Goal: Task Accomplishment & Management: Manage account settings

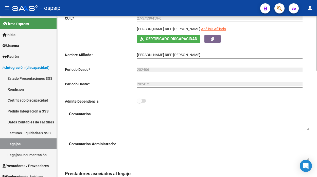
scroll to position [84, 0]
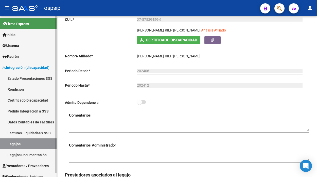
click at [17, 146] on link "Legajos" at bounding box center [28, 143] width 57 height 11
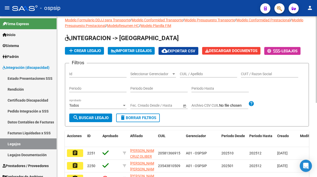
scroll to position [84, 0]
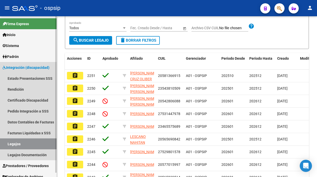
click at [19, 138] on link "Legajos" at bounding box center [28, 143] width 57 height 11
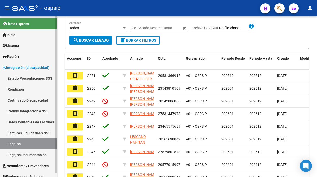
click at [13, 143] on link "Legajos" at bounding box center [28, 143] width 57 height 11
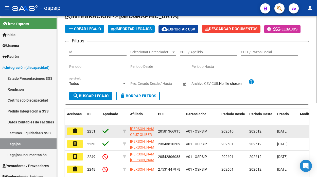
scroll to position [28, 0]
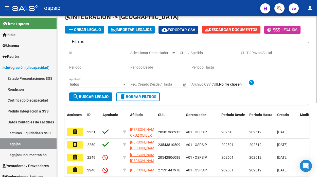
click at [184, 49] on div "CUIL / Apellido" at bounding box center [208, 51] width 57 height 10
click at [184, 51] on input "CUIL / Apellido" at bounding box center [208, 53] width 57 height 4
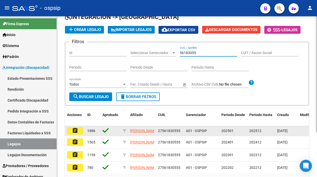
type input "56183055"
click at [73, 133] on mat-icon "assignment" at bounding box center [75, 130] width 6 height 6
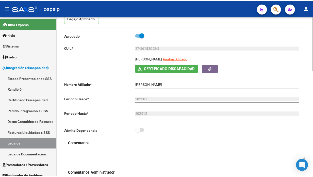
scroll to position [56, 0]
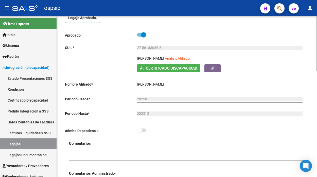
click at [190, 61] on app-link-go-to "Análisis Afiliado" at bounding box center [177, 60] width 25 height 9
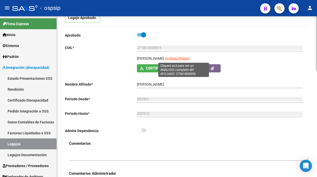
click at [190, 59] on span "Análisis Afiliado" at bounding box center [177, 58] width 25 height 4
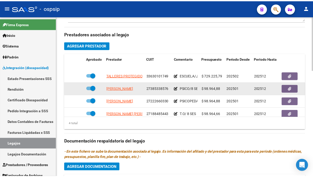
scroll to position [9, 0]
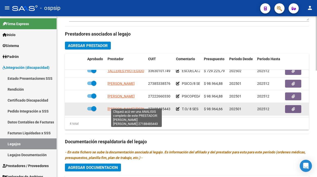
click at [127, 107] on span "LAZARTE CALDERON LENNY JANET" at bounding box center [134, 109] width 55 height 4
type textarea "27188485443"
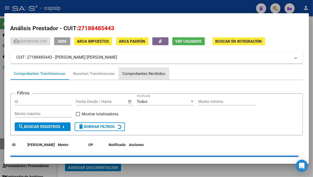
click at [129, 76] on div "Comprobantes Recibidos" at bounding box center [143, 74] width 43 height 6
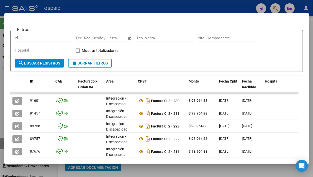
scroll to position [117, 0]
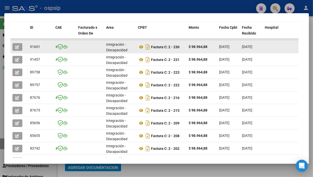
click at [16, 42] on datatable-body-cell at bounding box center [19, 47] width 18 height 12
click at [16, 45] on span "button" at bounding box center [17, 47] width 4 height 5
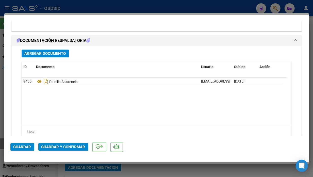
scroll to position [620, 0]
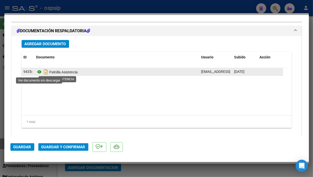
click at [42, 74] on icon at bounding box center [39, 72] width 7 height 6
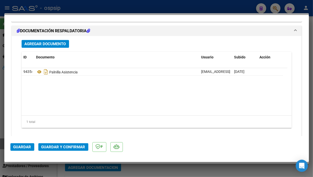
click at [63, 146] on span "Guardar y Confirmar" at bounding box center [63, 147] width 44 height 5
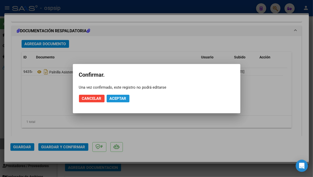
click at [121, 98] on span "Aceptar" at bounding box center [118, 98] width 17 height 5
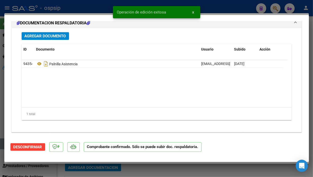
click at [2, 143] on div at bounding box center [156, 88] width 313 height 177
type input "$ 0,00"
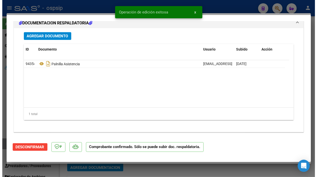
scroll to position [0, 0]
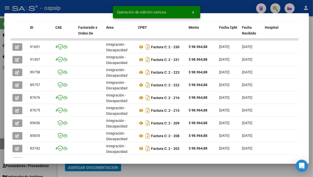
click at [2, 143] on div at bounding box center [156, 88] width 313 height 177
click at [2, 143] on link "Legajos" at bounding box center [28, 143] width 57 height 11
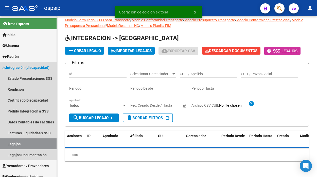
click at [2, 143] on link "Legajos" at bounding box center [28, 143] width 57 height 11
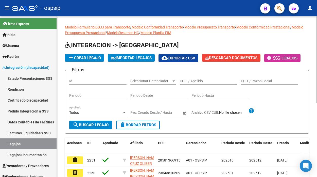
click at [192, 80] on input "CUIL / Apellido" at bounding box center [208, 81] width 57 height 4
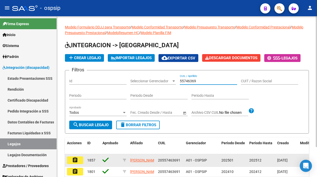
type input "55746369"
click at [77, 160] on mat-icon "assignment" at bounding box center [75, 160] width 6 height 6
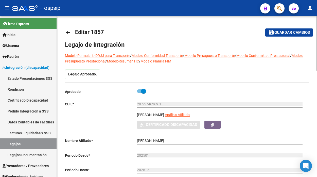
type input "SANCHEZ GONZALEZ GABRIEL"
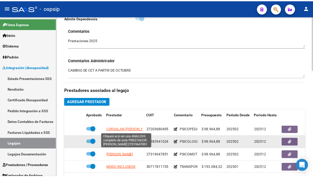
scroll to position [22, 0]
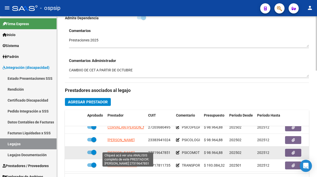
click at [133, 150] on span "SANABRIA AIDA BEATRIZ" at bounding box center [120, 152] width 27 height 4
type textarea "27319647851"
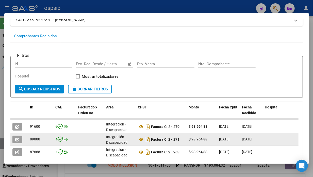
scroll to position [49, 0]
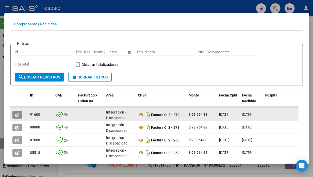
click at [16, 115] on icon "button" at bounding box center [17, 115] width 4 height 4
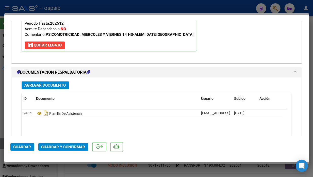
scroll to position [591, 0]
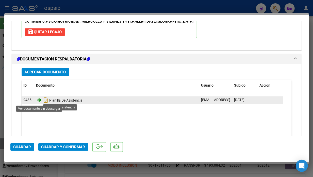
click at [38, 99] on icon at bounding box center [39, 100] width 7 height 6
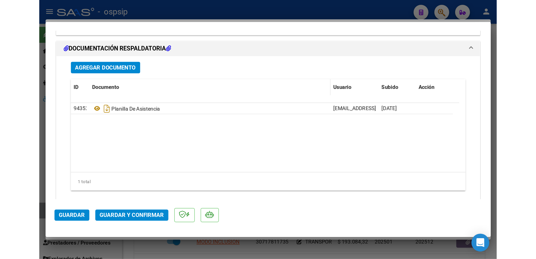
scroll to position [620, 0]
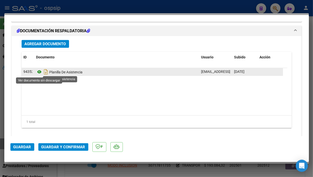
click at [38, 70] on icon at bounding box center [39, 72] width 7 height 6
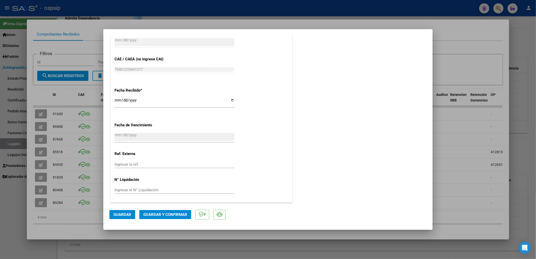
scroll to position [18, 0]
type input "$ 0,00"
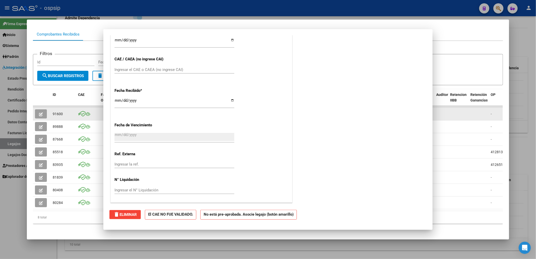
scroll to position [0, 0]
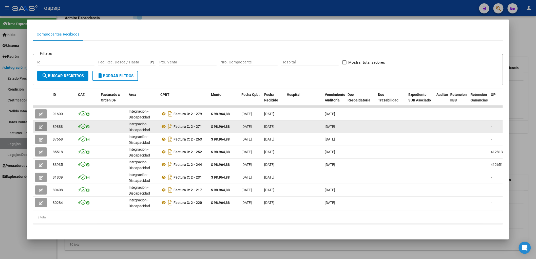
click at [35, 122] on button "button" at bounding box center [41, 126] width 12 height 9
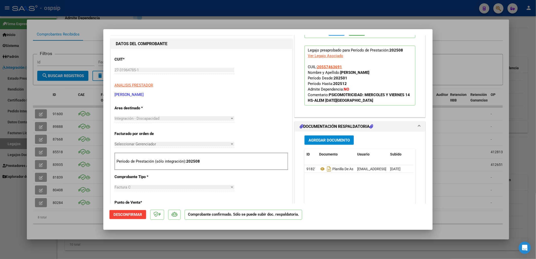
scroll to position [225, 0]
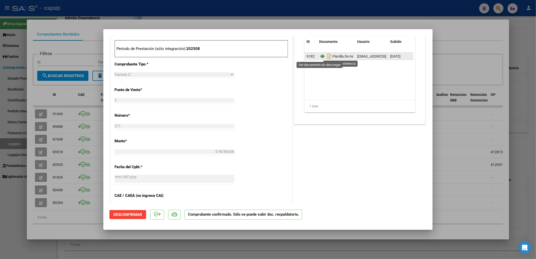
click at [317, 56] on icon at bounding box center [322, 56] width 7 height 6
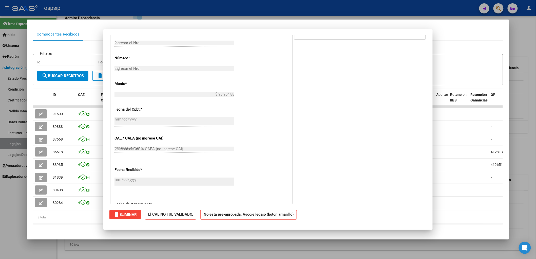
type input "$ 0,00"
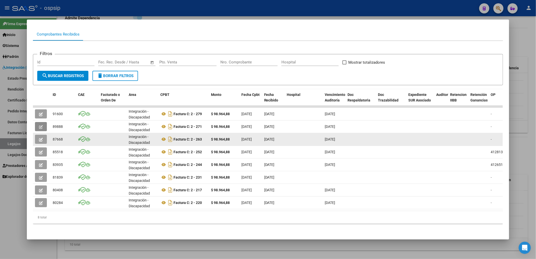
click at [39, 138] on icon "button" at bounding box center [41, 140] width 4 height 4
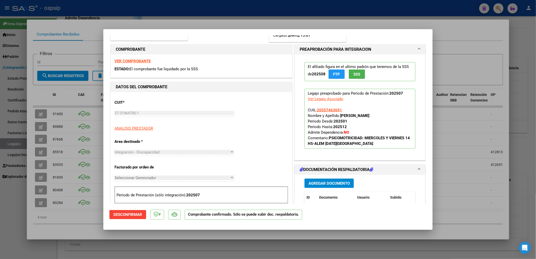
scroll to position [113, 0]
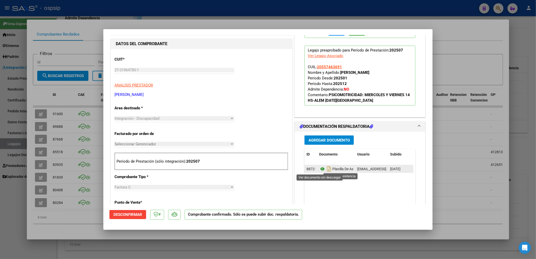
click at [317, 169] on icon at bounding box center [322, 169] width 7 height 6
type input "$ 0,00"
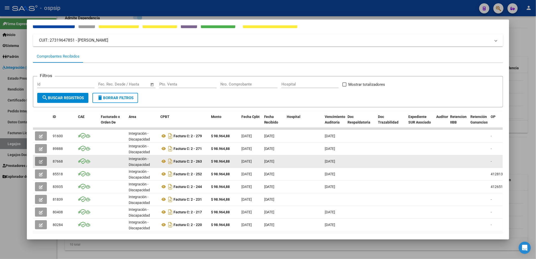
scroll to position [0, 0]
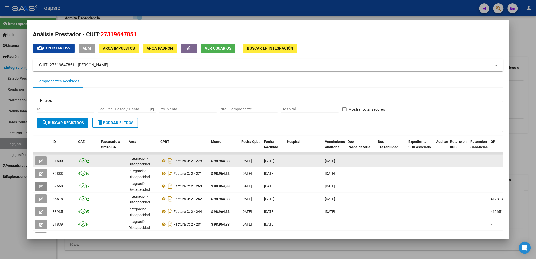
click at [41, 160] on icon "button" at bounding box center [41, 161] width 4 height 4
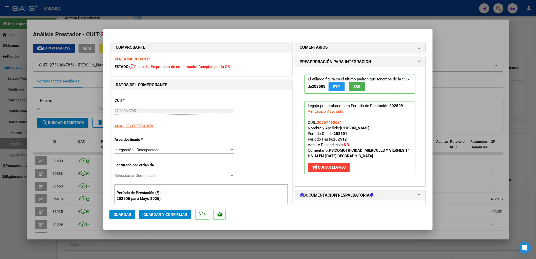
scroll to position [84, 0]
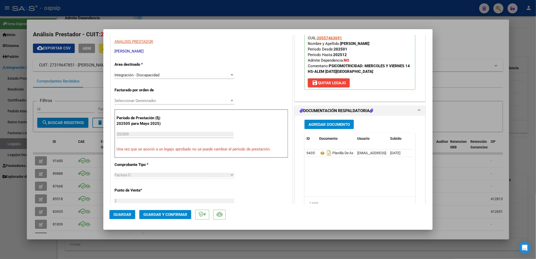
click at [176, 176] on button "Guardar y Confirmar" at bounding box center [165, 214] width 52 height 9
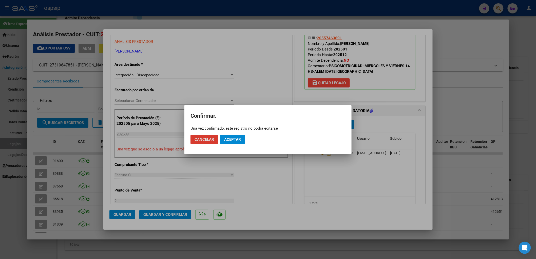
click at [235, 138] on span "Aceptar" at bounding box center [232, 139] width 17 height 5
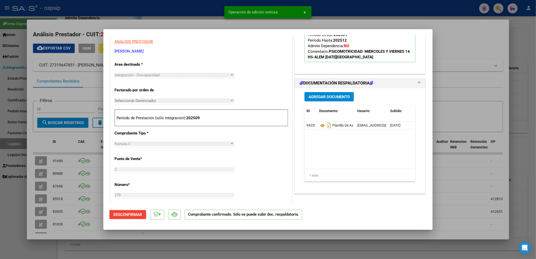
click at [12, 143] on div at bounding box center [268, 129] width 536 height 259
type input "$ 0,00"
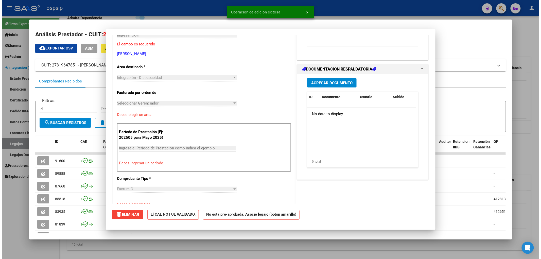
scroll to position [0, 0]
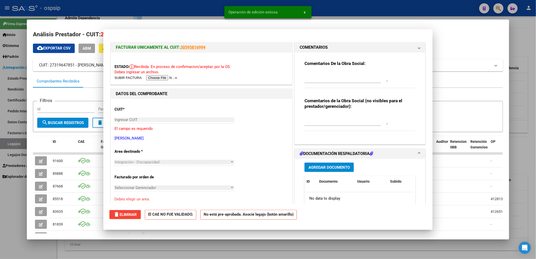
click at [12, 143] on div at bounding box center [268, 129] width 536 height 259
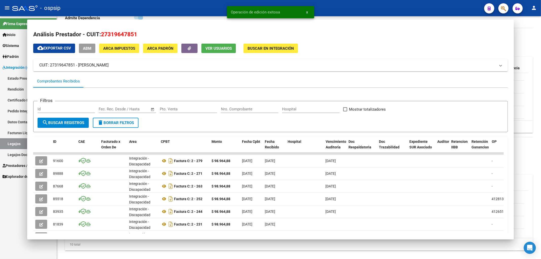
click at [12, 143] on link "Legajos" at bounding box center [28, 143] width 57 height 11
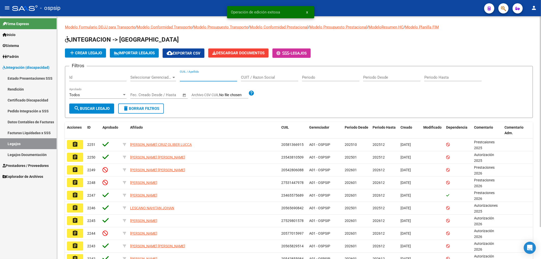
click at [191, 79] on input "CUIL / Apellido" at bounding box center [208, 77] width 57 height 5
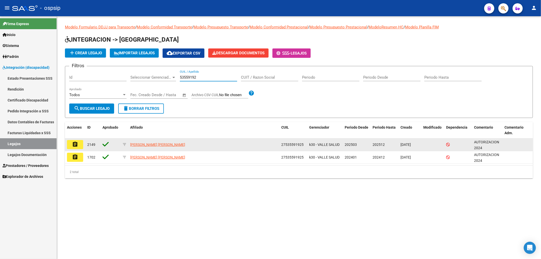
type input "53559192"
click at [77, 147] on button "assignment" at bounding box center [75, 144] width 16 height 9
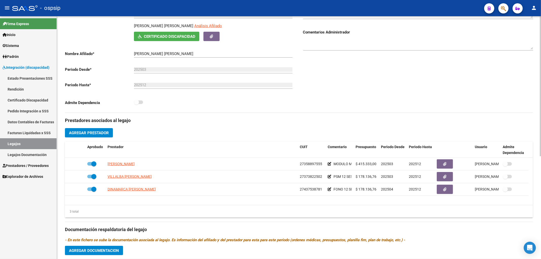
scroll to position [28, 0]
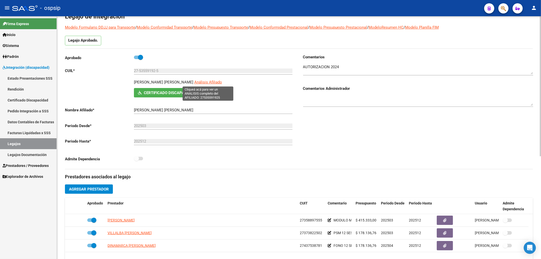
click at [203, 83] on span "Análisis Afiliado" at bounding box center [208, 82] width 28 height 5
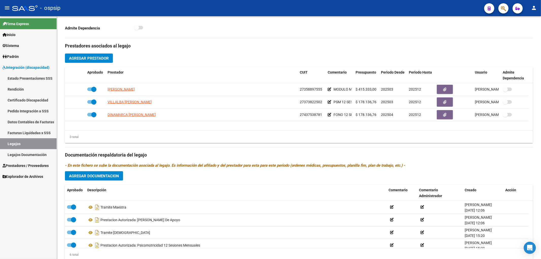
scroll to position [178, 0]
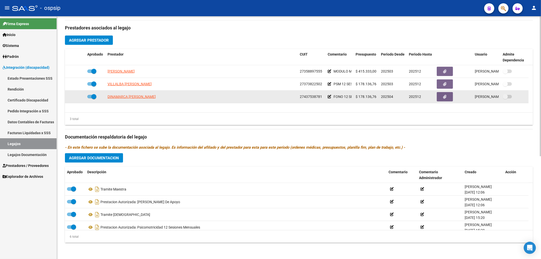
click at [125, 99] on app-link-go-to "DINAMARCA GISEL STEFANIA" at bounding box center [131, 97] width 48 height 6
click at [125, 97] on span "DINAMARCA GISEL STEFANIA" at bounding box center [131, 97] width 48 height 4
type textarea "27437538781"
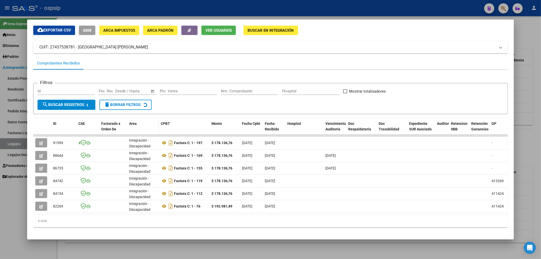
scroll to position [25, 0]
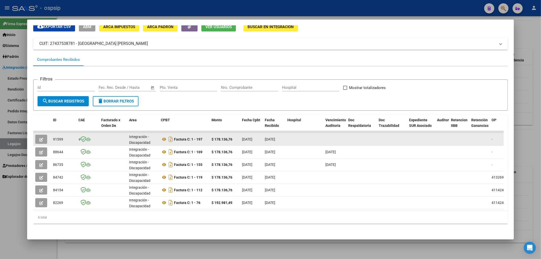
click at [41, 138] on button "button" at bounding box center [41, 139] width 12 height 9
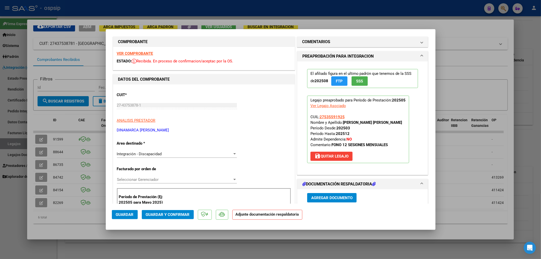
scroll to position [0, 0]
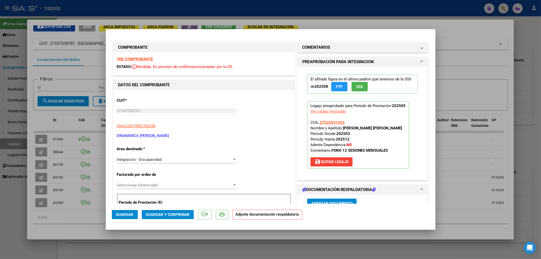
type input "$ 0,00"
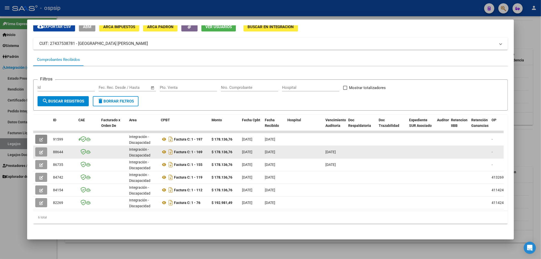
click at [44, 147] on button "button" at bounding box center [41, 151] width 12 height 9
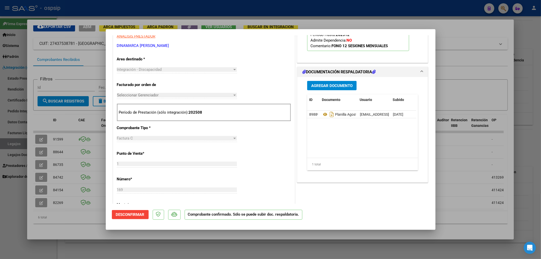
scroll to position [169, 0]
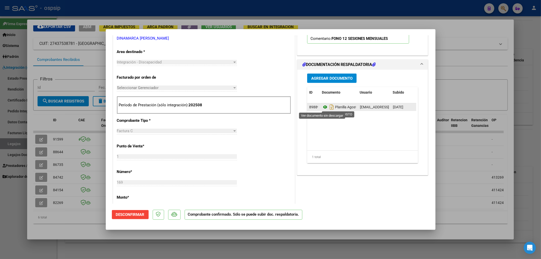
click at [317, 107] on icon at bounding box center [325, 107] width 7 height 6
type input "$ 0,00"
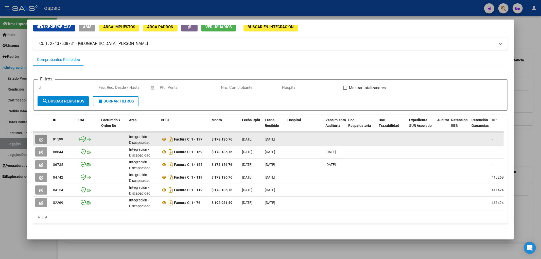
click at [46, 137] on button "button" at bounding box center [41, 139] width 12 height 9
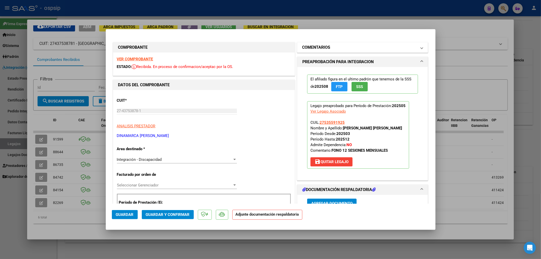
click at [317, 49] on mat-expansion-panel-header "COMENTARIOS" at bounding box center [362, 47] width 131 height 10
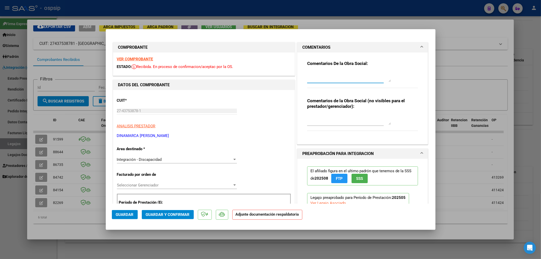
click at [317, 75] on textarea at bounding box center [349, 77] width 84 height 10
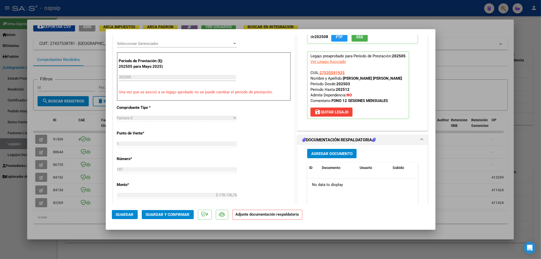
scroll to position [169, 0]
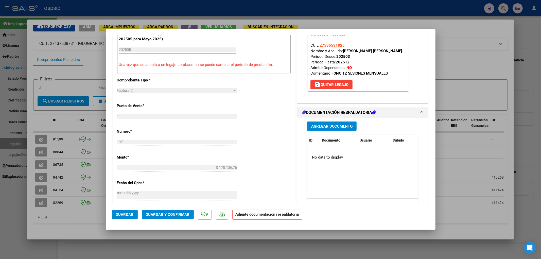
type textarea "FALTA PLANILLA"
click at [118, 176] on span "Guardar" at bounding box center [125, 214] width 18 height 5
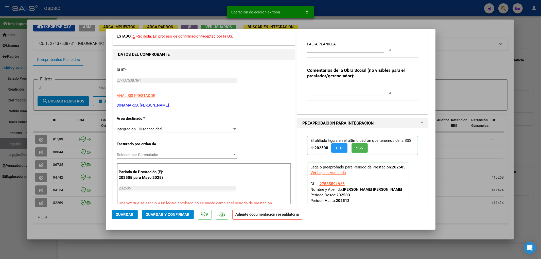
scroll to position [0, 0]
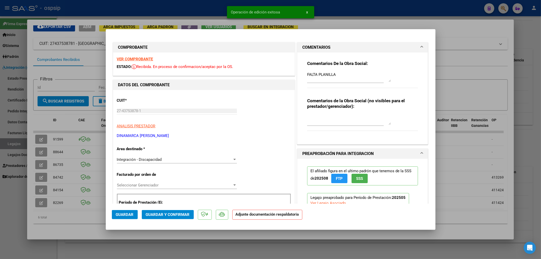
type input "$ 0,00"
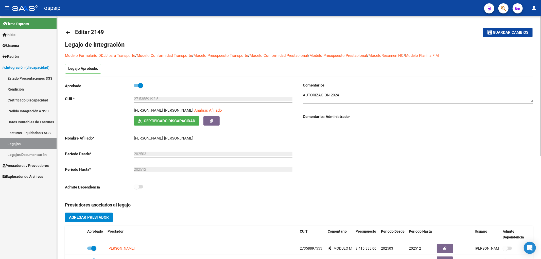
scroll to position [56, 0]
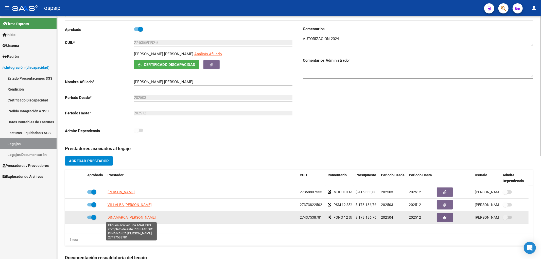
click at [137, 176] on span "DINAMARCA GISEL STEFANIA" at bounding box center [131, 217] width 48 height 4
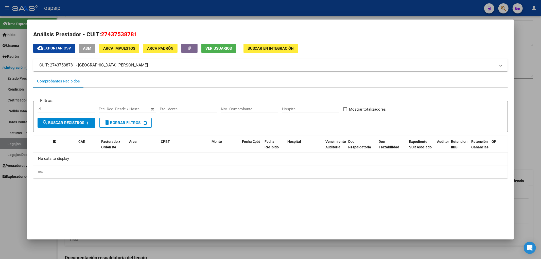
click at [218, 48] on span "Ver Usuarios" at bounding box center [218, 48] width 26 height 5
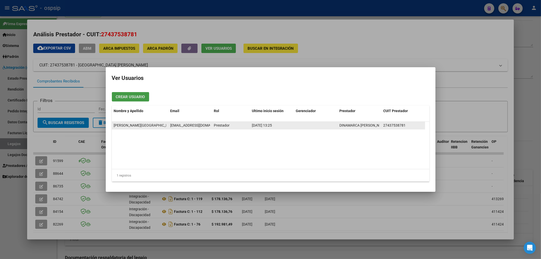
click at [178, 127] on span "dinamarcagisel@gmail.com" at bounding box center [198, 125] width 56 height 4
copy span "dinamarcagisel@gmail.com"
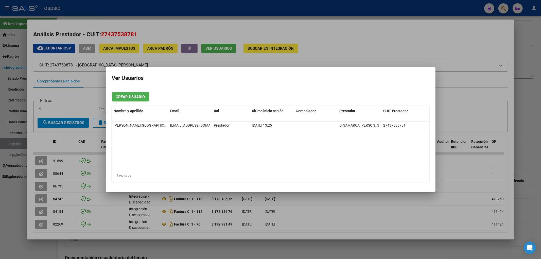
click at [18, 143] on div at bounding box center [270, 129] width 541 height 259
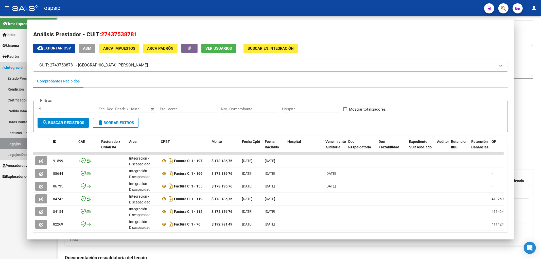
click at [18, 143] on link "Legajos" at bounding box center [28, 143] width 57 height 11
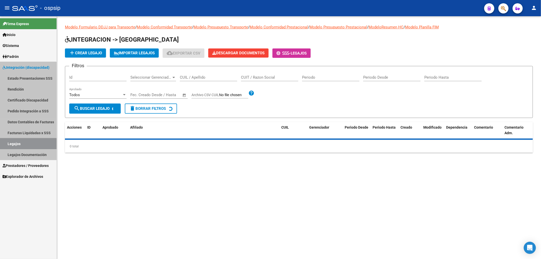
click at [18, 143] on link "Legajos" at bounding box center [28, 143] width 57 height 11
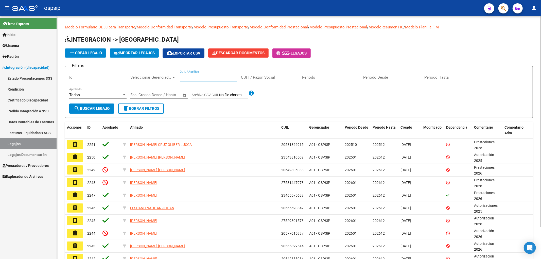
click at [188, 79] on input "CUIL / Apellido" at bounding box center [208, 77] width 57 height 5
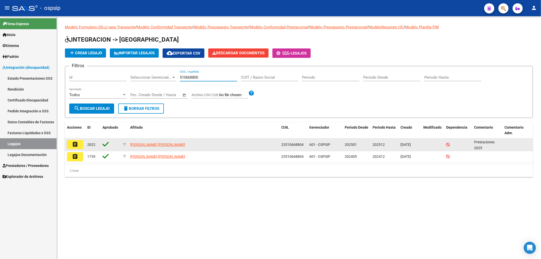
type input "510668800"
click at [76, 142] on mat-icon "assignment" at bounding box center [75, 144] width 6 height 6
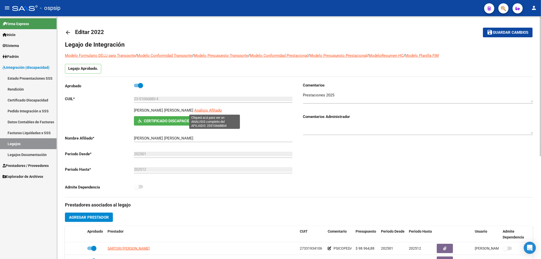
click at [209, 111] on span "Análisis Afiliado" at bounding box center [208, 110] width 28 height 5
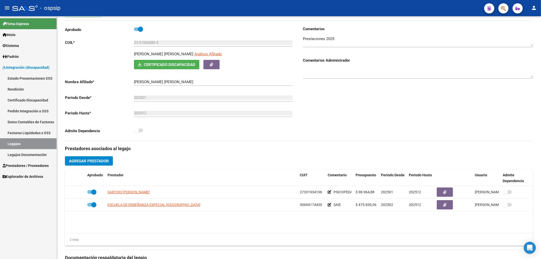
scroll to position [141, 0]
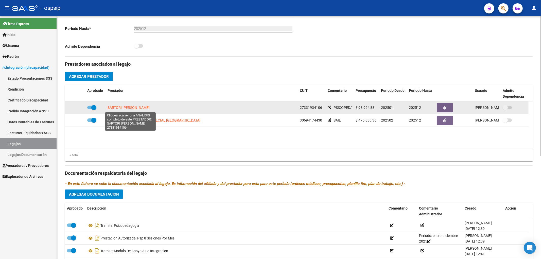
click at [138, 108] on span "SARTORI BETIANA SOLEDAD" at bounding box center [128, 107] width 42 height 4
type textarea "27331934106"
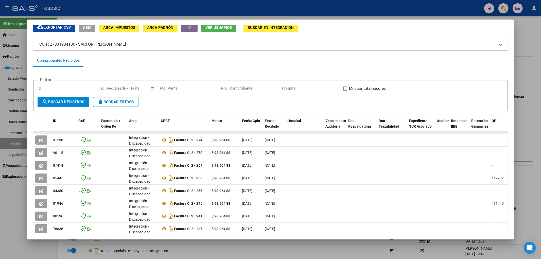
scroll to position [56, 0]
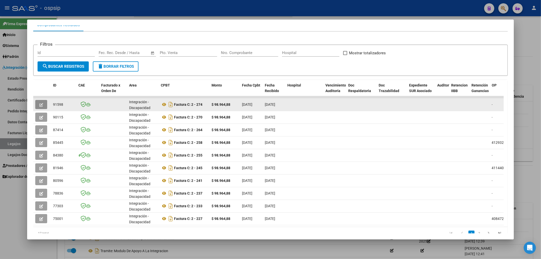
click at [44, 102] on button "button" at bounding box center [41, 104] width 12 height 9
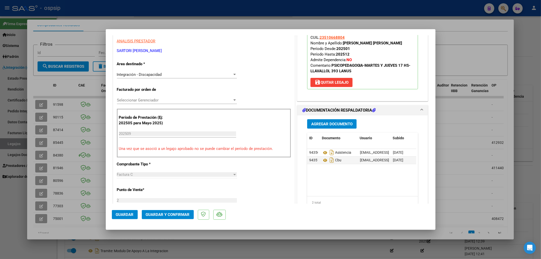
scroll to position [113, 0]
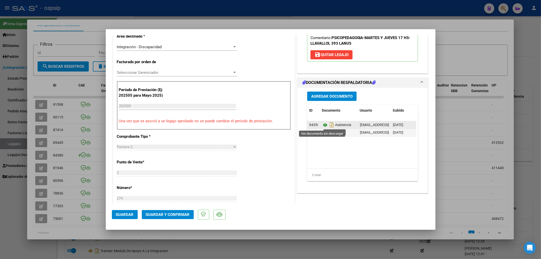
click at [317, 124] on icon at bounding box center [325, 125] width 7 height 6
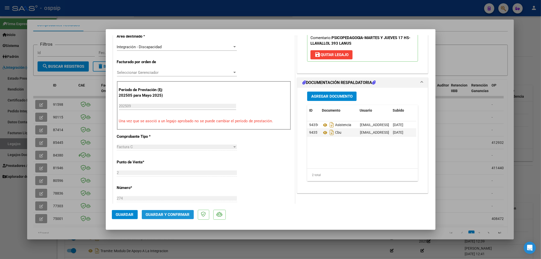
click at [184, 176] on span "Guardar y Confirmar" at bounding box center [168, 214] width 44 height 5
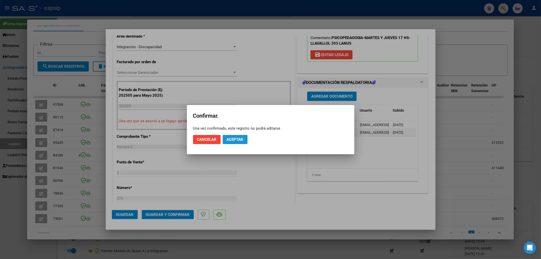
click at [233, 140] on span "Aceptar" at bounding box center [235, 139] width 17 height 5
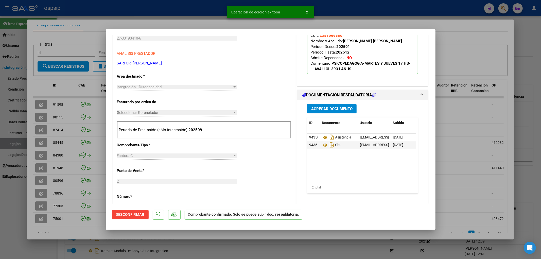
scroll to position [28, 0]
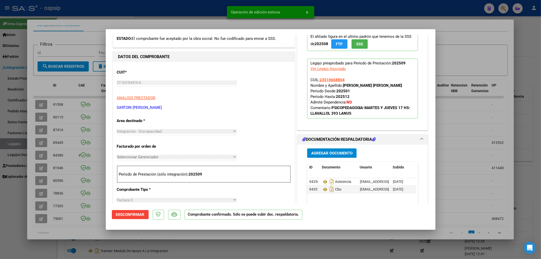
type input "$ 0,00"
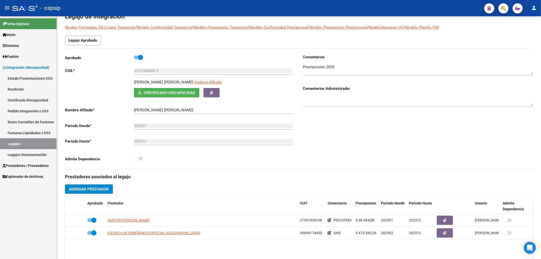
click at [27, 145] on link "Legajos" at bounding box center [28, 143] width 57 height 11
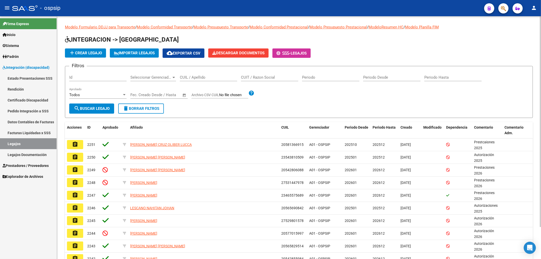
click at [183, 80] on div "CUIL / Apellido" at bounding box center [208, 75] width 57 height 11
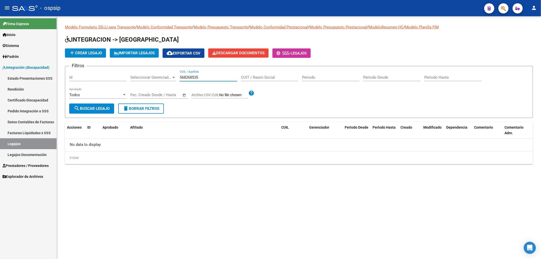
click at [196, 80] on div "568268535 CUIL / Apellido" at bounding box center [208, 75] width 57 height 11
click at [195, 76] on input "568268535" at bounding box center [208, 77] width 57 height 5
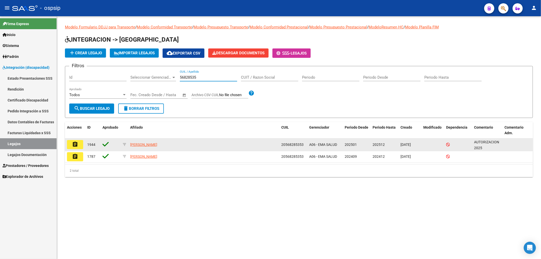
type input "56828535"
click at [73, 148] on button "assignment" at bounding box center [75, 144] width 16 height 9
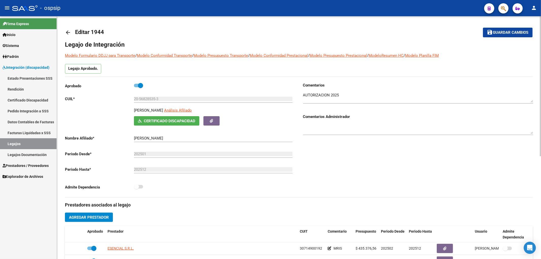
click at [190, 107] on div "20-56828535-3 Ingresar CUIL" at bounding box center [213, 100] width 158 height 16
click at [187, 109] on span "Análisis Afiliado" at bounding box center [178, 110] width 28 height 5
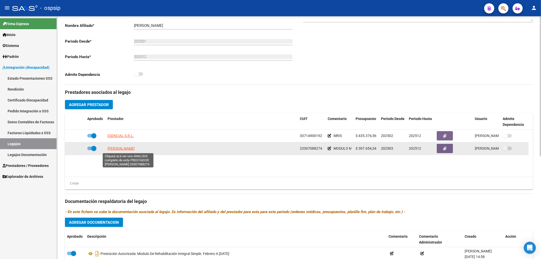
click at [122, 148] on span "MELVIN GABRIELA BELEN" at bounding box center [120, 148] width 27 height 4
type textarea "23307088274"
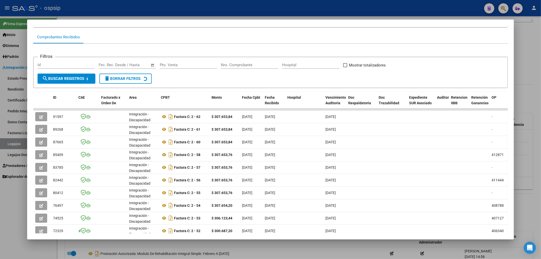
scroll to position [56, 0]
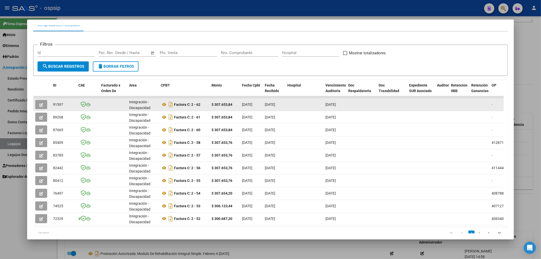
click at [43, 104] on button "button" at bounding box center [41, 104] width 12 height 9
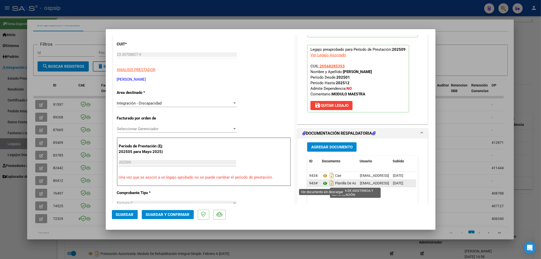
click at [317, 176] on icon at bounding box center [325, 183] width 7 height 6
click at [157, 176] on span "Guardar y Confirmar" at bounding box center [168, 214] width 44 height 5
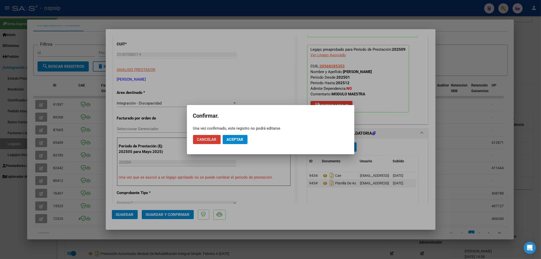
click at [228, 140] on span "Aceptar" at bounding box center [235, 139] width 17 height 5
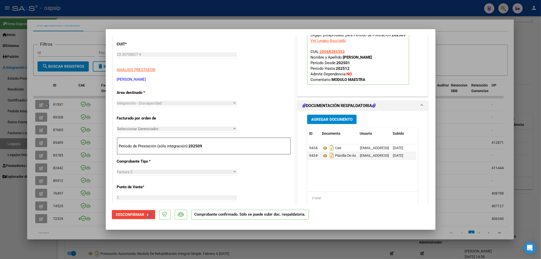
scroll to position [0, 0]
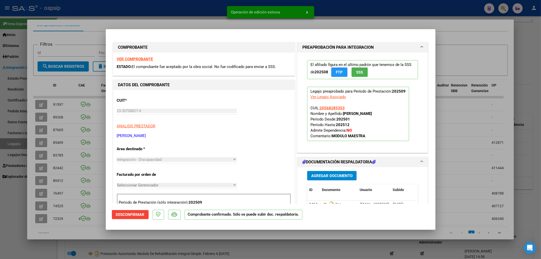
type input "$ 0,00"
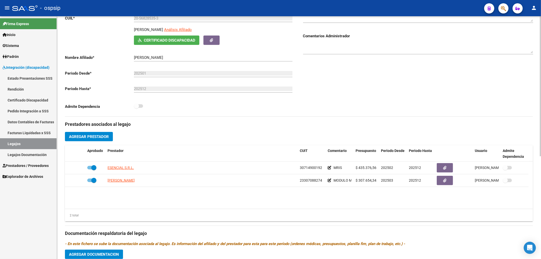
scroll to position [28, 0]
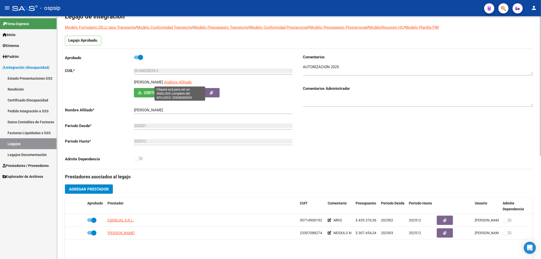
click at [174, 82] on span "Análisis Afiliado" at bounding box center [178, 82] width 28 height 5
type textarea "20568285353"
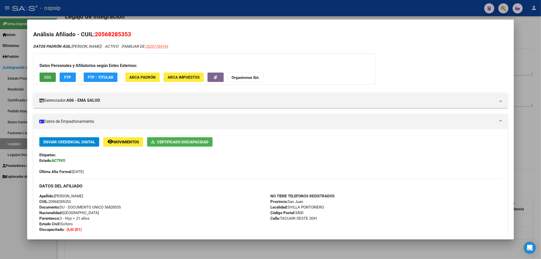
click at [44, 77] on span "SSS" at bounding box center [47, 77] width 7 height 5
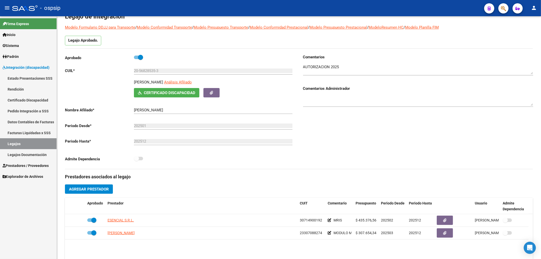
click at [15, 143] on link "Legajos" at bounding box center [28, 143] width 57 height 11
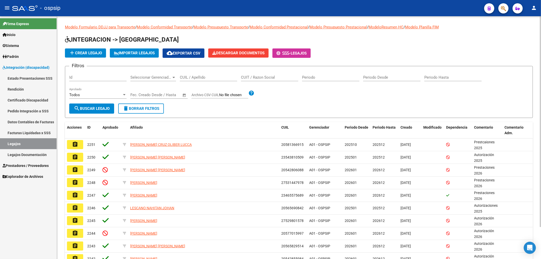
click at [187, 76] on input "CUIL / Apellido" at bounding box center [208, 77] width 57 height 5
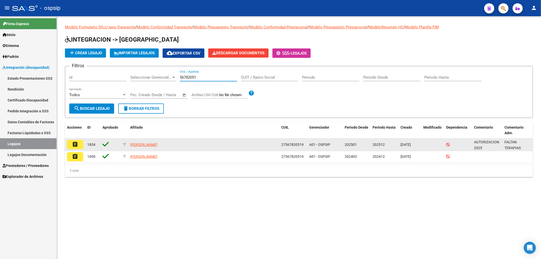
type input "56782051"
click at [65, 142] on datatable-body-cell "assignment" at bounding box center [75, 144] width 20 height 12
click at [81, 146] on button "assignment" at bounding box center [75, 144] width 16 height 9
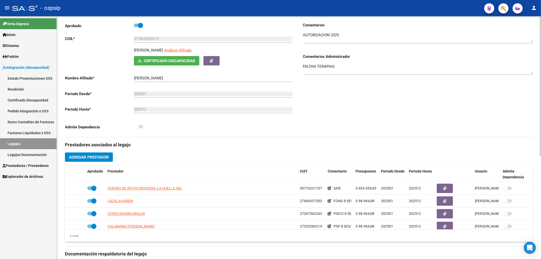
scroll to position [84, 0]
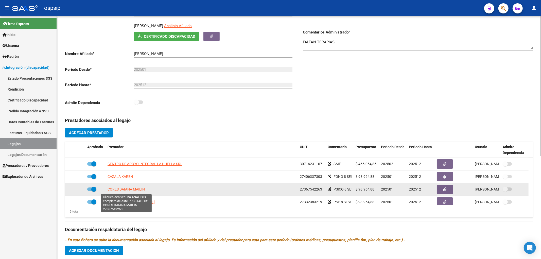
click at [145, 176] on span "CORES DAIANA MAILIN" at bounding box center [125, 189] width 37 height 4
type textarea "27367542263"
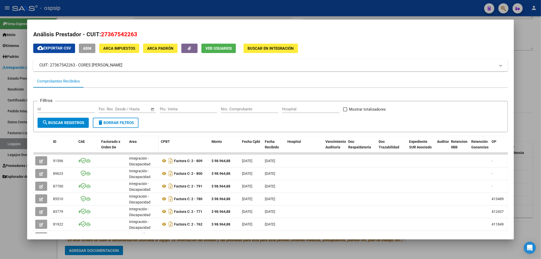
scroll to position [56, 0]
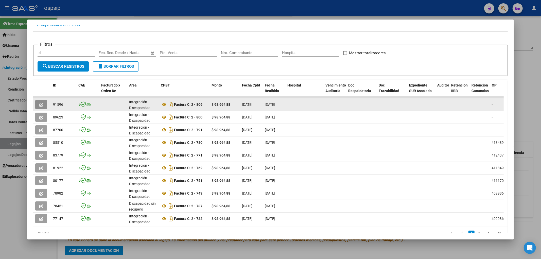
click at [39, 104] on icon "button" at bounding box center [41, 105] width 4 height 4
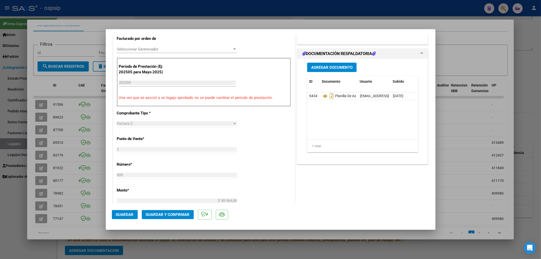
scroll to position [178, 0]
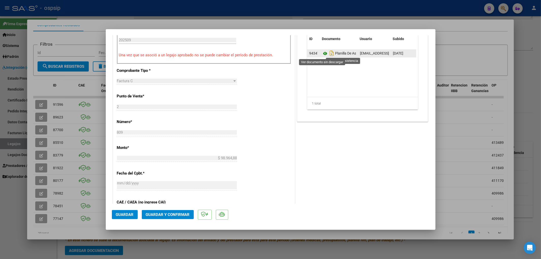
click at [317, 55] on icon at bounding box center [325, 53] width 7 height 6
click at [168, 176] on span "Guardar y Confirmar" at bounding box center [168, 214] width 44 height 5
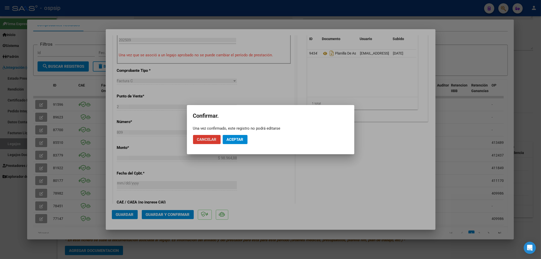
click at [231, 145] on mat-dialog-actions "Cancelar Aceptar" at bounding box center [270, 139] width 155 height 17
click at [231, 142] on button "Aceptar" at bounding box center [235, 139] width 25 height 9
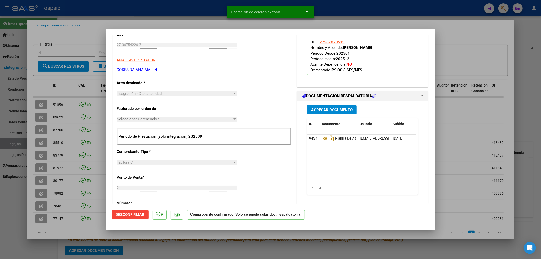
scroll to position [0, 0]
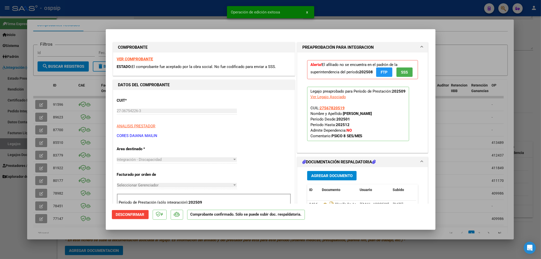
type input "$ 0,00"
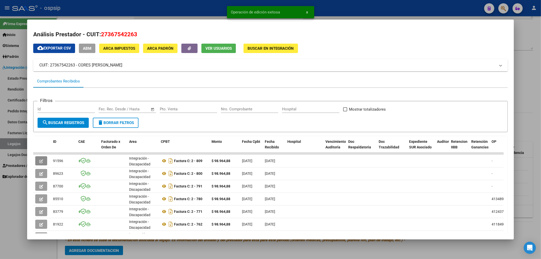
click at [224, 46] on span "Ver Usuarios" at bounding box center [218, 48] width 26 height 5
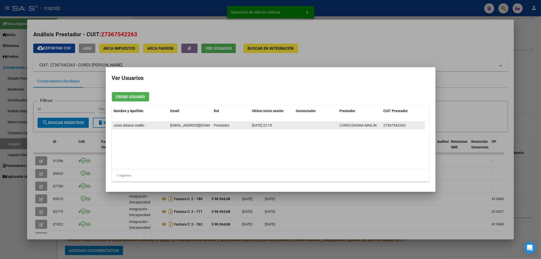
click at [196, 123] on span "mailincores@gmail.com" at bounding box center [198, 125] width 56 height 4
copy span "mailincores@gmail.com"
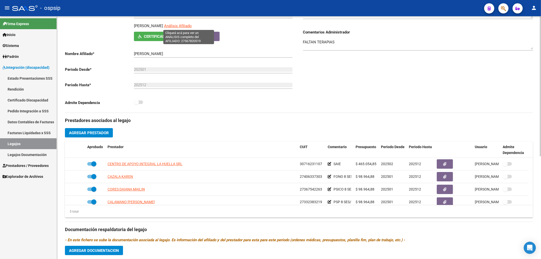
click at [192, 27] on span "Análisis Afiliado" at bounding box center [178, 26] width 28 height 5
type textarea "27567820519"
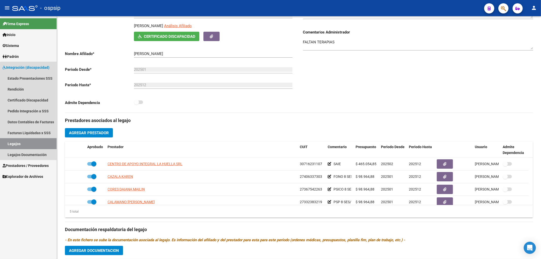
click at [32, 147] on link "Legajos" at bounding box center [28, 143] width 57 height 11
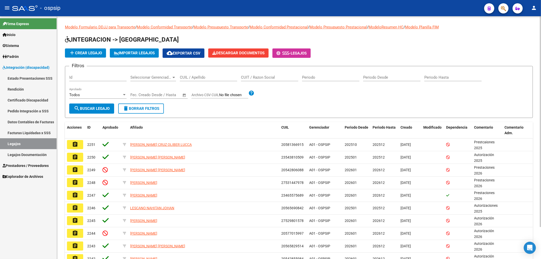
click at [177, 83] on app-drop-down-list "Seleccionar Gerenciador Seleccionar Gerenciador" at bounding box center [154, 78] width 49 height 16
click at [191, 79] on input "CUIL / Apellido" at bounding box center [208, 77] width 57 height 5
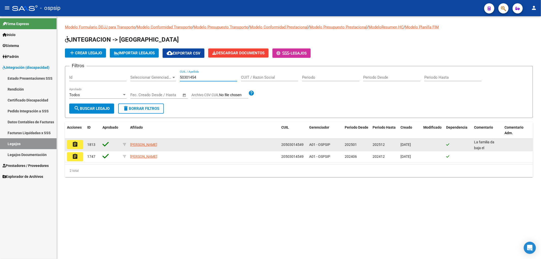
type input "50301454"
click at [78, 144] on button "assignment" at bounding box center [75, 144] width 16 height 9
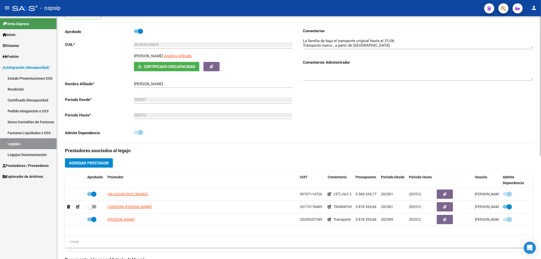
scroll to position [56, 0]
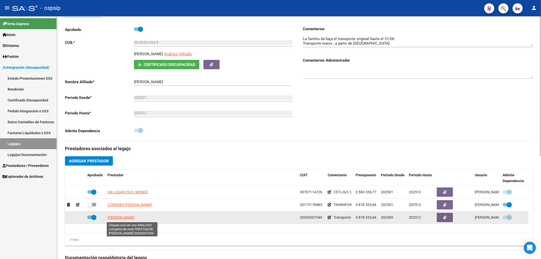
click at [123, 176] on span "SALGUEIRO RICARDO GABRIEL" at bounding box center [120, 217] width 27 height 4
type textarea "20339207349"
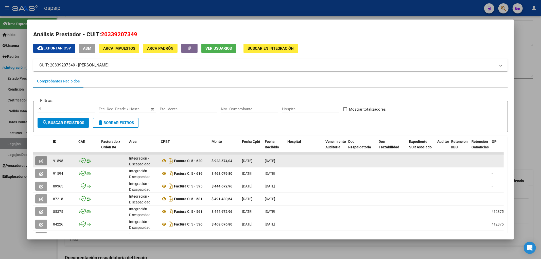
click at [43, 161] on button "button" at bounding box center [41, 160] width 12 height 9
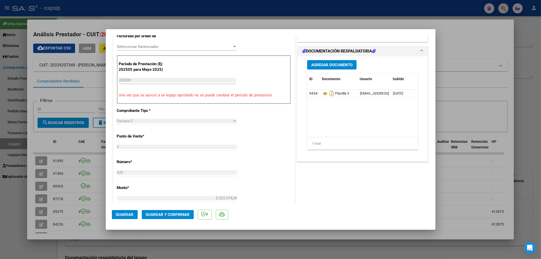
scroll to position [169, 0]
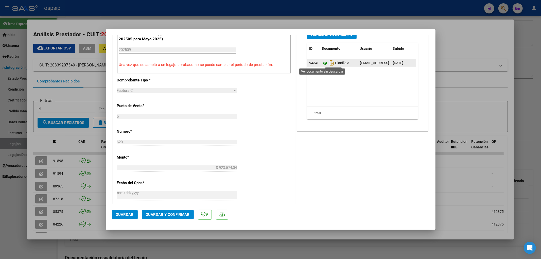
click at [317, 64] on icon at bounding box center [325, 63] width 7 height 6
type input "$ 0,00"
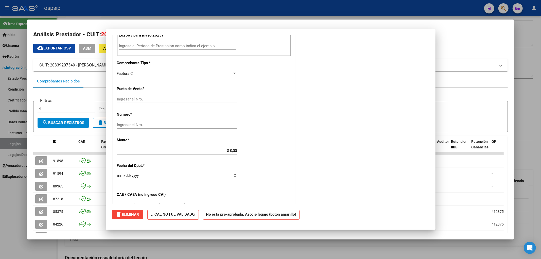
scroll to position [0, 0]
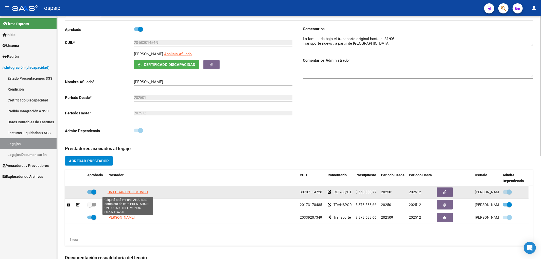
click at [120, 176] on span "UN LUGAR EN EL MUNDO" at bounding box center [127, 192] width 41 height 4
type textarea "30707114726"
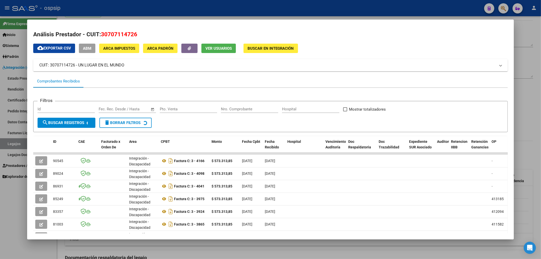
scroll to position [56, 0]
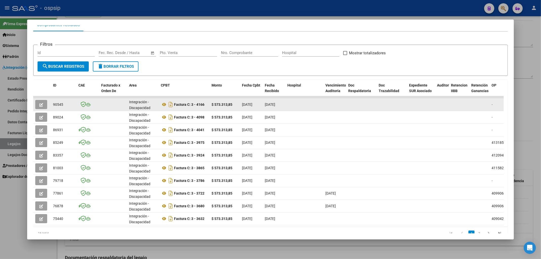
click at [39, 100] on button "button" at bounding box center [41, 104] width 12 height 9
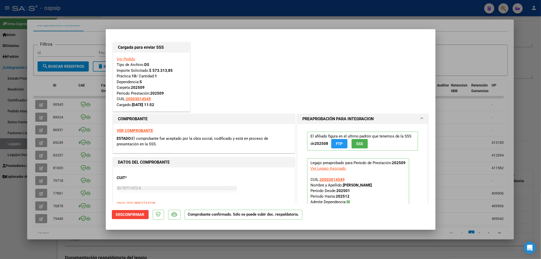
type input "$ 0,00"
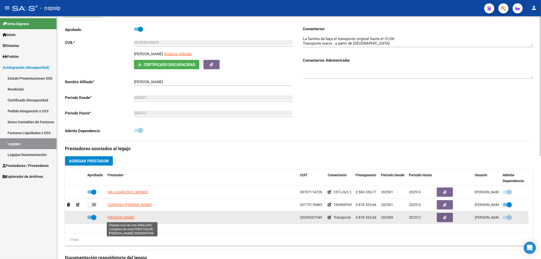
click at [119, 176] on span "SALGUEIRO RICARDO GABRIEL" at bounding box center [120, 217] width 27 height 4
type textarea "20339207349"
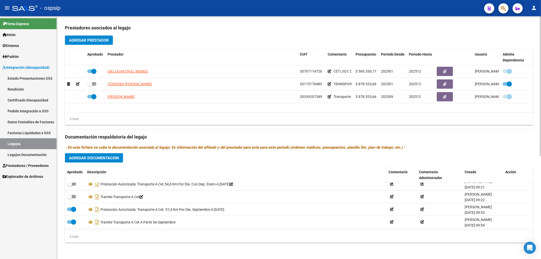
scroll to position [178, 0]
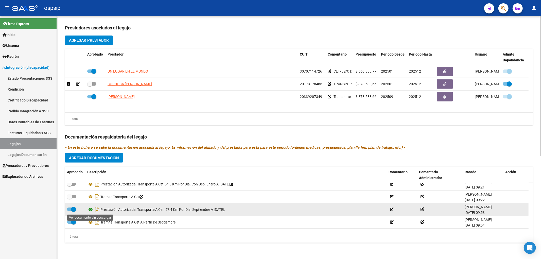
click at [89, 176] on icon at bounding box center [90, 209] width 7 height 6
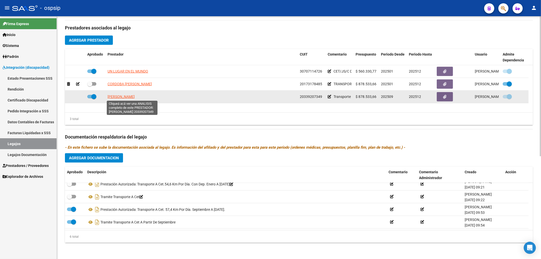
click at [117, 95] on span "SALGUEIRO RICARDO GABRIEL" at bounding box center [120, 97] width 27 height 4
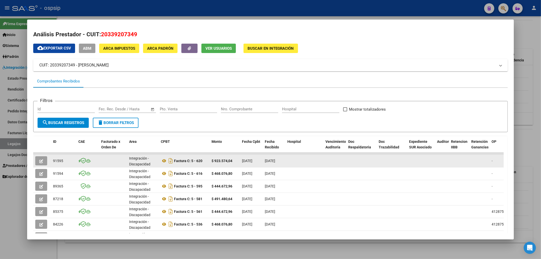
click at [44, 157] on button "button" at bounding box center [41, 160] width 12 height 9
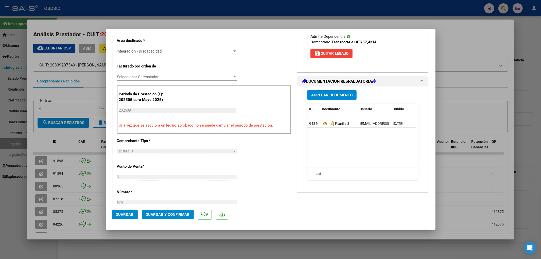
scroll to position [113, 0]
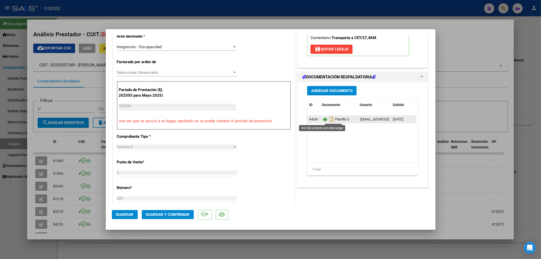
click at [317, 119] on icon at bounding box center [325, 119] width 7 height 6
click at [168, 176] on span "Guardar y Confirmar" at bounding box center [168, 214] width 44 height 5
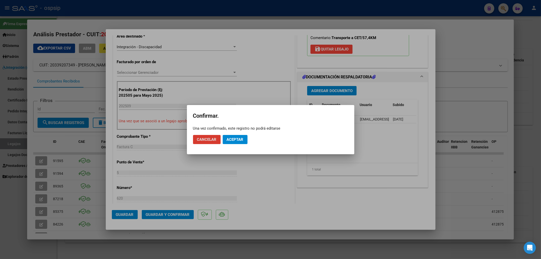
click at [230, 141] on span "Aceptar" at bounding box center [235, 139] width 17 height 5
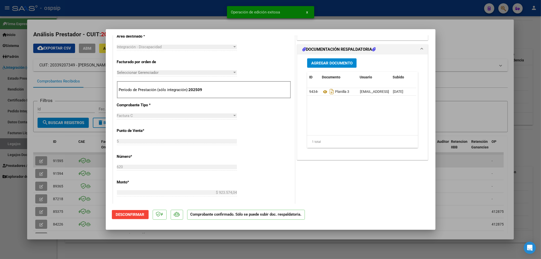
type input "$ 0,00"
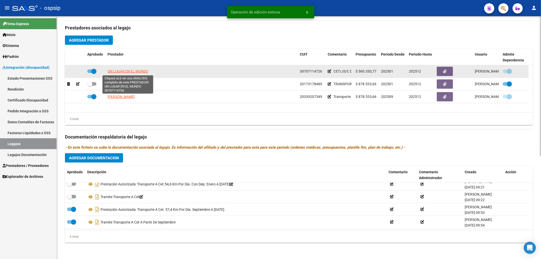
click at [125, 71] on span "UN LUGAR EN EL MUNDO" at bounding box center [127, 71] width 41 height 4
type textarea "30707114726"
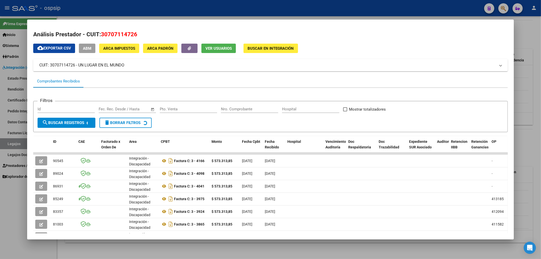
scroll to position [28, 0]
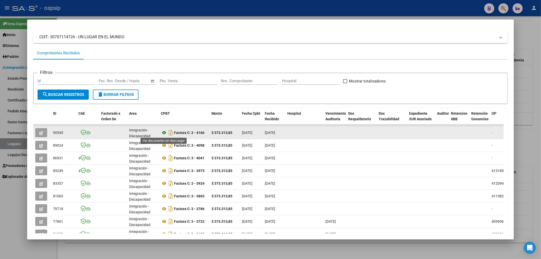
click at [164, 134] on icon at bounding box center [164, 133] width 7 height 6
click at [42, 132] on icon "button" at bounding box center [41, 133] width 4 height 4
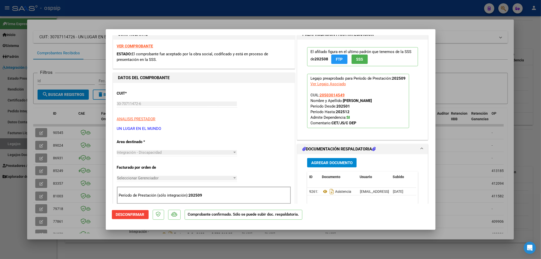
scroll to position [141, 0]
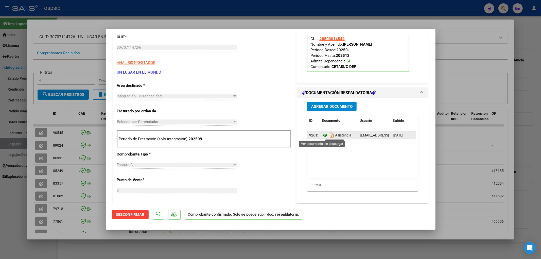
click at [317, 137] on icon at bounding box center [325, 135] width 7 height 6
click at [17, 140] on div at bounding box center [270, 129] width 541 height 259
type input "$ 0,00"
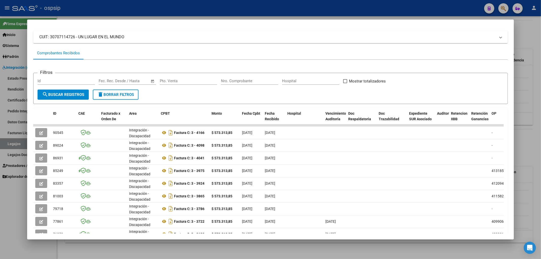
click at [17, 140] on div at bounding box center [270, 129] width 541 height 259
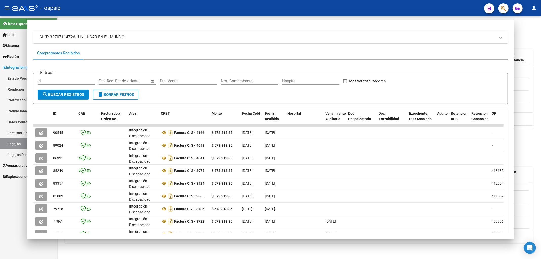
click at [16, 141] on link "Legajos" at bounding box center [28, 143] width 57 height 11
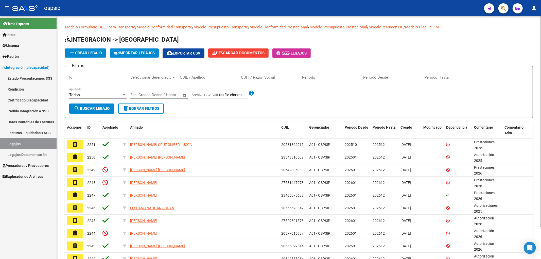
click at [193, 74] on div "CUIL / Apellido" at bounding box center [208, 75] width 57 height 11
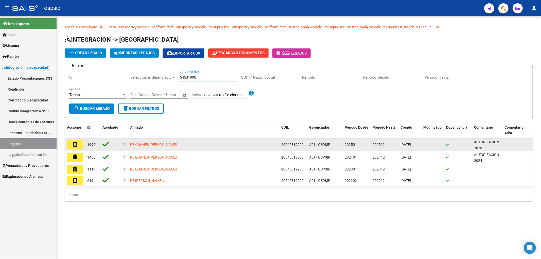
type input "54531990"
click at [73, 149] on datatable-body-cell "assignment" at bounding box center [75, 144] width 20 height 12
click at [79, 139] on datatable-body-cell "assignment" at bounding box center [75, 144] width 20 height 12
click at [78, 141] on button "assignment" at bounding box center [75, 144] width 16 height 9
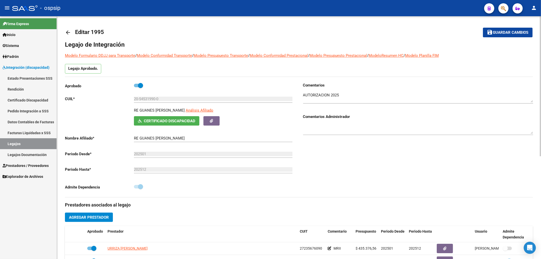
click at [17, 142] on link "Legajos" at bounding box center [28, 143] width 57 height 11
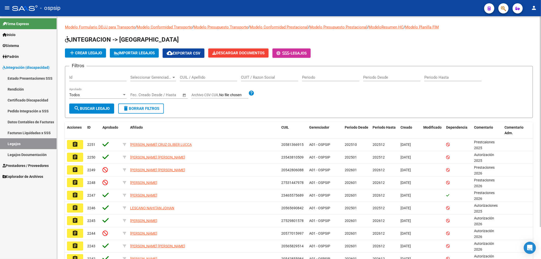
click at [17, 142] on link "Legajos" at bounding box center [28, 143] width 57 height 11
click at [192, 75] on input "CUIL / Apellido" at bounding box center [208, 77] width 57 height 5
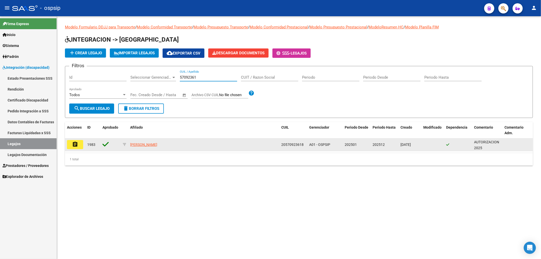
type input "57092361"
click at [82, 145] on button "assignment" at bounding box center [75, 144] width 16 height 9
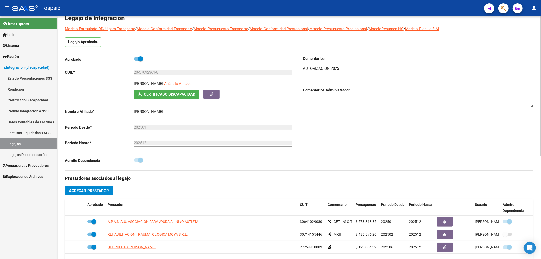
scroll to position [56, 0]
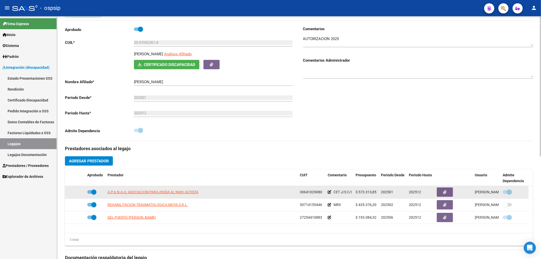
click at [115, 176] on app-link-go-to "A.P.A.N.A.U. ASOCIACION PARA AYUDA AL NI#O AUTISTA" at bounding box center [152, 192] width 91 height 6
click at [132, 176] on span "A.P.A.N.A.U. ASOCIACION PARA AYUDA AL NI#O AUTISTA" at bounding box center [152, 192] width 91 height 4
type textarea "30641029080"
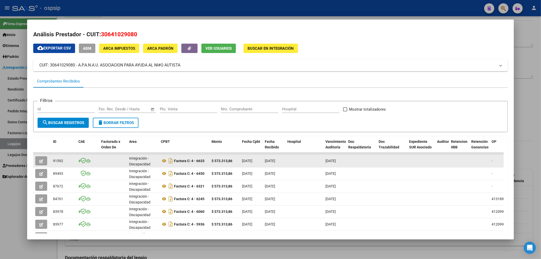
click at [40, 160] on icon "button" at bounding box center [41, 161] width 4 height 4
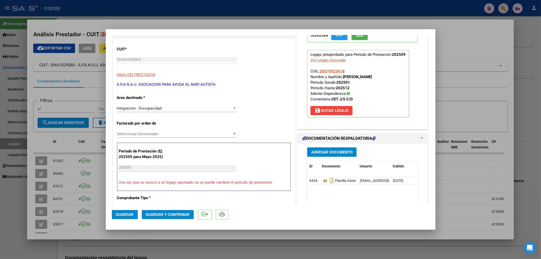
scroll to position [84, 0]
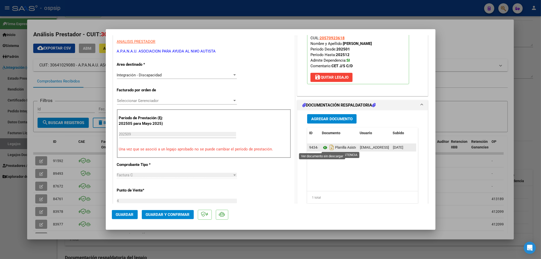
click at [317, 151] on icon at bounding box center [325, 148] width 7 height 6
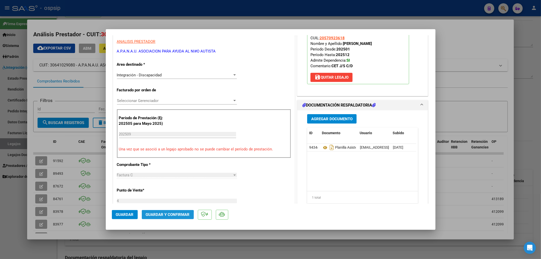
click at [157, 176] on span "Guardar y Confirmar" at bounding box center [168, 214] width 44 height 5
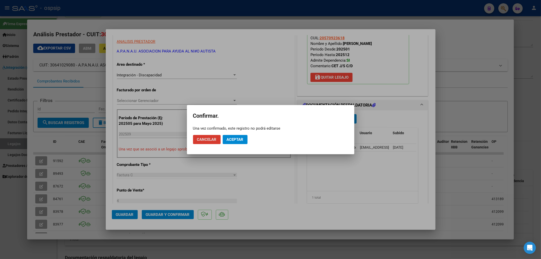
click at [229, 137] on span "Aceptar" at bounding box center [235, 139] width 17 height 5
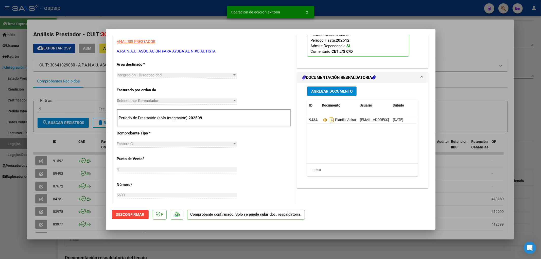
click at [19, 147] on div at bounding box center [270, 129] width 541 height 259
type input "$ 0,00"
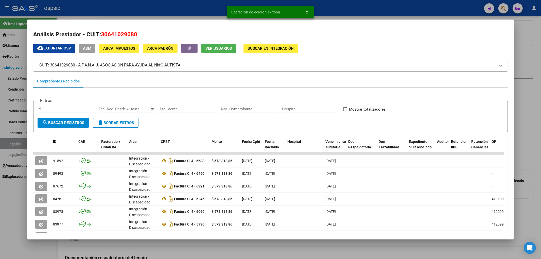
click at [17, 144] on div at bounding box center [270, 129] width 541 height 259
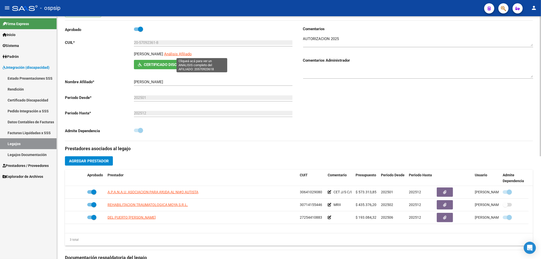
click at [192, 55] on span "Análisis Afiliado" at bounding box center [178, 54] width 28 height 5
type textarea "20570923618"
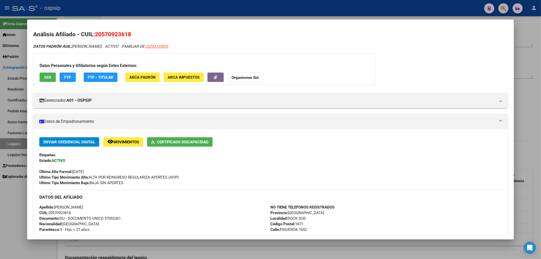
click at [51, 78] on button "SSS" at bounding box center [48, 77] width 16 height 9
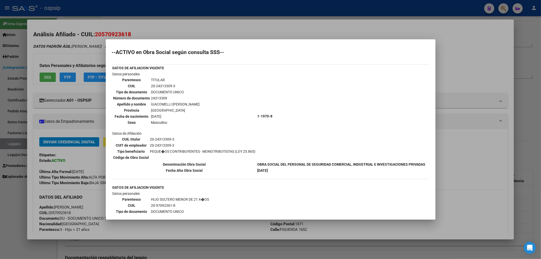
click at [11, 142] on div at bounding box center [270, 129] width 541 height 259
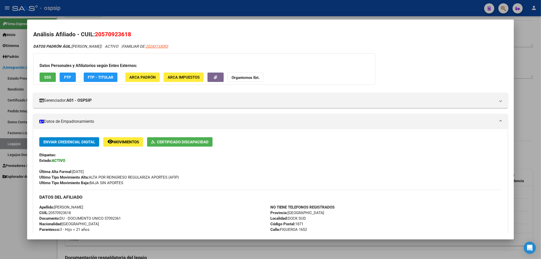
click at [11, 142] on div at bounding box center [270, 129] width 541 height 259
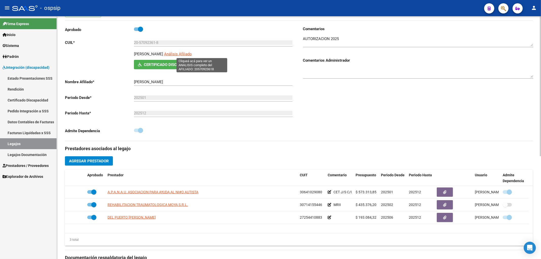
click at [192, 52] on span "Análisis Afiliado" at bounding box center [178, 54] width 28 height 5
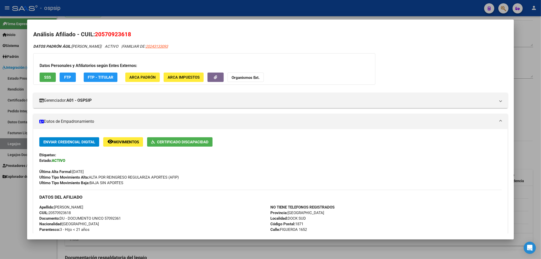
click at [47, 78] on span "SSS" at bounding box center [47, 77] width 7 height 5
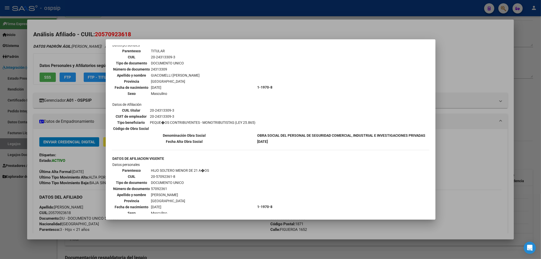
scroll to position [84, 0]
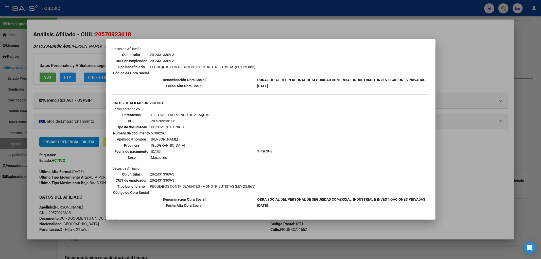
click at [14, 142] on div at bounding box center [270, 129] width 541 height 259
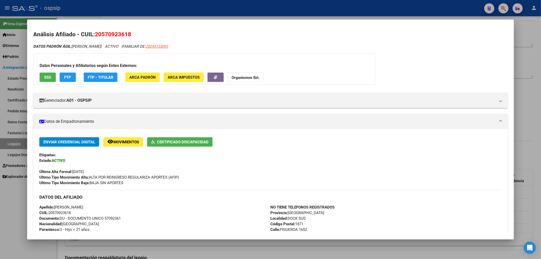
click at [14, 142] on div at bounding box center [270, 129] width 541 height 259
click at [14, 142] on link "Legajos" at bounding box center [28, 143] width 57 height 11
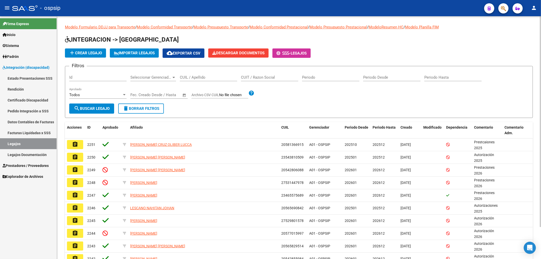
click at [204, 82] on div "CUIL / Apellido" at bounding box center [208, 78] width 57 height 16
click at [202, 79] on input "CUIL / Apellido" at bounding box center [208, 77] width 57 height 5
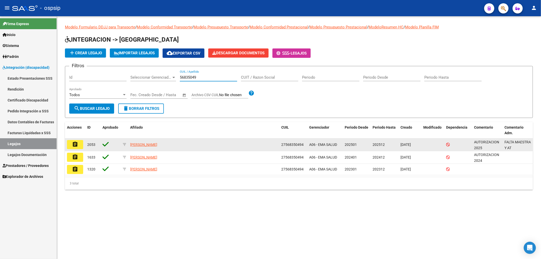
type input "56835049"
drag, startPoint x: 84, startPoint y: 138, endPoint x: 75, endPoint y: 140, distance: 9.0
click at [82, 138] on datatable-body-cell "assignment" at bounding box center [75, 144] width 20 height 12
click at [75, 141] on mat-icon "assignment" at bounding box center [75, 144] width 6 height 6
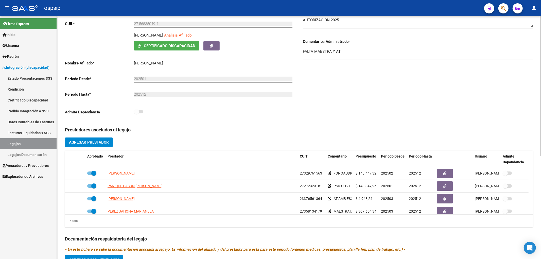
scroll to position [113, 0]
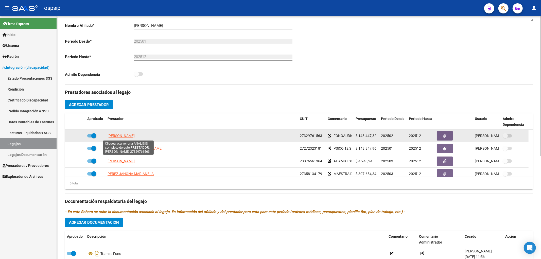
click at [123, 137] on span "GOMEZ VERONICA ANAHI" at bounding box center [120, 136] width 27 height 4
type textarea "27329761563"
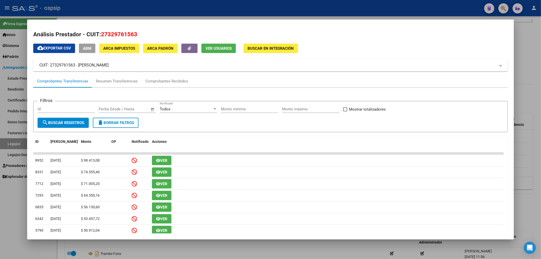
scroll to position [28, 0]
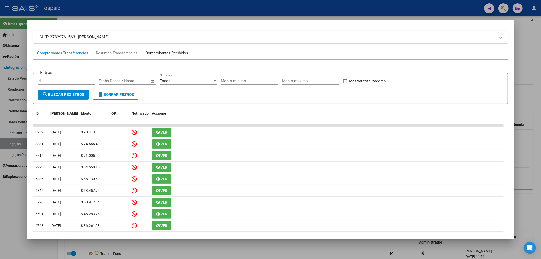
click at [175, 53] on div "Comprobantes Recibidos" at bounding box center [166, 53] width 43 height 6
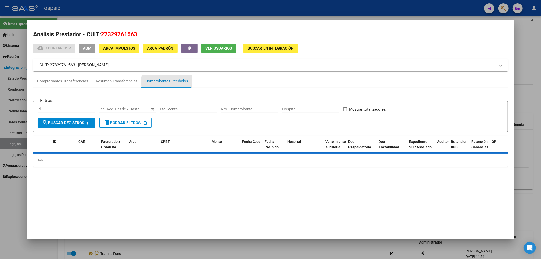
scroll to position [0, 0]
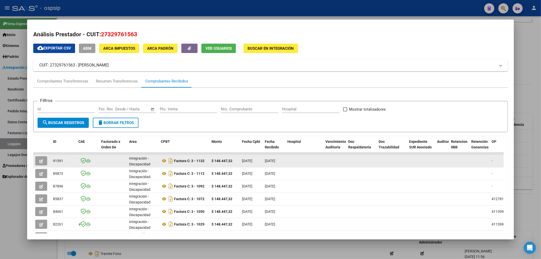
click at [48, 163] on div at bounding box center [42, 160] width 14 height 9
click at [42, 163] on button "button" at bounding box center [41, 160] width 12 height 9
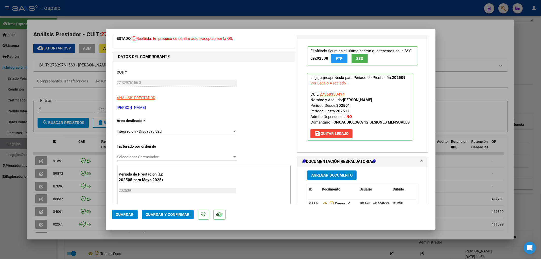
scroll to position [113, 0]
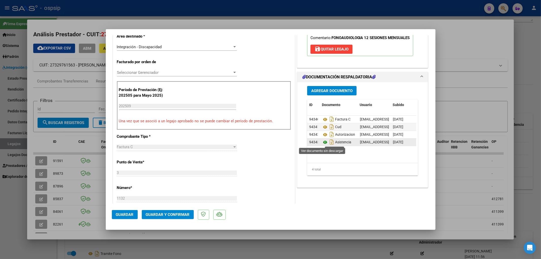
click at [317, 142] on icon at bounding box center [325, 142] width 7 height 6
click at [174, 176] on button "Guardar y Confirmar" at bounding box center [168, 214] width 52 height 9
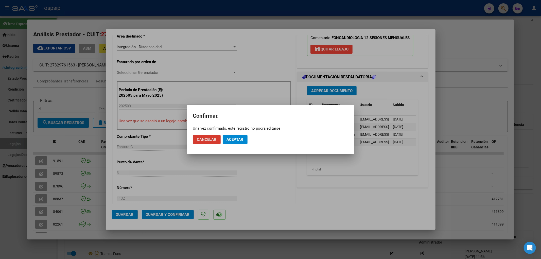
click at [236, 135] on button "Aceptar" at bounding box center [235, 139] width 25 height 9
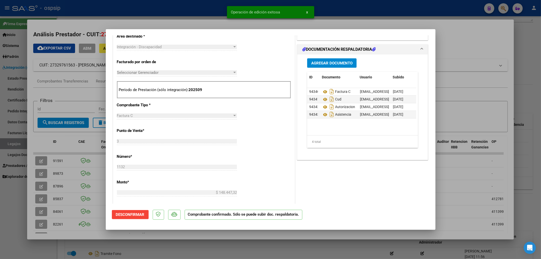
click at [15, 148] on div at bounding box center [270, 129] width 541 height 259
type input "$ 0,00"
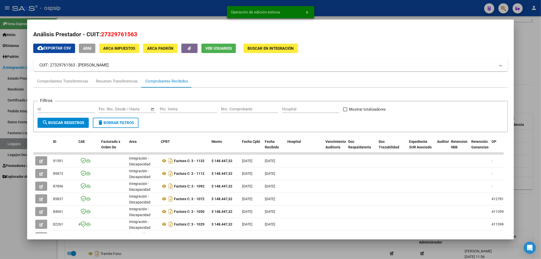
click at [16, 140] on div at bounding box center [270, 129] width 541 height 259
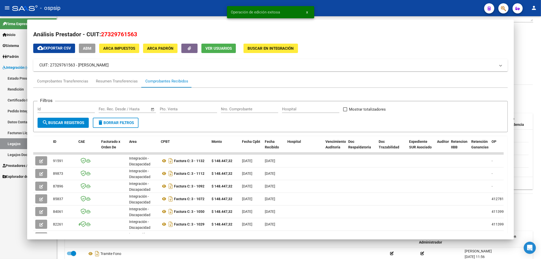
click at [16, 140] on link "Legajos" at bounding box center [28, 143] width 57 height 11
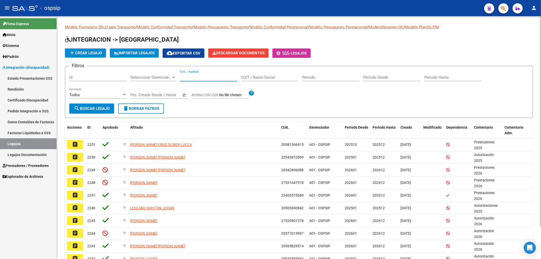
click at [194, 77] on input "CUIL / Apellido" at bounding box center [208, 77] width 57 height 5
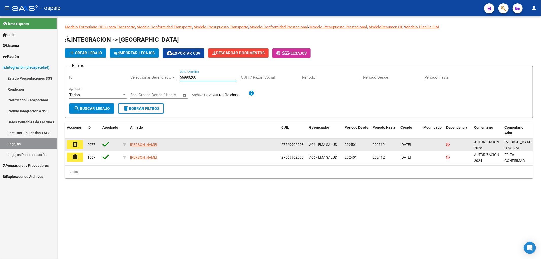
type input "56990200"
click at [80, 146] on button "assignment" at bounding box center [75, 144] width 16 height 9
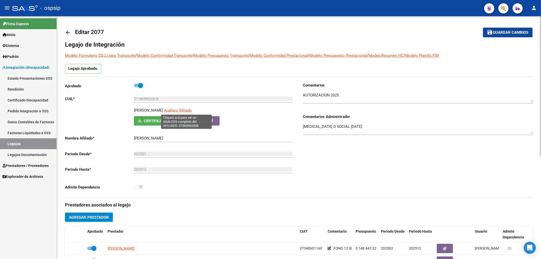
click at [187, 110] on span "Análisis Afiliado" at bounding box center [178, 110] width 28 height 5
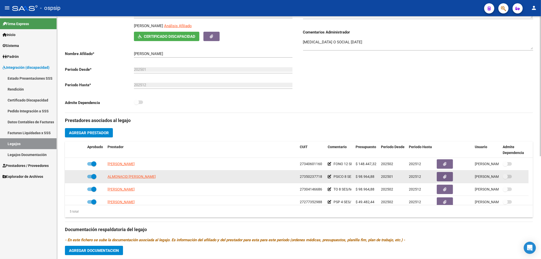
scroll to position [18, 0]
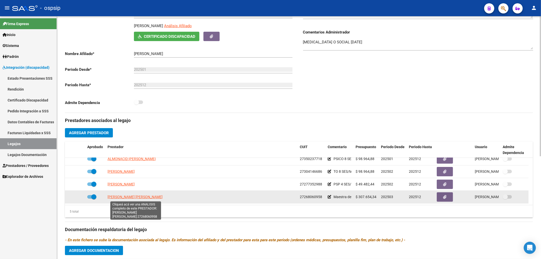
click at [124, 176] on span "ROSALES GARCIA KARINA LORENA" at bounding box center [134, 197] width 55 height 4
type textarea "27268060958"
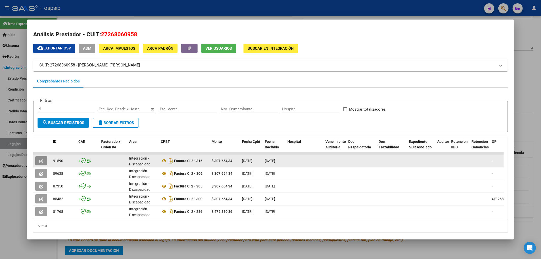
click at [44, 163] on button "button" at bounding box center [41, 160] width 12 height 9
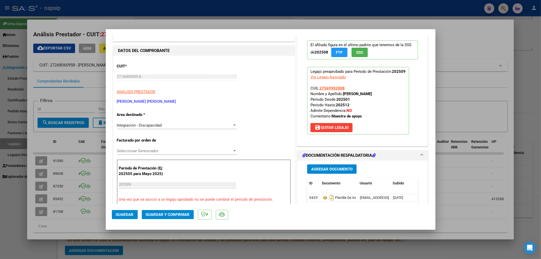
scroll to position [84, 0]
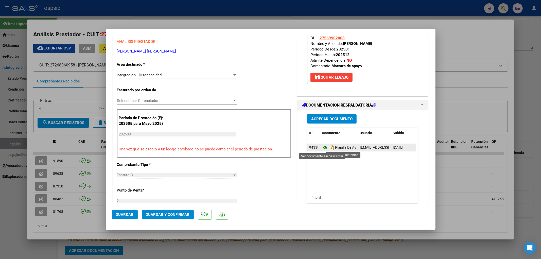
click at [317, 150] on icon at bounding box center [325, 148] width 7 height 6
click at [173, 176] on span "Guardar y Confirmar" at bounding box center [168, 214] width 44 height 5
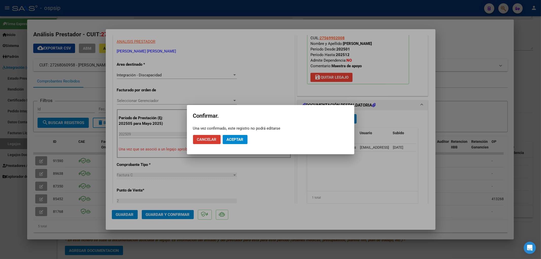
click at [230, 140] on span "Aceptar" at bounding box center [235, 139] width 17 height 5
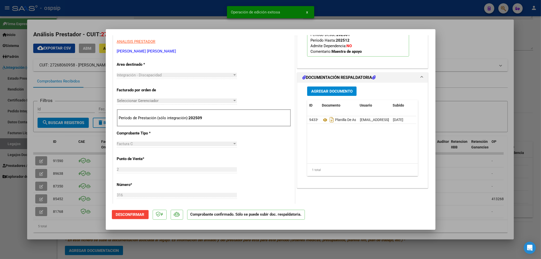
click at [16, 143] on div at bounding box center [270, 129] width 541 height 259
type input "$ 0,00"
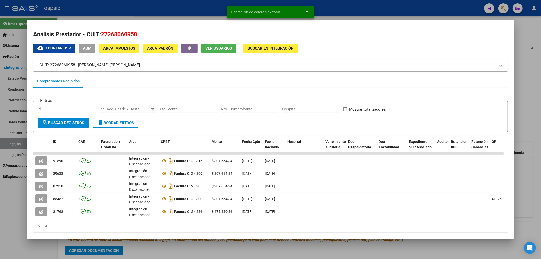
click at [16, 143] on div at bounding box center [270, 129] width 541 height 259
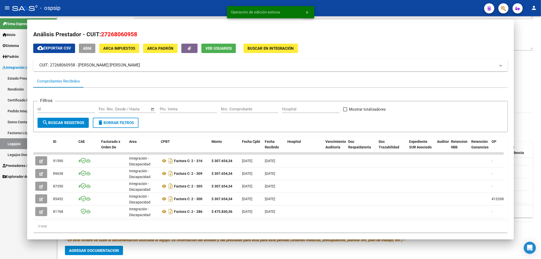
click at [16, 143] on link "Legajos" at bounding box center [28, 143] width 57 height 11
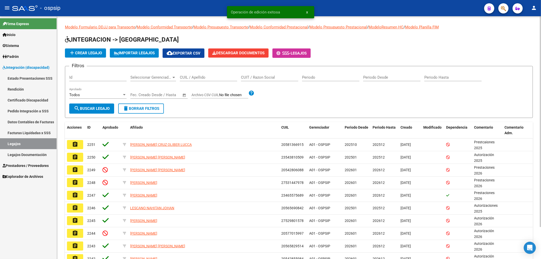
click at [196, 76] on input "CUIL / Apellido" at bounding box center [208, 77] width 57 height 5
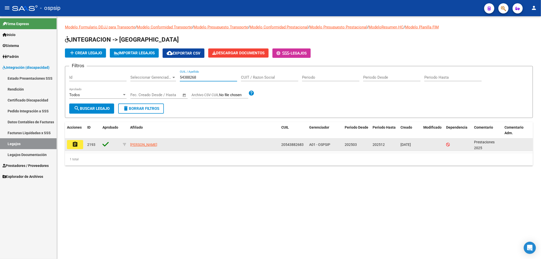
type input "54388268"
click at [78, 141] on button "assignment" at bounding box center [75, 144] width 16 height 9
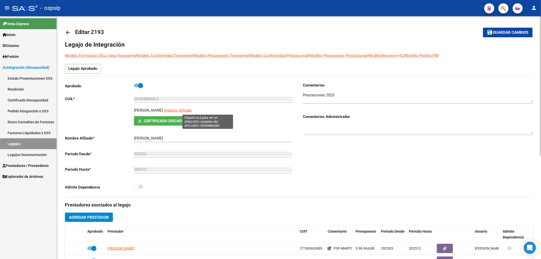
click at [192, 111] on span "Análisis Afiliado" at bounding box center [178, 110] width 28 height 5
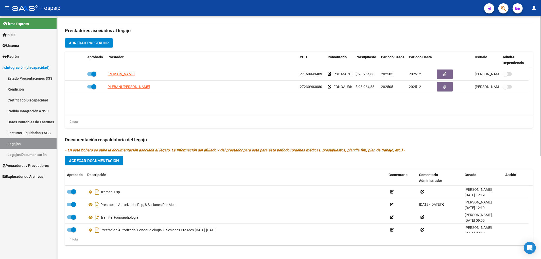
scroll to position [178, 0]
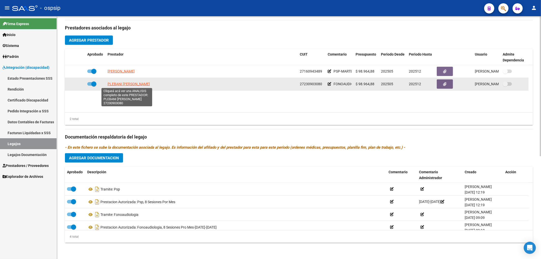
click at [120, 85] on span "PLEBANI MARIELA INES" at bounding box center [128, 84] width 42 height 4
type textarea "27230903080"
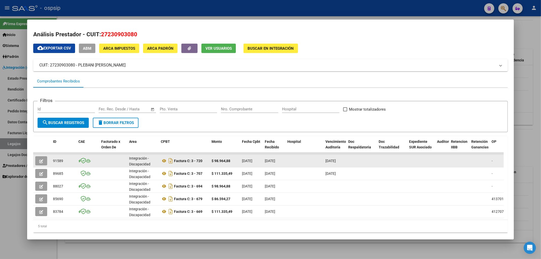
click at [40, 160] on icon "button" at bounding box center [41, 161] width 4 height 4
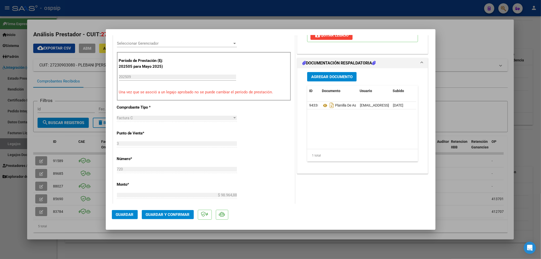
scroll to position [178, 0]
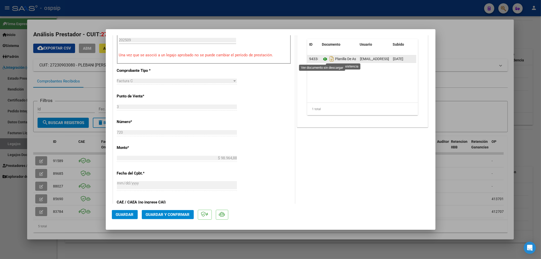
click at [317, 59] on icon at bounding box center [325, 59] width 7 height 6
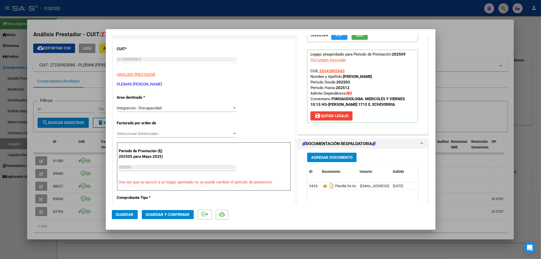
scroll to position [38, 0]
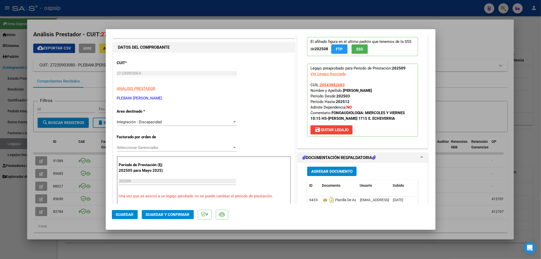
click at [164, 176] on span "Guardar y Confirmar" at bounding box center [168, 214] width 44 height 5
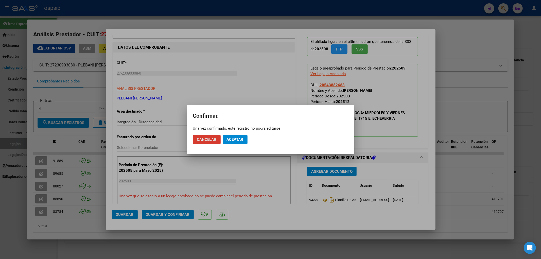
click at [226, 141] on button "Aceptar" at bounding box center [235, 139] width 25 height 9
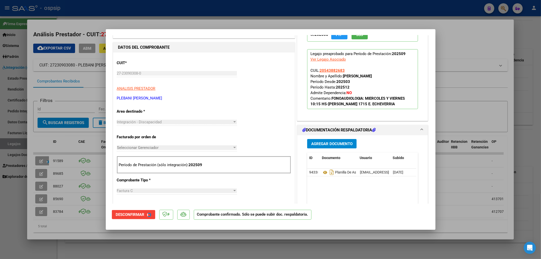
type input "$ 0,00"
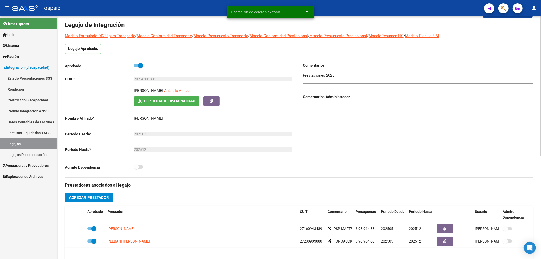
scroll to position [9, 0]
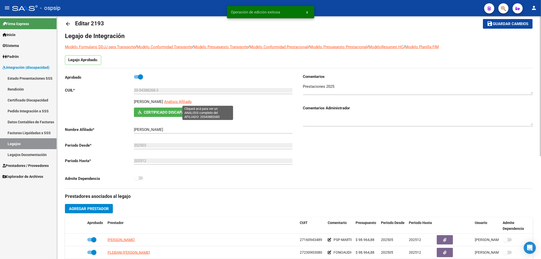
click at [192, 102] on span "Análisis Afiliado" at bounding box center [178, 101] width 28 height 5
type textarea "20543882683"
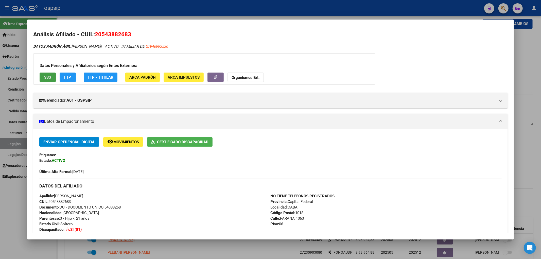
click at [46, 79] on span "SSS" at bounding box center [47, 77] width 7 height 5
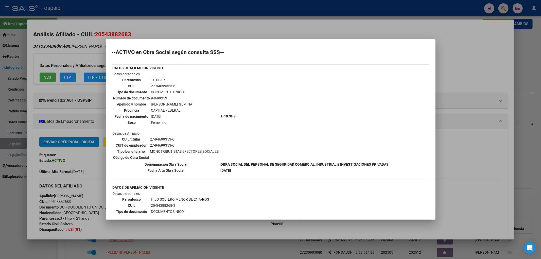
click at [10, 145] on div at bounding box center [270, 129] width 541 height 259
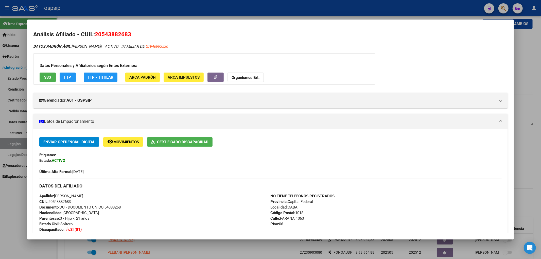
click at [10, 145] on div at bounding box center [270, 129] width 541 height 259
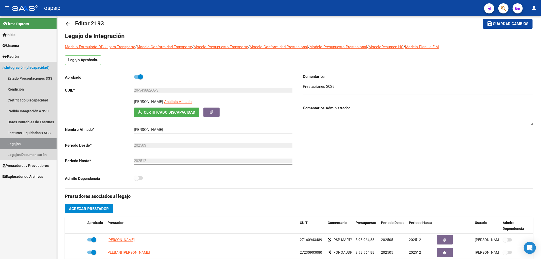
click at [10, 145] on link "Legajos" at bounding box center [28, 143] width 57 height 11
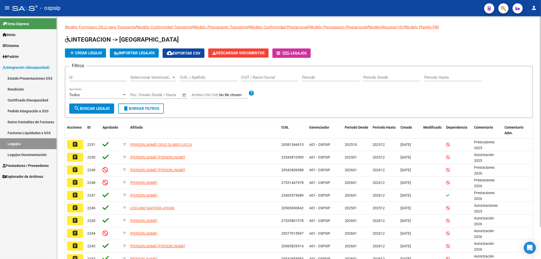
click at [182, 79] on input "CUIL / Apellido" at bounding box center [208, 77] width 57 height 5
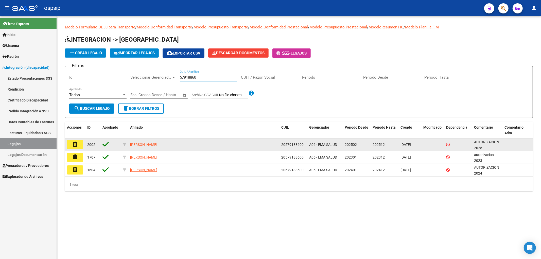
type input "57918860"
click at [72, 145] on mat-icon "assignment" at bounding box center [75, 144] width 6 height 6
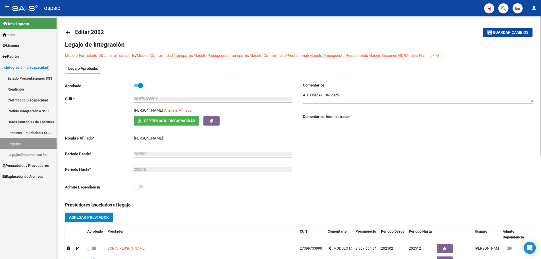
click at [201, 112] on div "GALO LUCAS BENICIO Análisis Afiliado" at bounding box center [214, 111] width 161 height 9
click at [192, 112] on span "Análisis Afiliado" at bounding box center [178, 110] width 28 height 5
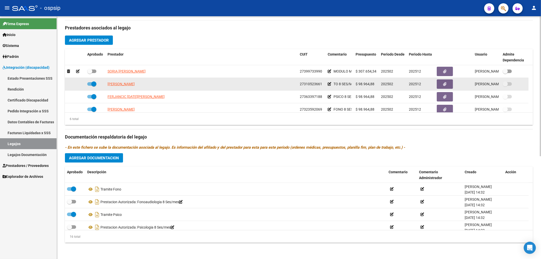
scroll to position [31, 0]
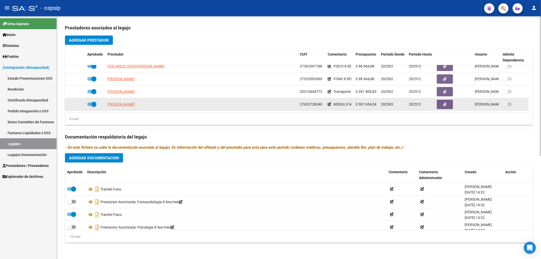
click at [120, 100] on datatable-body-cell "FIGUEROA MALENA JACQUELINE" at bounding box center [201, 104] width 192 height 12
click at [122, 103] on span "FIGUEROA MALENA JACQUELINE" at bounding box center [120, 104] width 27 height 4
type textarea "27423728340"
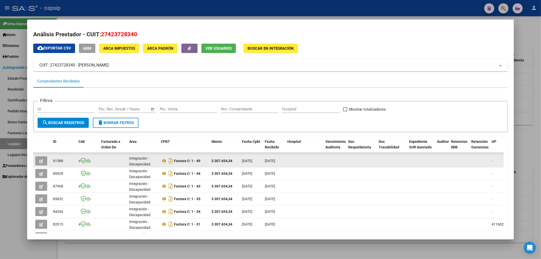
click at [43, 157] on button "button" at bounding box center [41, 160] width 12 height 9
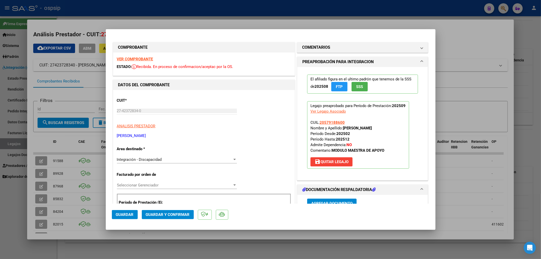
scroll to position [56, 0]
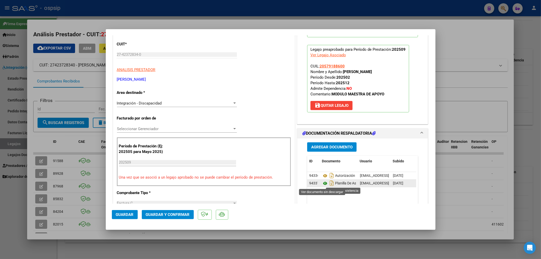
click at [317, 176] on icon at bounding box center [325, 183] width 7 height 6
click at [167, 176] on span "Guardar y Confirmar" at bounding box center [168, 214] width 44 height 5
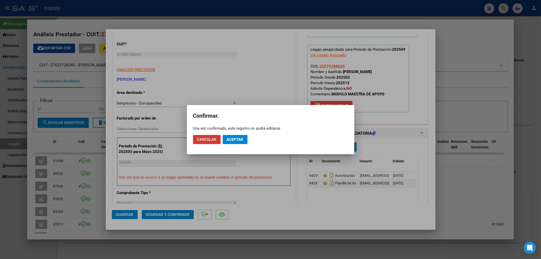
click at [235, 138] on span "Aceptar" at bounding box center [235, 139] width 17 height 5
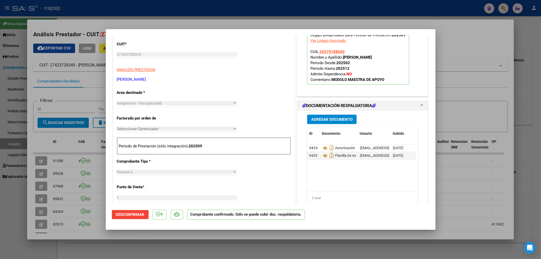
click at [11, 143] on div at bounding box center [270, 129] width 541 height 259
type input "$ 0,00"
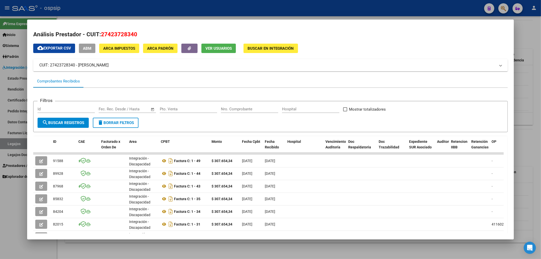
click at [11, 143] on div at bounding box center [270, 129] width 541 height 259
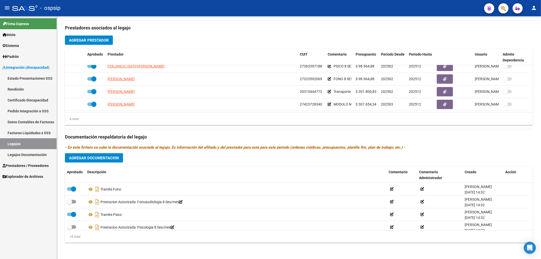
click at [11, 143] on link "Legajos" at bounding box center [28, 143] width 57 height 11
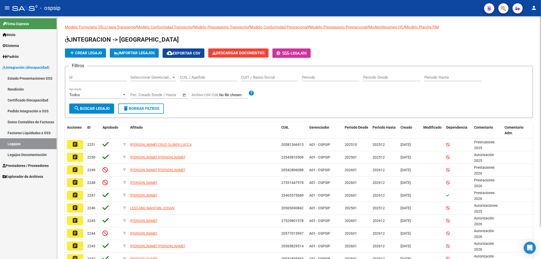
click at [193, 78] on input "CUIL / Apellido" at bounding box center [208, 77] width 57 height 5
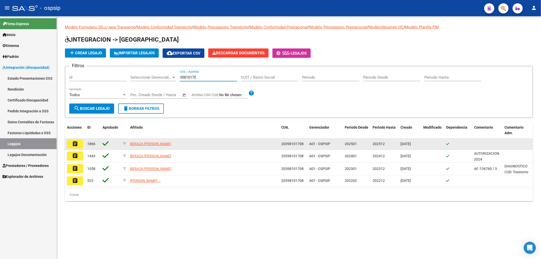
click at [80, 143] on button "assignment" at bounding box center [75, 143] width 16 height 9
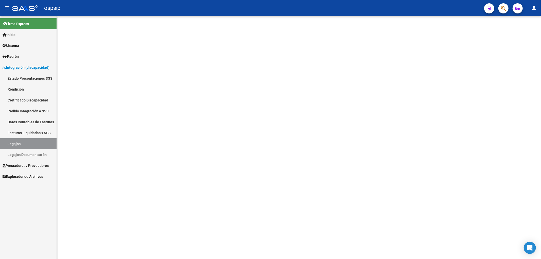
click at [80, 143] on mat-sidenav-content at bounding box center [299, 137] width 484 height 243
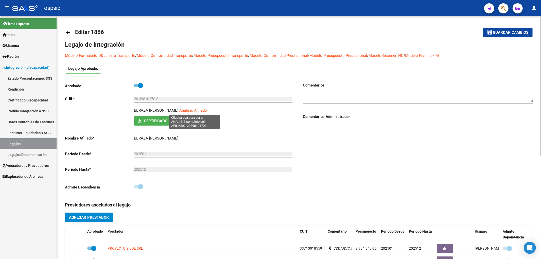
click at [199, 110] on span "Análisis Afiliado" at bounding box center [193, 110] width 28 height 5
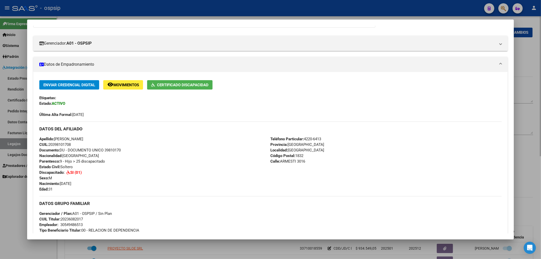
scroll to position [58, 0]
click at [16, 141] on div at bounding box center [270, 129] width 541 height 259
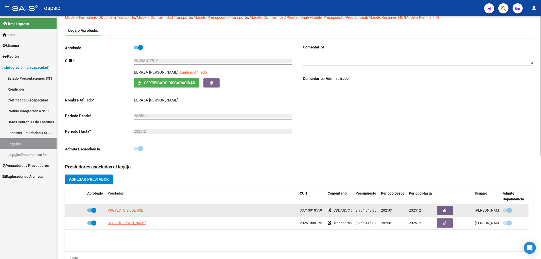
scroll to position [141, 0]
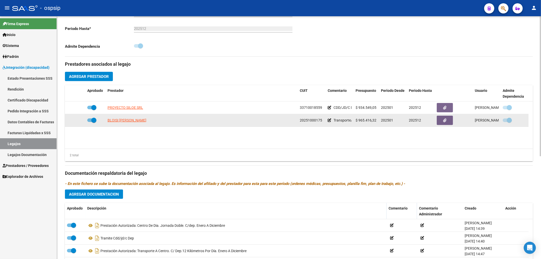
click at [114, 123] on app-link-go-to "BLOISI GASTON ANTONIO" at bounding box center [126, 120] width 39 height 6
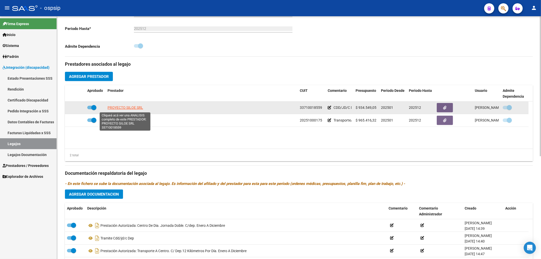
click at [116, 107] on span "PROYECTO SILOE SRL" at bounding box center [124, 107] width 35 height 4
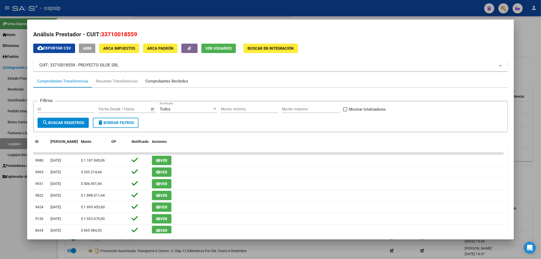
click at [169, 82] on div "Comprobantes Recibidos" at bounding box center [166, 81] width 43 height 6
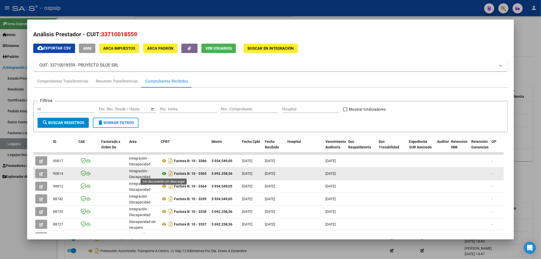
click at [161, 174] on icon at bounding box center [164, 173] width 7 height 6
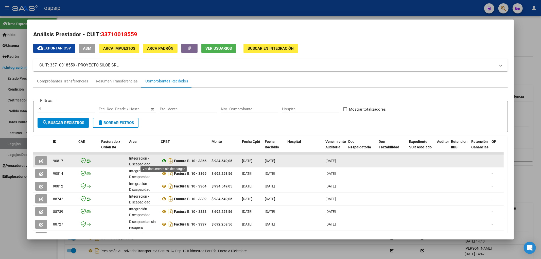
click at [164, 158] on icon at bounding box center [164, 161] width 7 height 6
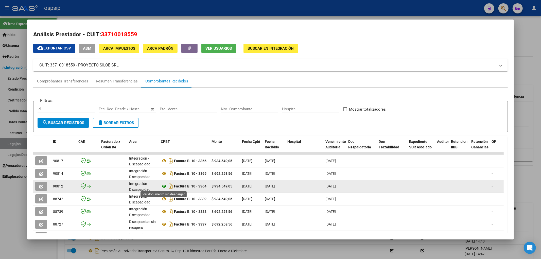
click at [163, 176] on icon at bounding box center [164, 186] width 7 height 6
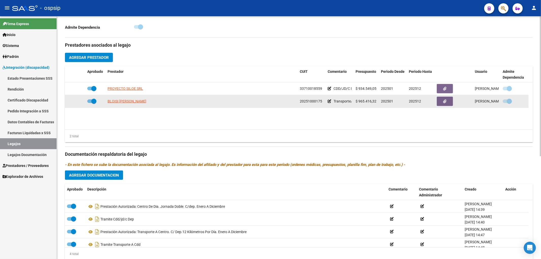
scroll to position [169, 0]
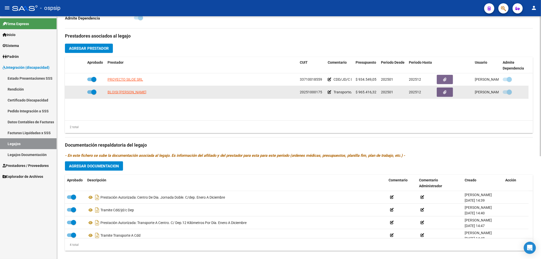
click at [132, 88] on datatable-body-cell "BLOISI GASTON ANTONIO" at bounding box center [201, 92] width 192 height 12
click at [132, 92] on span "BLOISI GASTON ANTONIO" at bounding box center [126, 92] width 39 height 4
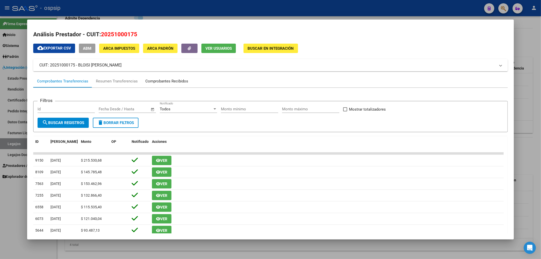
click at [180, 84] on div "Comprobantes Recibidos" at bounding box center [166, 81] width 43 height 6
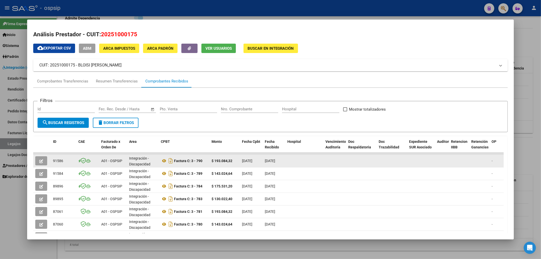
click at [44, 159] on button "button" at bounding box center [41, 160] width 12 height 9
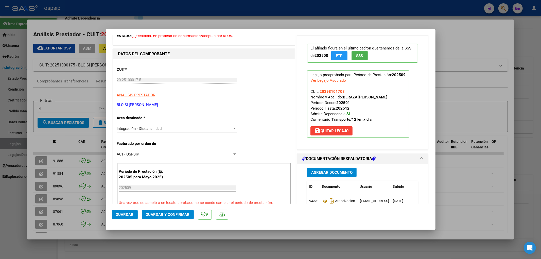
scroll to position [84, 0]
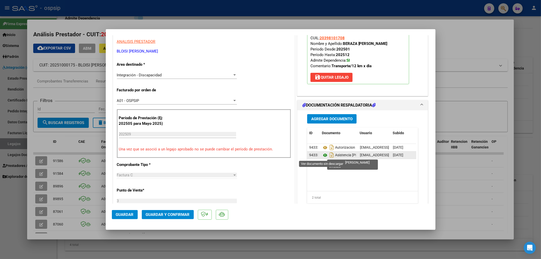
click at [317, 156] on icon at bounding box center [325, 155] width 7 height 6
click at [174, 176] on span "Guardar y Confirmar" at bounding box center [168, 214] width 44 height 5
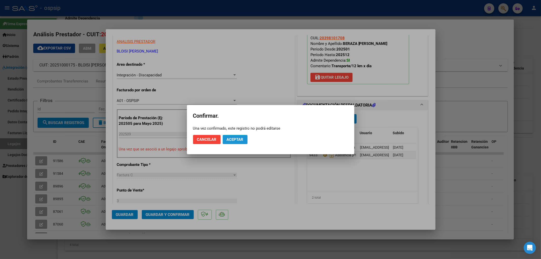
click at [231, 138] on span "Aceptar" at bounding box center [235, 139] width 17 height 5
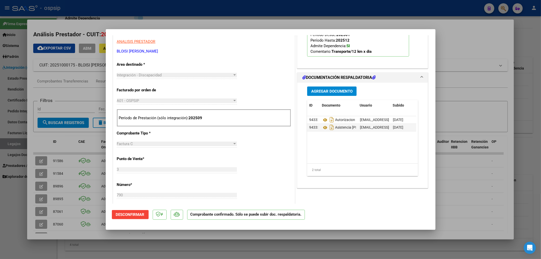
click at [16, 143] on div at bounding box center [270, 129] width 541 height 259
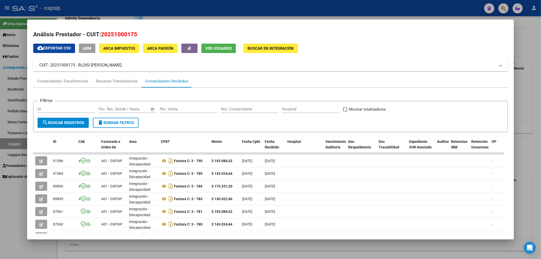
click at [16, 143] on div at bounding box center [270, 129] width 541 height 259
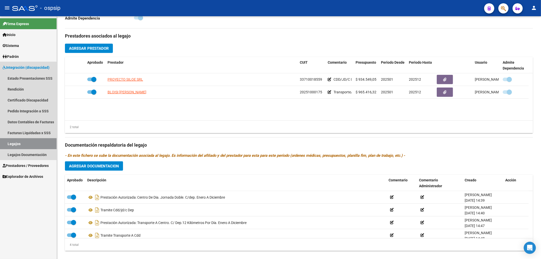
click at [16, 143] on link "Legajos" at bounding box center [28, 143] width 57 height 11
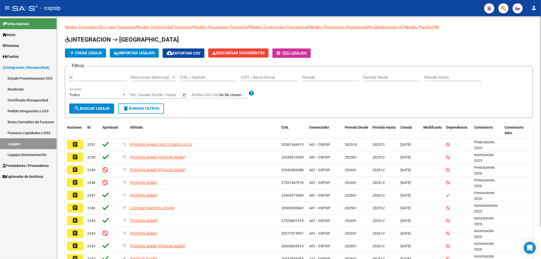
click at [183, 81] on div "CUIL / Apellido" at bounding box center [208, 75] width 57 height 11
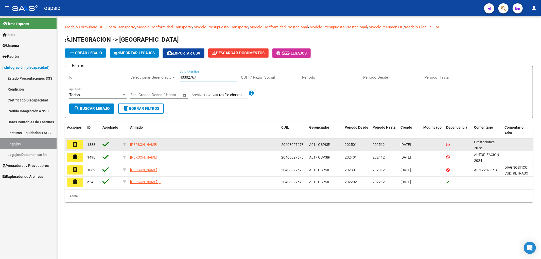
click at [77, 147] on mat-icon "assignment" at bounding box center [75, 144] width 6 height 6
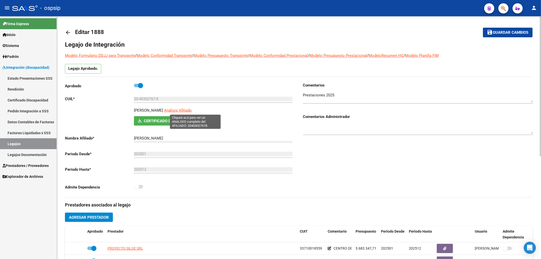
click at [192, 112] on span "Análisis Afiliado" at bounding box center [178, 110] width 28 height 5
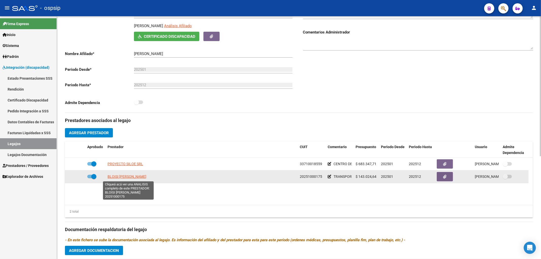
click at [134, 176] on span "BLOISI GASTON ANTONIO" at bounding box center [126, 176] width 39 height 4
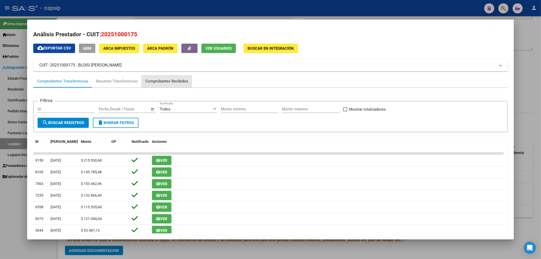
click at [153, 84] on div "Comprobantes Recibidos" at bounding box center [166, 81] width 43 height 6
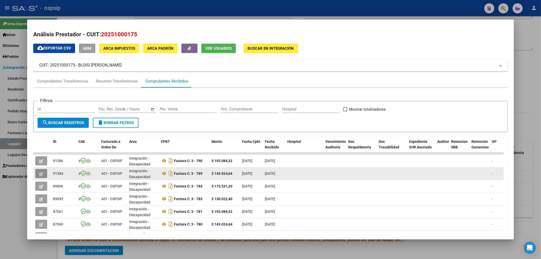
click at [44, 169] on button "button" at bounding box center [41, 173] width 12 height 9
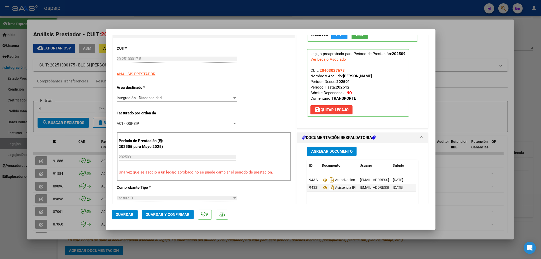
scroll to position [113, 0]
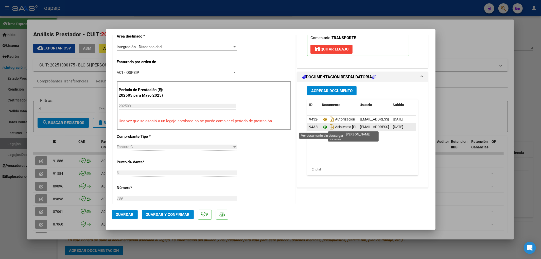
click at [317, 126] on icon at bounding box center [325, 127] width 7 height 6
click at [184, 176] on span "Guardar y Confirmar" at bounding box center [168, 214] width 44 height 5
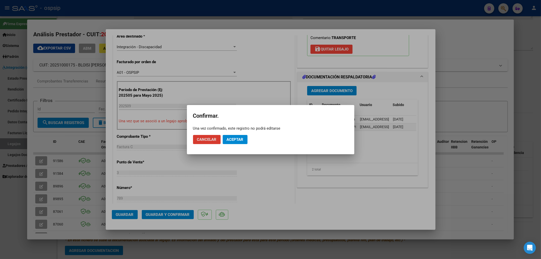
click at [239, 138] on span "Aceptar" at bounding box center [235, 139] width 17 height 5
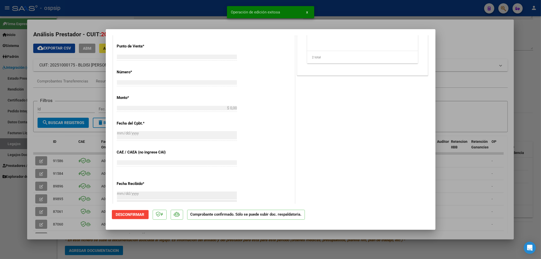
scroll to position [0, 0]
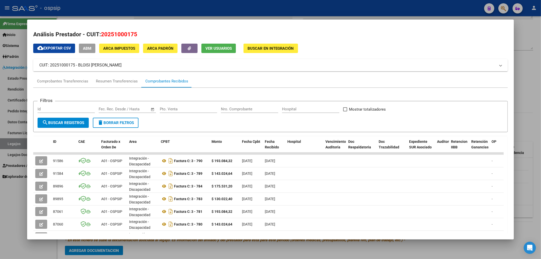
click at [17, 141] on div at bounding box center [270, 129] width 541 height 259
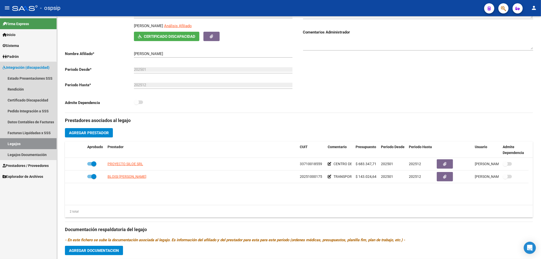
click at [17, 141] on link "Legajos" at bounding box center [28, 143] width 57 height 11
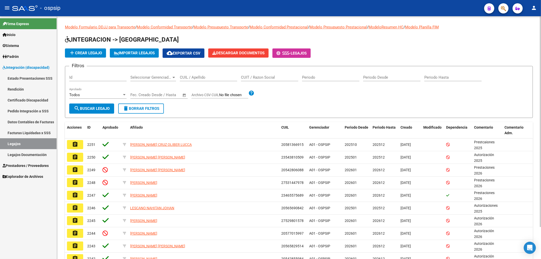
click at [258, 76] on input "CUIT / Razon Social" at bounding box center [269, 77] width 57 height 5
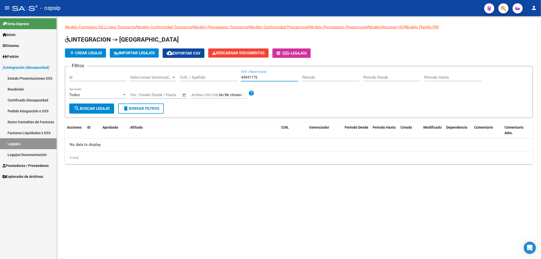
click at [250, 79] on input "44941179" at bounding box center [269, 77] width 57 height 5
click at [317, 12] on span "button" at bounding box center [503, 8] width 5 height 10
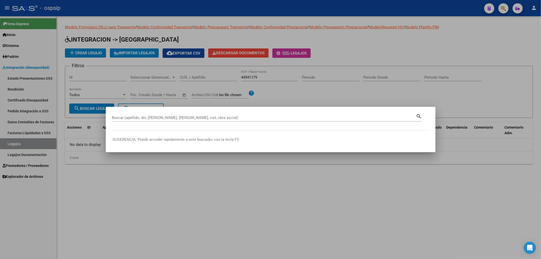
click at [135, 115] on div "Buscar (apellido, dni, [PERSON_NAME], [PERSON_NAME], cuit, obra social)" at bounding box center [264, 118] width 304 height 8
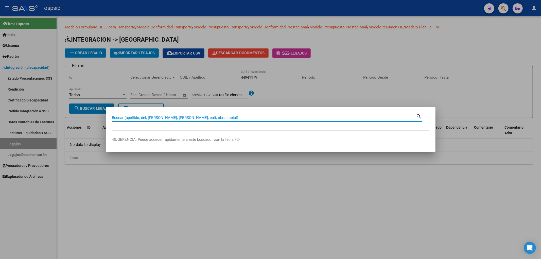
click at [129, 117] on input "Buscar (apellido, dni, [PERSON_NAME], [PERSON_NAME], cuit, obra social)" at bounding box center [264, 117] width 304 height 5
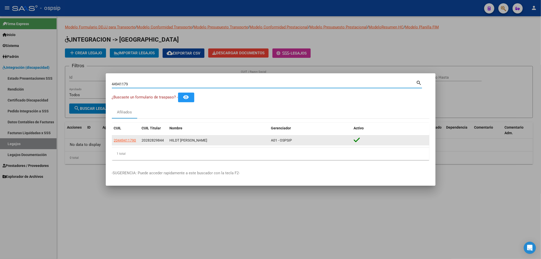
click at [125, 137] on app-link-go-to "20449411790" at bounding box center [125, 140] width 22 height 6
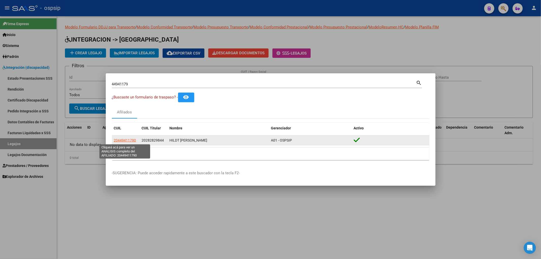
click at [124, 140] on span "20449411790" at bounding box center [125, 140] width 22 height 4
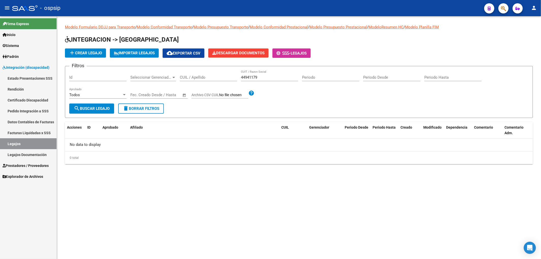
click at [259, 74] on div "44941179 CUIT / Razon Social" at bounding box center [269, 75] width 57 height 11
drag, startPoint x: 258, startPoint y: 76, endPoint x: 230, endPoint y: 76, distance: 27.9
click at [230, 76] on div "Filtros Id Seleccionar Gerenciador Seleccionar Gerenciador CUIL / Apellido 4494…" at bounding box center [298, 86] width 459 height 33
click at [266, 73] on div "hildt CUIT / Razon Social" at bounding box center [269, 75] width 57 height 11
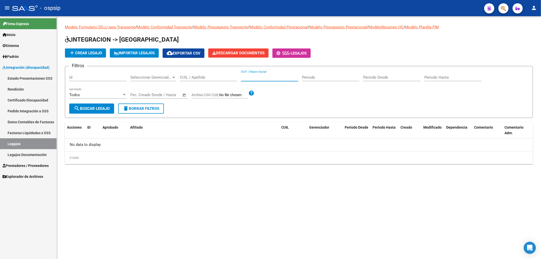
click at [212, 79] on input "CUIL / Apellido" at bounding box center [208, 77] width 57 height 5
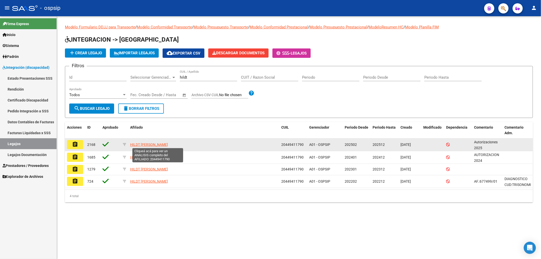
click at [134, 143] on span "[PERSON_NAME] [PERSON_NAME]" at bounding box center [149, 144] width 38 height 4
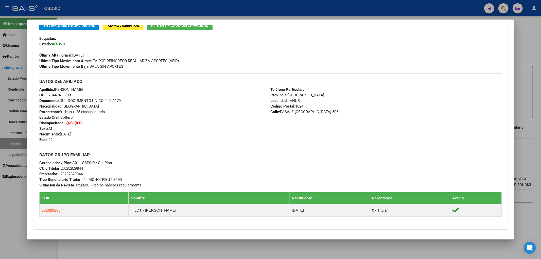
scroll to position [113, 0]
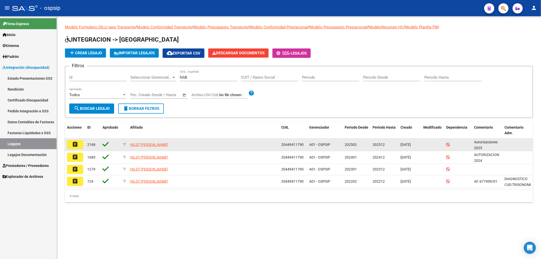
click at [76, 142] on mat-icon "assignment" at bounding box center [75, 144] width 6 height 6
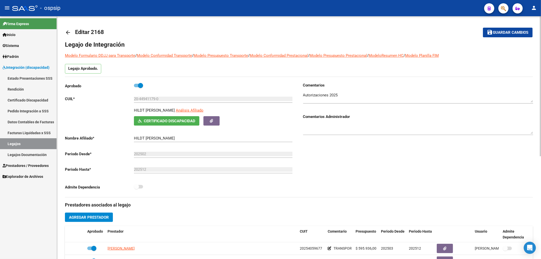
scroll to position [84, 0]
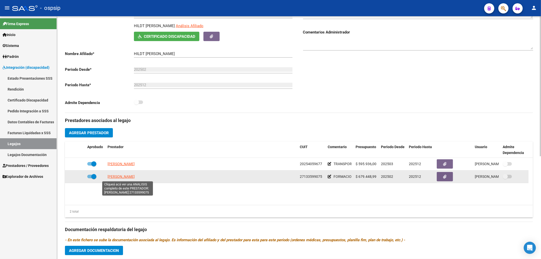
click at [129, 175] on span "GIMENEZ [PERSON_NAME]" at bounding box center [120, 176] width 27 height 4
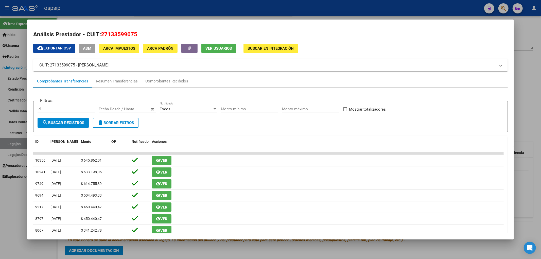
click at [167, 73] on div "cloud_download Exportar CSV ABM ARCA Impuestos ARCA Padrón Ver Usuarios Buscar …" at bounding box center [270, 167] width 475 height 246
click at [167, 79] on div "Comprobantes Recibidos" at bounding box center [166, 81] width 43 height 6
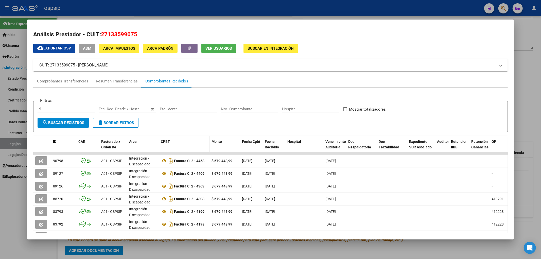
scroll to position [28, 0]
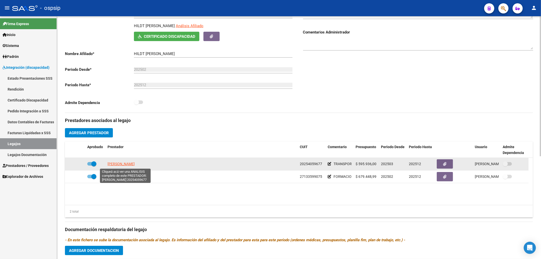
click at [118, 165] on span "[PERSON_NAME] [PERSON_NAME]" at bounding box center [120, 164] width 27 height 4
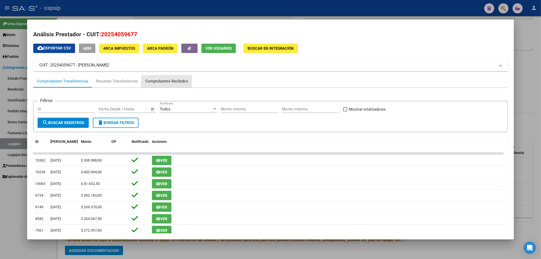
click at [158, 84] on div "Comprobantes Recibidos" at bounding box center [166, 81] width 43 height 6
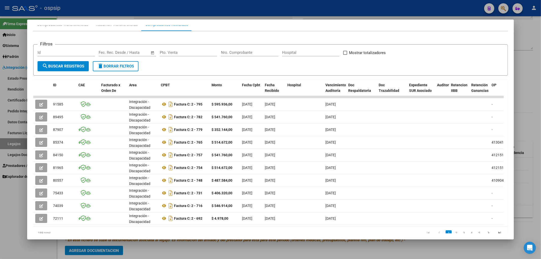
scroll to position [76, 0]
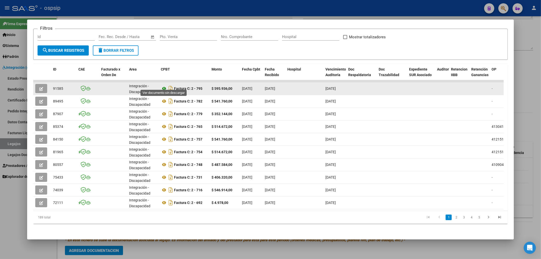
click at [164, 85] on icon at bounding box center [164, 88] width 7 height 6
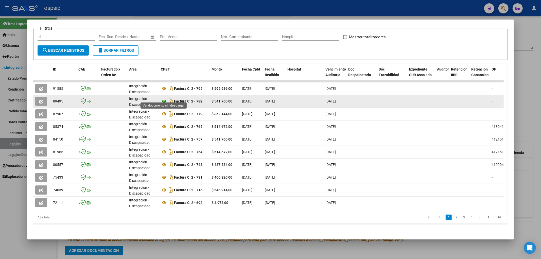
click at [162, 98] on icon at bounding box center [164, 101] width 7 height 6
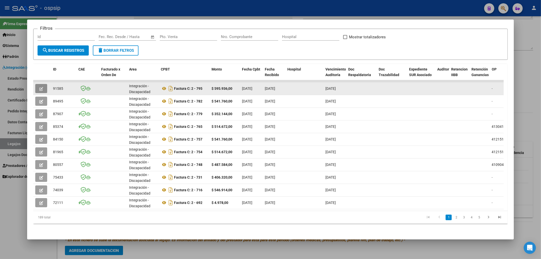
click at [41, 84] on button "button" at bounding box center [41, 88] width 12 height 9
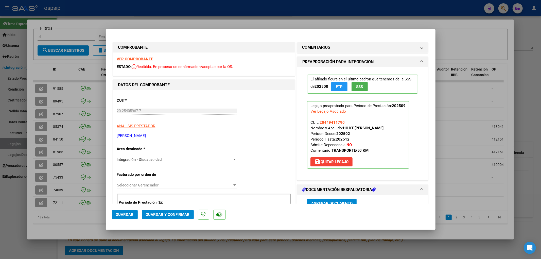
click at [174, 176] on span "Guardar y Confirmar" at bounding box center [168, 214] width 44 height 5
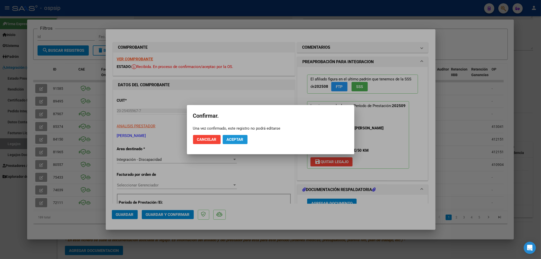
click at [233, 135] on button "Aceptar" at bounding box center [235, 139] width 25 height 9
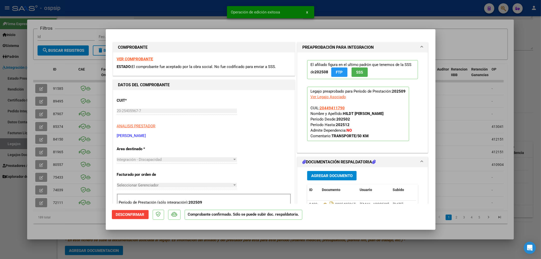
click at [16, 138] on div at bounding box center [270, 129] width 541 height 259
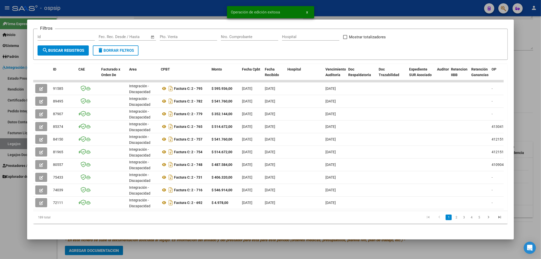
click at [16, 142] on div at bounding box center [270, 129] width 541 height 259
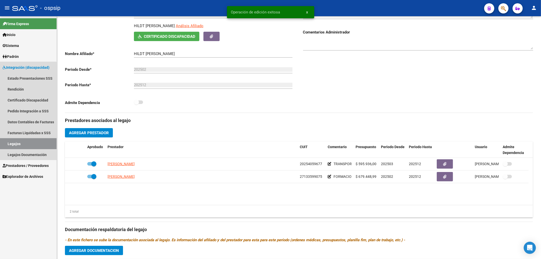
click at [16, 142] on link "Legajos" at bounding box center [28, 143] width 57 height 11
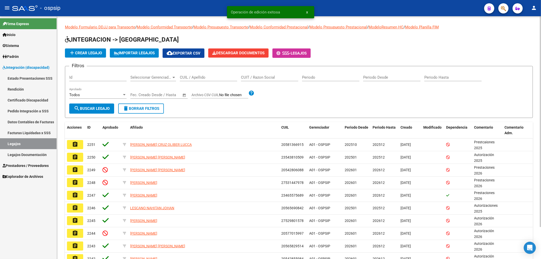
click at [194, 79] on input "CUIL / Apellido" at bounding box center [208, 77] width 57 height 5
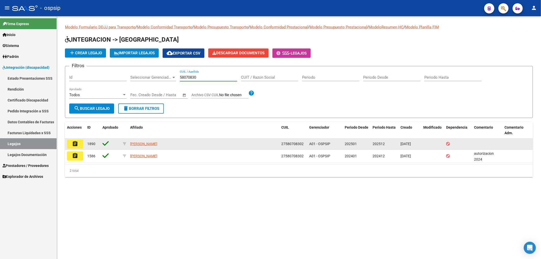
click at [79, 145] on button "assignment" at bounding box center [75, 143] width 16 height 9
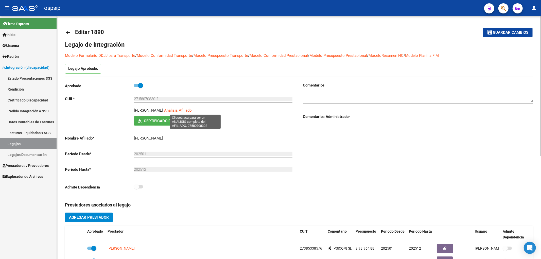
click at [190, 112] on span "Análisis Afiliado" at bounding box center [178, 110] width 28 height 5
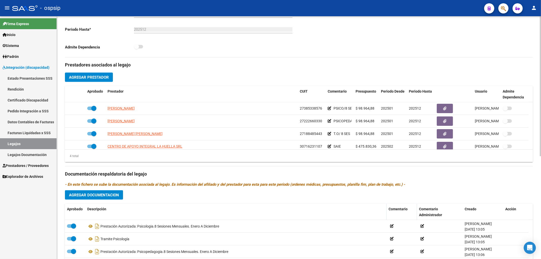
scroll to position [141, 0]
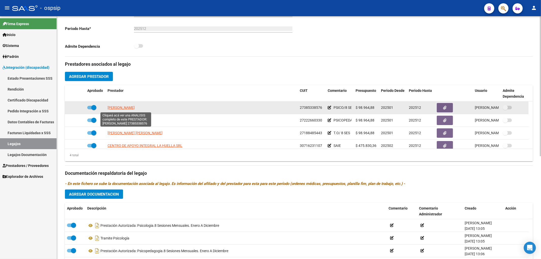
click at [135, 109] on span "SEIJAS ROCIO AYELEN" at bounding box center [120, 107] width 27 height 4
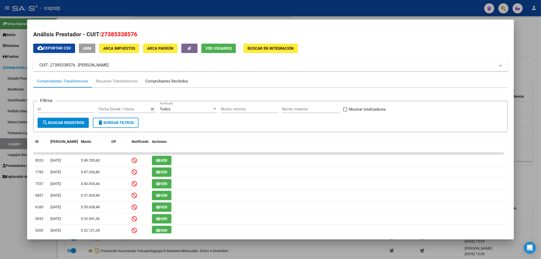
click at [162, 87] on div "Comprobantes Recibidos" at bounding box center [166, 81] width 50 height 12
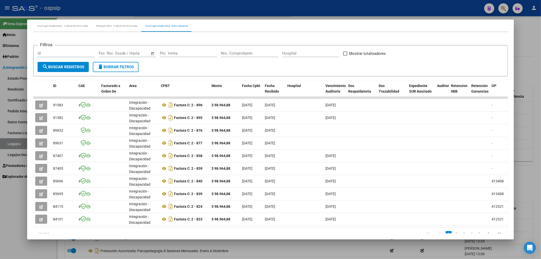
scroll to position [56, 0]
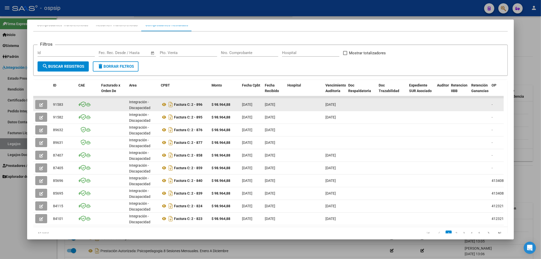
click at [43, 102] on button "button" at bounding box center [41, 104] width 12 height 9
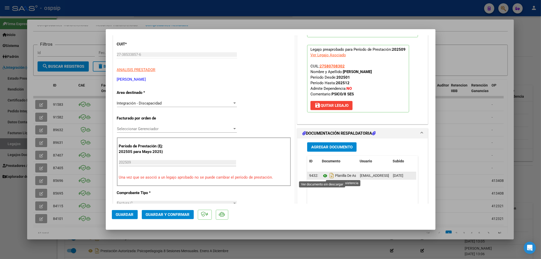
click at [317, 176] on icon at bounding box center [325, 176] width 7 height 6
click at [174, 176] on button "Guardar y Confirmar" at bounding box center [168, 214] width 52 height 9
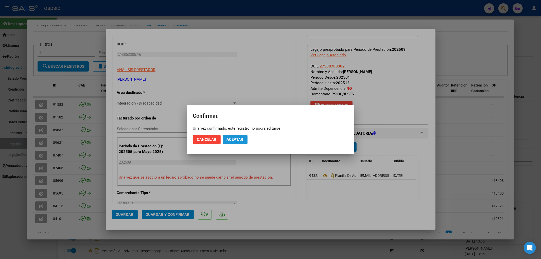
click at [229, 139] on span "Aceptar" at bounding box center [235, 139] width 17 height 5
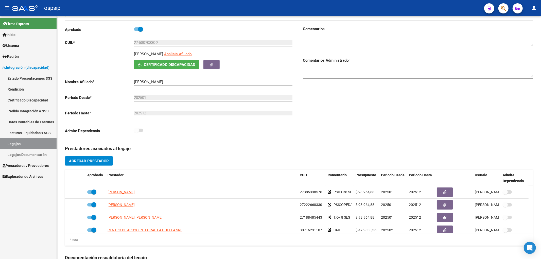
click at [22, 145] on link "Legajos" at bounding box center [28, 143] width 57 height 11
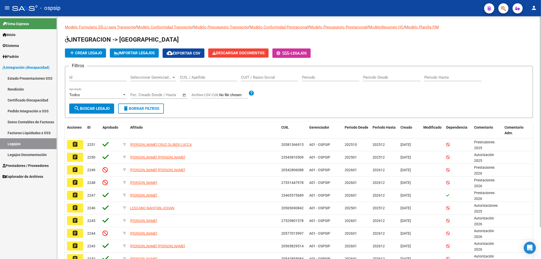
click at [191, 80] on input "CUIL / Apellido" at bounding box center [208, 77] width 57 height 5
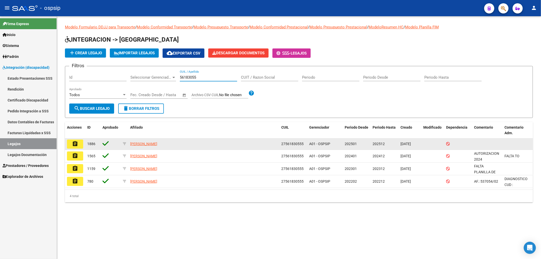
click at [76, 141] on mat-icon "assignment" at bounding box center [75, 144] width 6 height 6
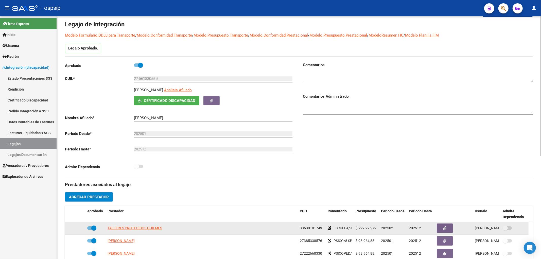
scroll to position [28, 0]
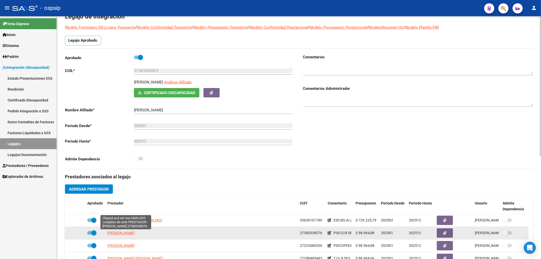
click at [122, 176] on span "SEIJAS ROCIO AYELEN" at bounding box center [120, 233] width 27 height 4
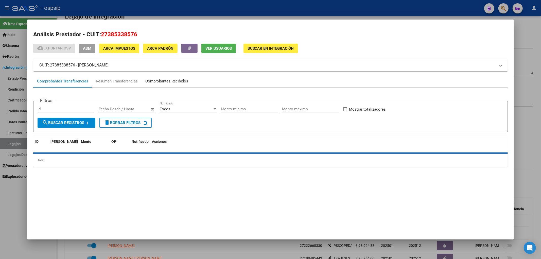
click at [162, 83] on div "Comprobantes Recibidos" at bounding box center [166, 81] width 43 height 6
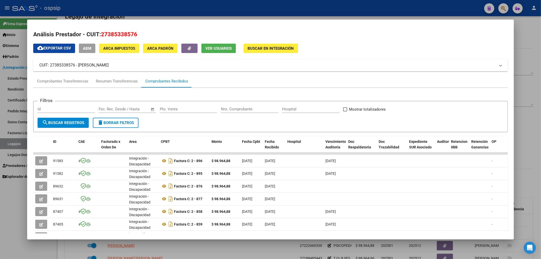
scroll to position [76, 0]
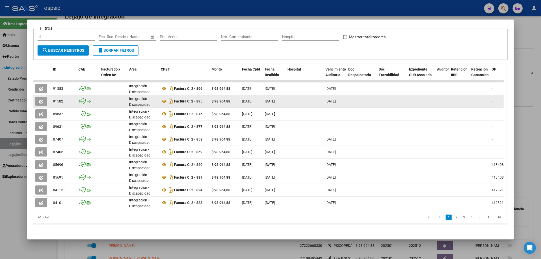
click at [42, 99] on span "button" at bounding box center [41, 101] width 4 height 5
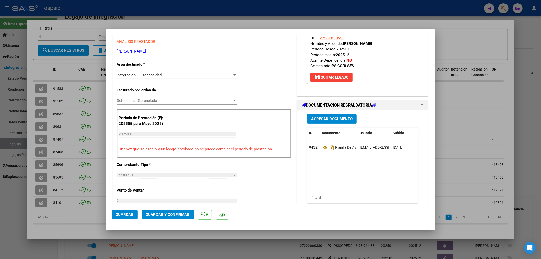
scroll to position [141, 0]
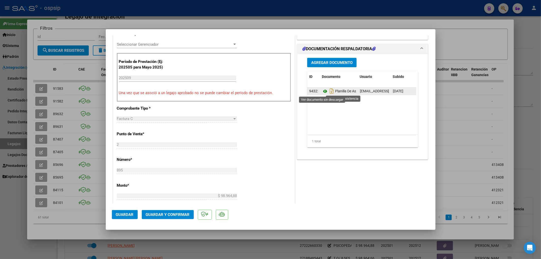
click at [317, 91] on icon at bounding box center [325, 91] width 7 height 6
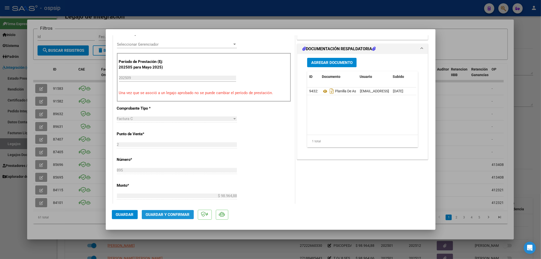
click at [150, 176] on button "Guardar y Confirmar" at bounding box center [168, 214] width 52 height 9
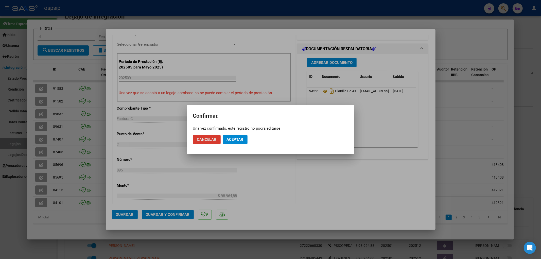
click at [227, 141] on span "Aceptar" at bounding box center [235, 139] width 17 height 5
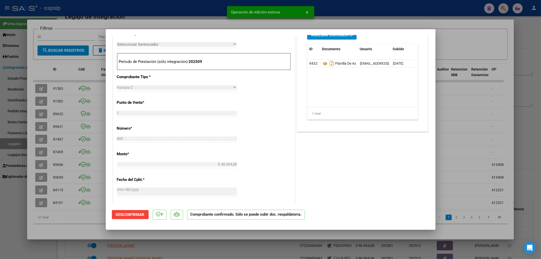
click at [39, 82] on div at bounding box center [270, 129] width 541 height 259
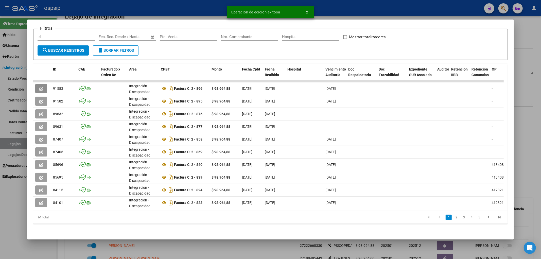
click at [39, 84] on button "button" at bounding box center [41, 88] width 12 height 9
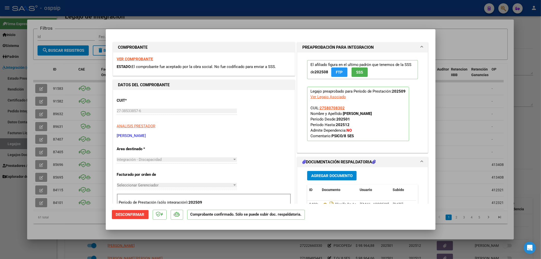
click at [10, 142] on div at bounding box center [270, 129] width 541 height 259
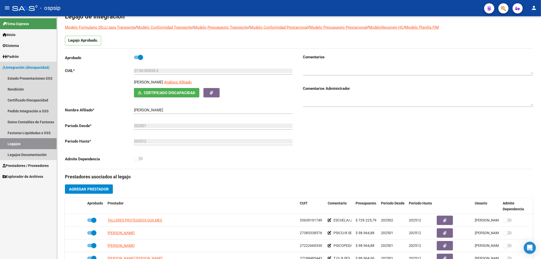
click at [10, 142] on link "Legajos" at bounding box center [28, 143] width 57 height 11
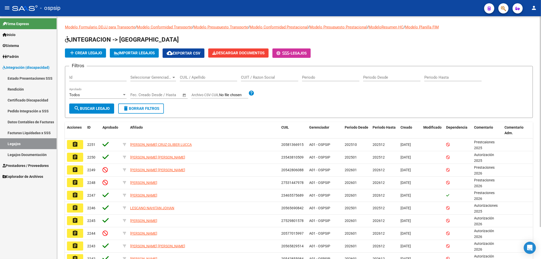
click at [188, 74] on div "CUIL / Apellido" at bounding box center [208, 75] width 57 height 11
click at [187, 75] on div "CUIL / Apellido" at bounding box center [208, 75] width 57 height 11
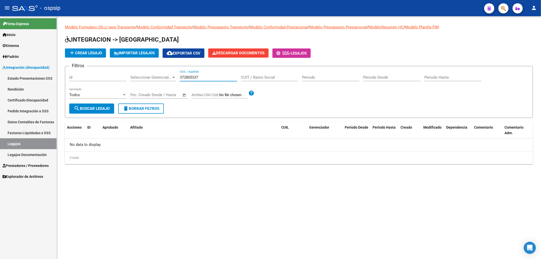
click at [207, 78] on input "372805337" at bounding box center [208, 77] width 57 height 5
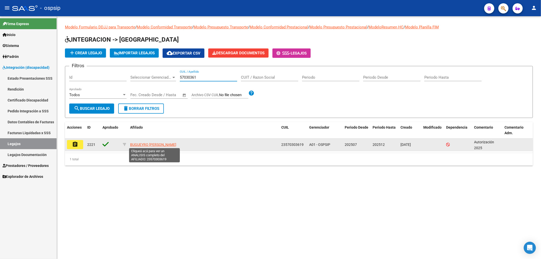
click at [142, 144] on span "BUGUEYRO SANTIAGO ADRIEL" at bounding box center [153, 144] width 46 height 4
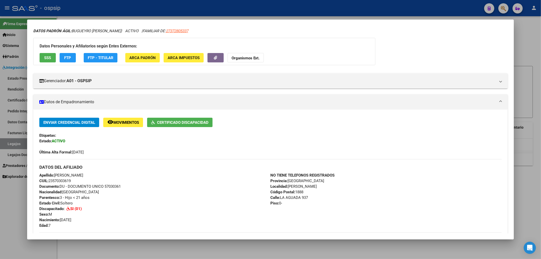
scroll to position [28, 0]
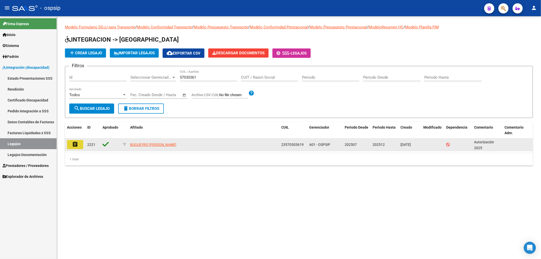
click at [78, 145] on mat-icon "assignment" at bounding box center [75, 144] width 6 height 6
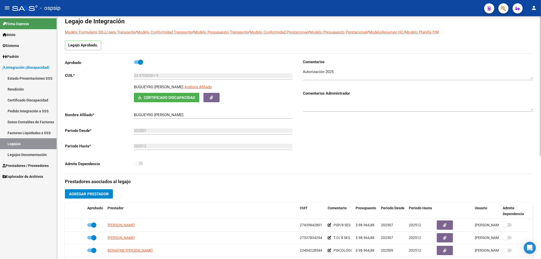
scroll to position [56, 0]
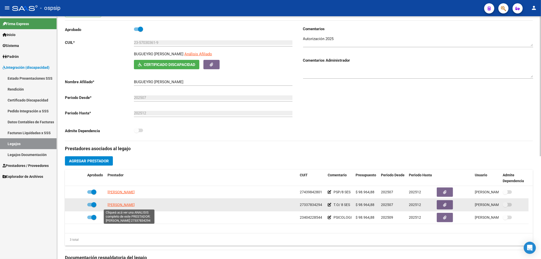
click at [126, 176] on span "RAMOS PAULA FLORENCIA" at bounding box center [120, 205] width 27 height 4
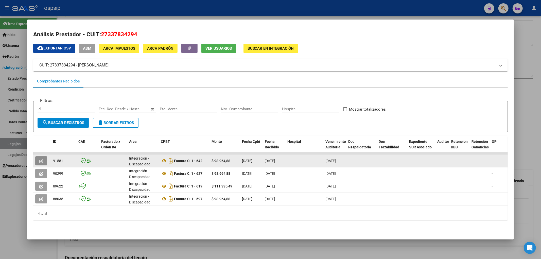
click at [41, 161] on icon "button" at bounding box center [41, 161] width 4 height 4
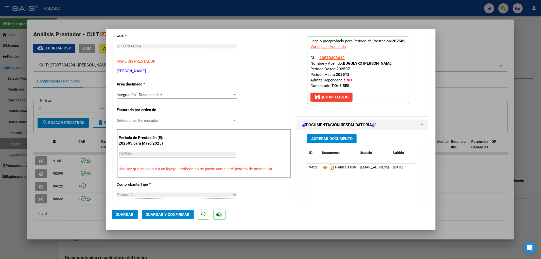
scroll to position [113, 0]
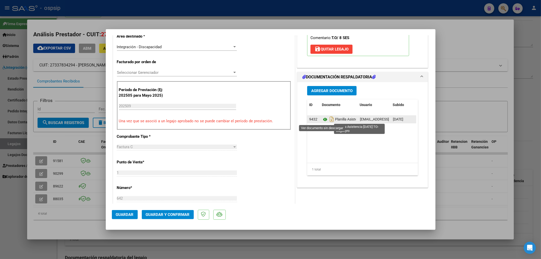
click at [317, 121] on icon at bounding box center [325, 119] width 7 height 6
click at [172, 176] on span "Guardar y Confirmar" at bounding box center [168, 214] width 44 height 5
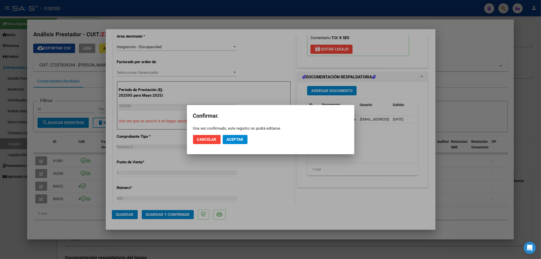
click at [231, 144] on mat-dialog-actions "Cancelar Aceptar" at bounding box center [270, 139] width 155 height 17
click at [232, 134] on mat-dialog-actions "Cancelar Aceptar" at bounding box center [270, 139] width 155 height 17
click at [234, 136] on button "Aceptar" at bounding box center [235, 139] width 25 height 9
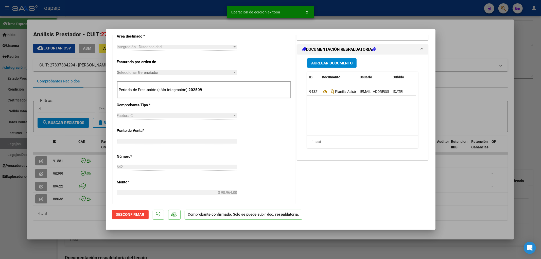
click at [18, 142] on div at bounding box center [270, 129] width 541 height 259
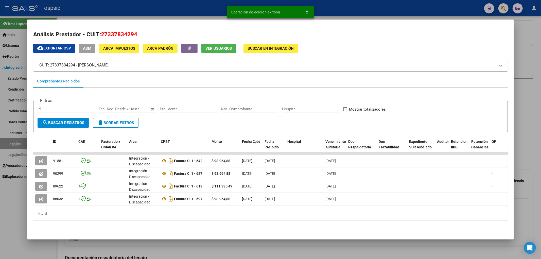
click at [18, 142] on div at bounding box center [270, 129] width 541 height 259
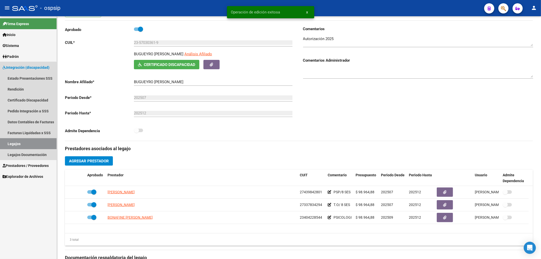
click at [18, 142] on link "Legajos" at bounding box center [28, 143] width 57 height 11
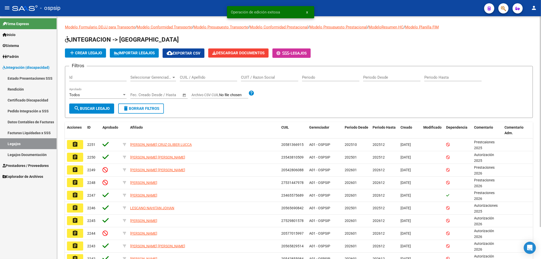
click at [192, 72] on div "CUIL / Apellido" at bounding box center [208, 75] width 57 height 11
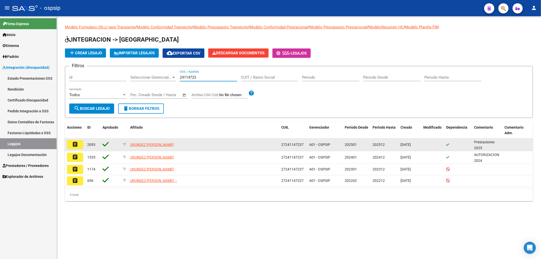
click at [74, 145] on mat-icon "assignment" at bounding box center [75, 144] width 6 height 6
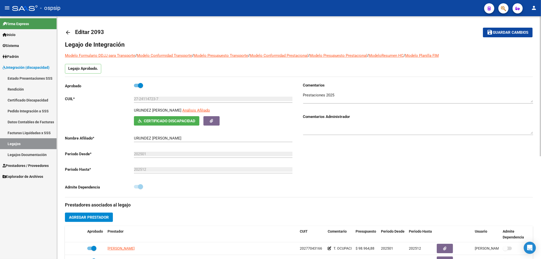
click at [197, 113] on app-link-go-to "Análisis Afiliado" at bounding box center [196, 111] width 28 height 9
click at [198, 107] on div "27-24114723-7 Ingresar CUIL" at bounding box center [213, 100] width 158 height 16
click at [198, 112] on span "Análisis Afiliado" at bounding box center [196, 110] width 28 height 5
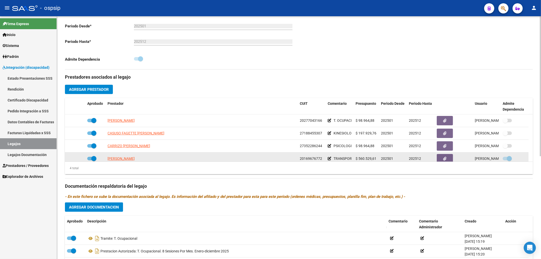
scroll to position [141, 0]
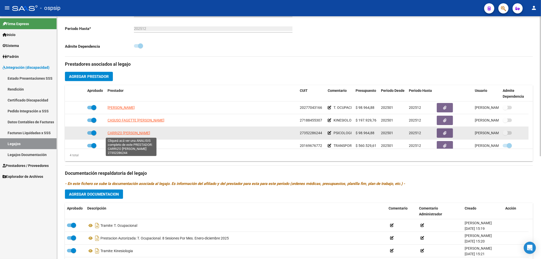
click at [126, 133] on span "CARRIZO GABRIELA LUCIANA" at bounding box center [128, 133] width 43 height 4
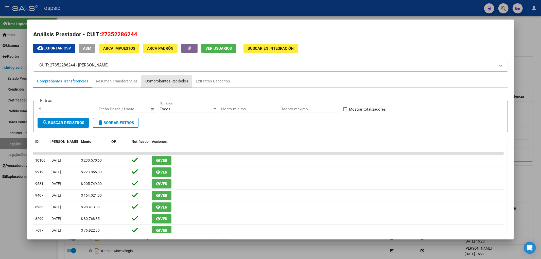
click at [181, 83] on div "Comprobantes Recibidos" at bounding box center [166, 81] width 43 height 6
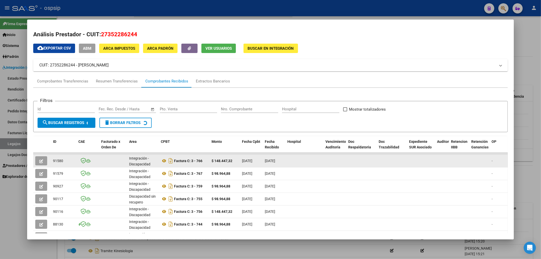
click at [39, 158] on span "button" at bounding box center [41, 160] width 4 height 5
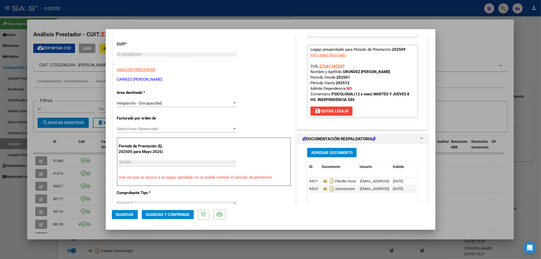
scroll to position [113, 0]
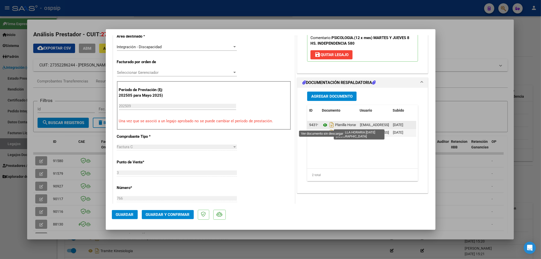
click at [317, 123] on icon at bounding box center [325, 125] width 7 height 6
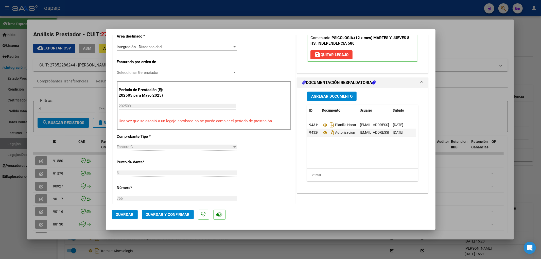
click at [168, 176] on button "Guardar y Confirmar" at bounding box center [168, 214] width 52 height 9
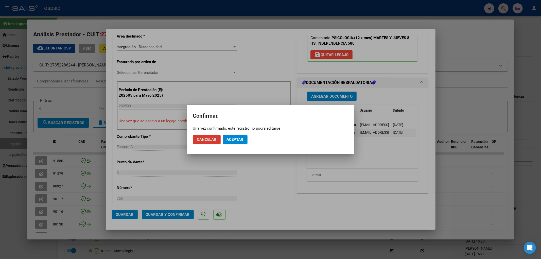
click at [232, 135] on button "Aceptar" at bounding box center [235, 139] width 25 height 9
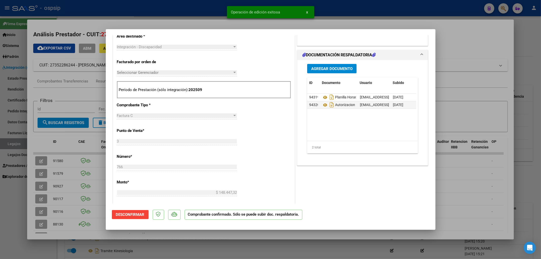
click at [10, 144] on div at bounding box center [270, 129] width 541 height 259
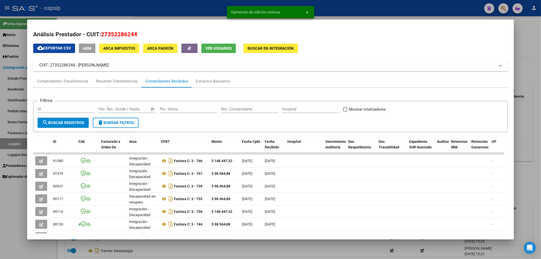
click at [10, 144] on div at bounding box center [270, 129] width 541 height 259
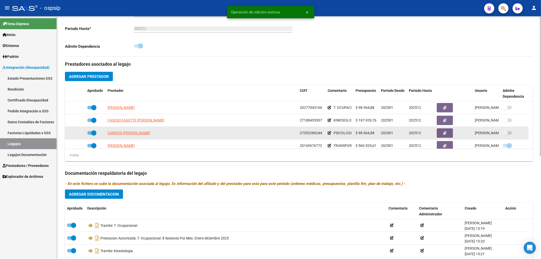
scroll to position [113, 0]
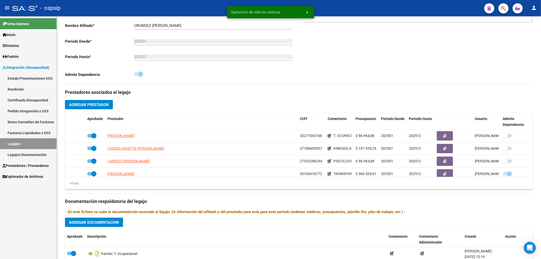
click at [23, 146] on link "Legajos" at bounding box center [28, 143] width 57 height 11
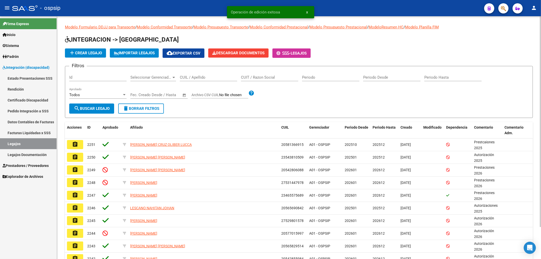
click at [205, 80] on div "CUIL / Apellido" at bounding box center [208, 75] width 57 height 11
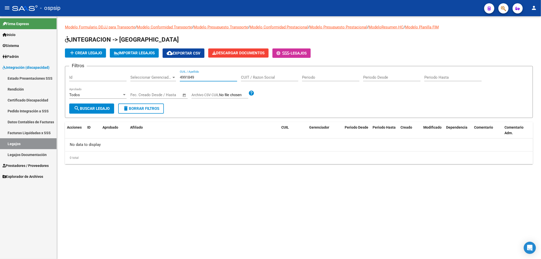
click at [195, 77] on input "4991849" at bounding box center [208, 77] width 57 height 5
click at [317, 9] on button "button" at bounding box center [503, 8] width 10 height 10
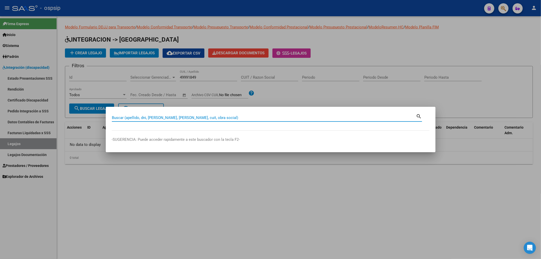
click at [139, 118] on input "Buscar (apellido, dni, [PERSON_NAME], [PERSON_NAME], cuit, obra social)" at bounding box center [264, 117] width 304 height 5
click at [138, 115] on input "Buscar (apellido, dni, [PERSON_NAME], [PERSON_NAME], cuit, obra social)" at bounding box center [264, 117] width 304 height 5
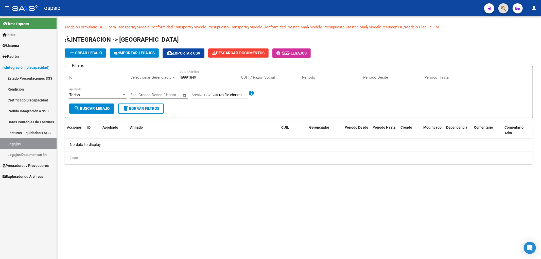
click at [195, 79] on input "49991849" at bounding box center [208, 77] width 57 height 5
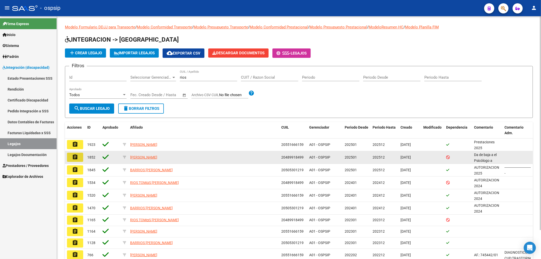
click at [69, 153] on button "assignment" at bounding box center [75, 157] width 16 height 9
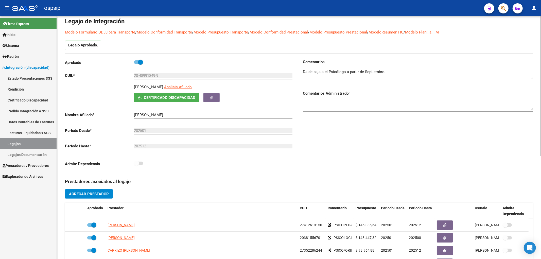
scroll to position [56, 0]
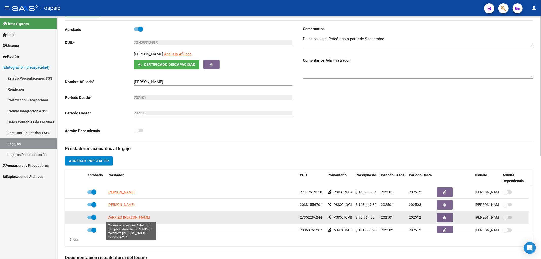
click at [120, 176] on span "CARRIZO GABRIELA LUCIANA" at bounding box center [128, 217] width 43 height 4
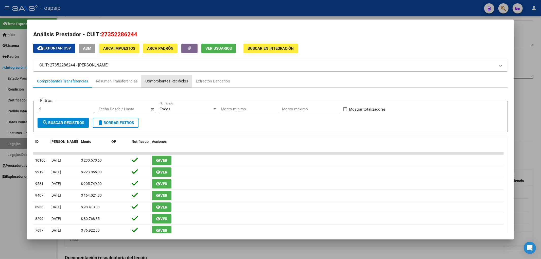
click at [172, 84] on div "Comprobantes Recibidos" at bounding box center [166, 81] width 43 height 6
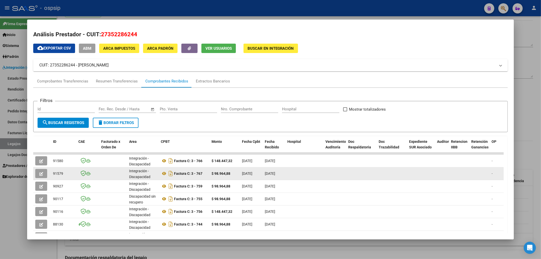
click at [40, 173] on icon "button" at bounding box center [41, 174] width 4 height 4
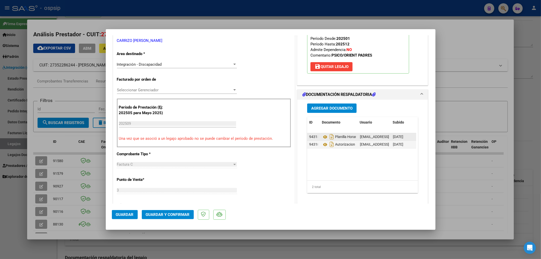
scroll to position [113, 0]
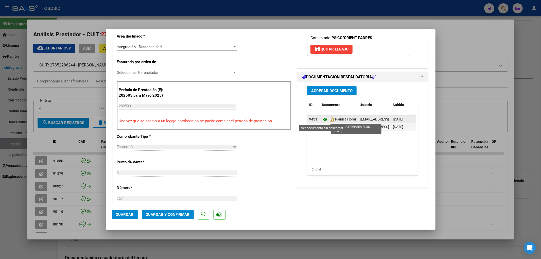
click at [317, 119] on icon at bounding box center [325, 119] width 7 height 6
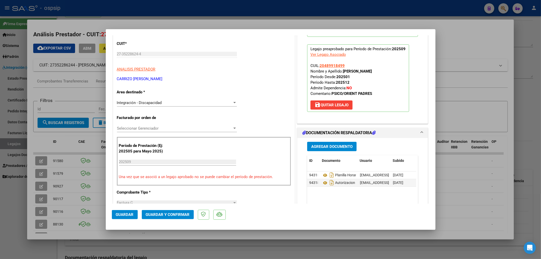
scroll to position [56, 0]
click at [156, 176] on span "Guardar y Confirmar" at bounding box center [168, 214] width 44 height 5
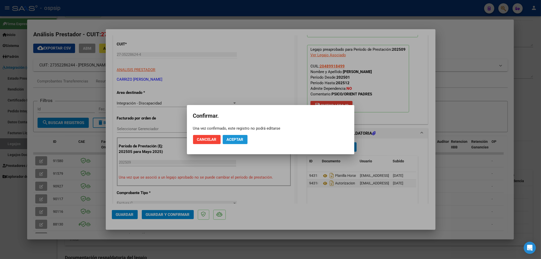
click at [227, 140] on span "Aceptar" at bounding box center [235, 139] width 17 height 5
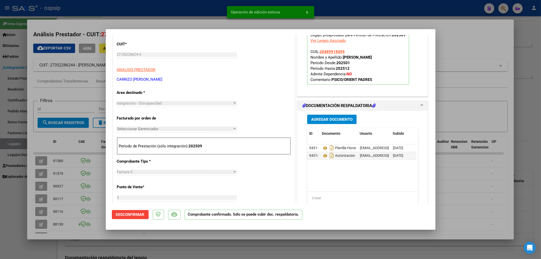
click at [2, 147] on div at bounding box center [270, 129] width 541 height 259
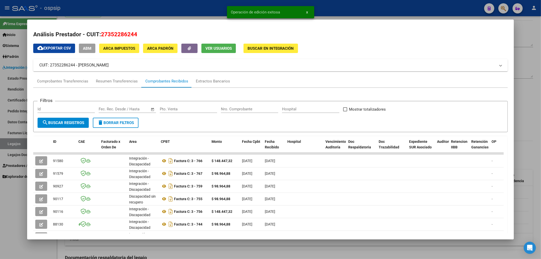
click at [5, 145] on div at bounding box center [270, 129] width 541 height 259
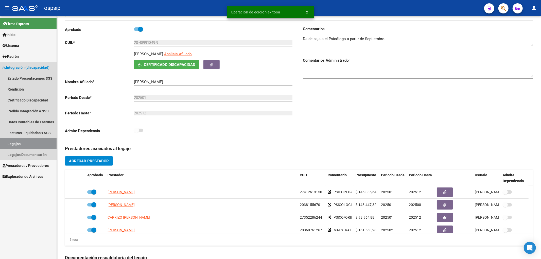
click at [5, 145] on link "Legajos" at bounding box center [28, 143] width 57 height 11
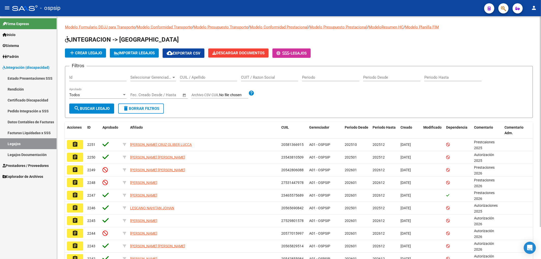
click at [188, 81] on div "CUIL / Apellido" at bounding box center [208, 75] width 57 height 11
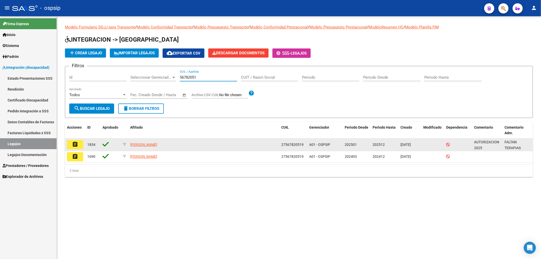
click at [77, 142] on mat-icon "assignment" at bounding box center [75, 144] width 6 height 6
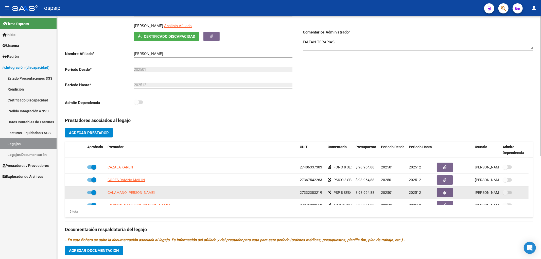
scroll to position [18, 0]
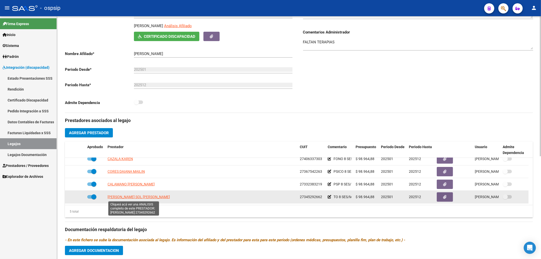
click at [127, 176] on span "JAIMES SOL VALERIA SAMANTA" at bounding box center [138, 197] width 62 height 4
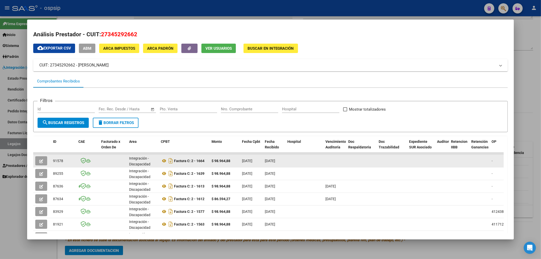
click at [40, 162] on icon "button" at bounding box center [41, 161] width 4 height 4
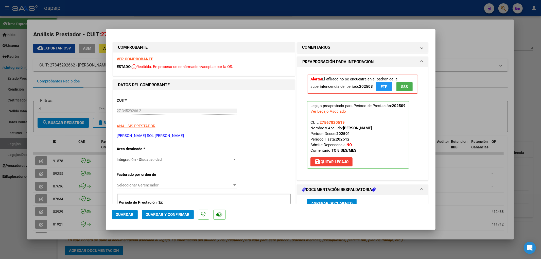
scroll to position [55, 0]
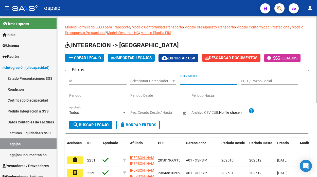
click at [188, 81] on input "CUIL / Apellido" at bounding box center [208, 81] width 57 height 4
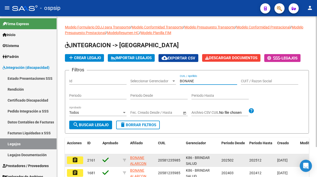
type input "BONANE"
click at [78, 160] on mat-icon "assignment" at bounding box center [75, 160] width 6 height 6
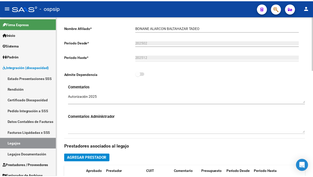
scroll to position [197, 0]
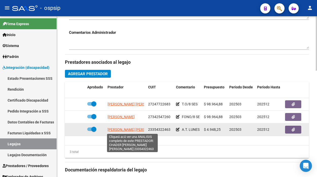
click at [140, 130] on span "CHADER ORTIZ MELINA BELEN" at bounding box center [134, 129] width 55 height 4
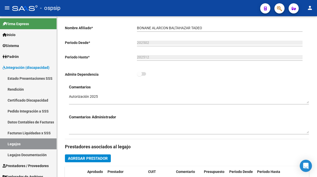
scroll to position [56, 0]
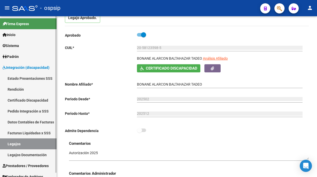
click at [16, 143] on link "Legajos" at bounding box center [28, 143] width 57 height 11
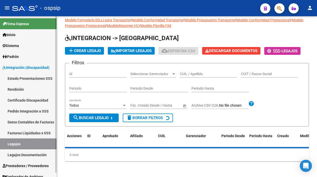
scroll to position [56, 0]
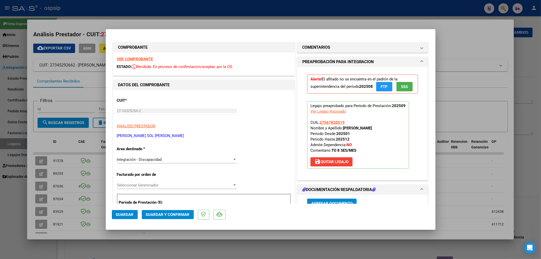
scroll to position [84, 0]
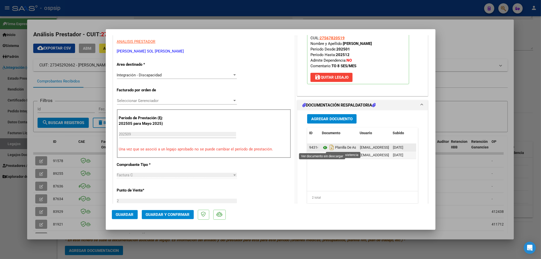
click at [322, 149] on icon at bounding box center [325, 148] width 7 height 6
click at [181, 217] on button "Guardar y Confirmar" at bounding box center [168, 214] width 52 height 9
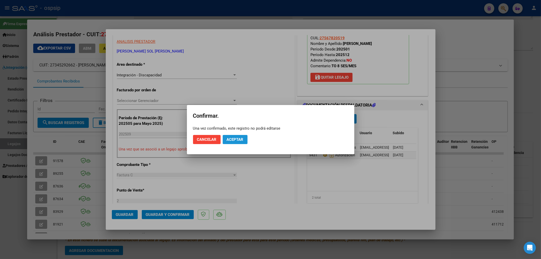
click at [236, 138] on span "Aceptar" at bounding box center [235, 139] width 17 height 5
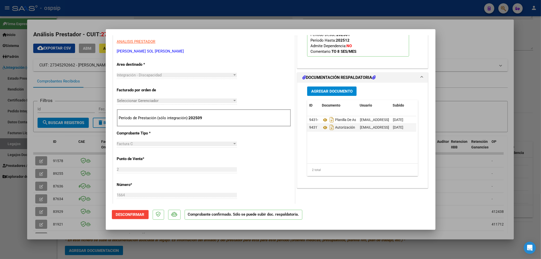
click at [15, 145] on div at bounding box center [270, 129] width 541 height 259
type input "$ 0,00"
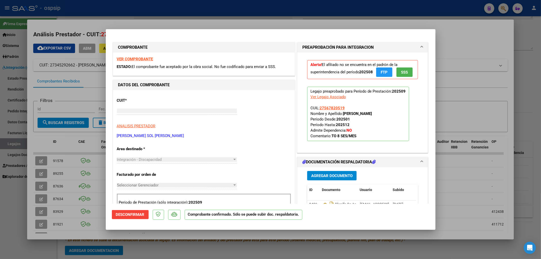
click at [15, 145] on div at bounding box center [270, 129] width 541 height 259
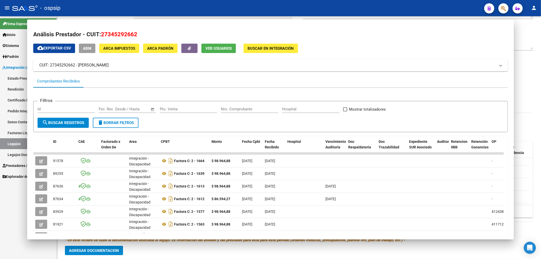
click at [15, 145] on link "Legajos" at bounding box center [28, 143] width 57 height 11
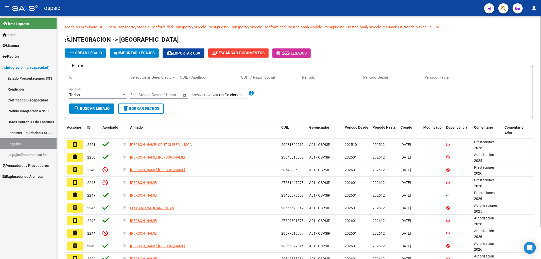
click at [199, 81] on div "CUIL / Apellido" at bounding box center [208, 75] width 57 height 11
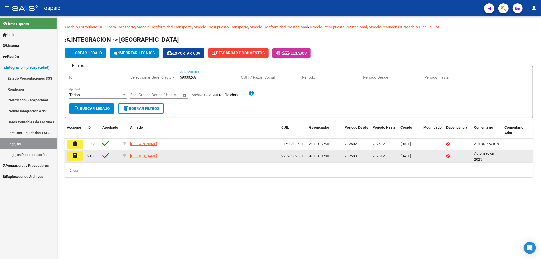
type input "59030268"
click at [80, 156] on button "assignment" at bounding box center [75, 155] width 16 height 9
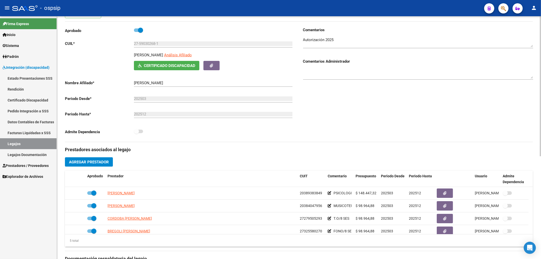
scroll to position [113, 0]
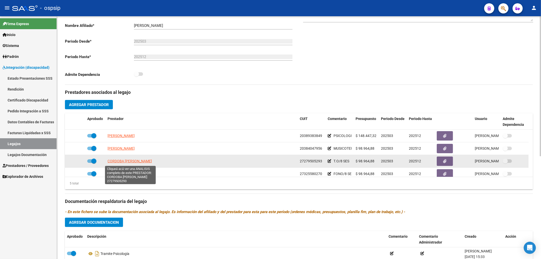
click at [121, 160] on span "CORDOBA ANALIA SOLEDAD" at bounding box center [129, 161] width 44 height 4
type textarea "27279505293"
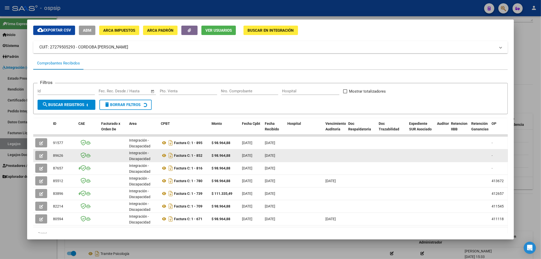
scroll to position [28, 0]
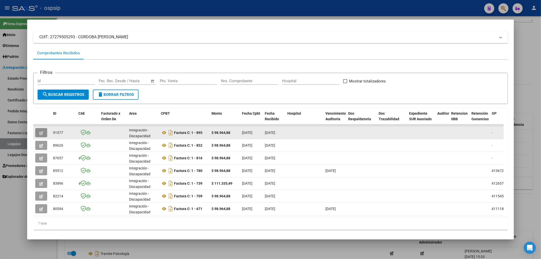
click at [40, 133] on icon "button" at bounding box center [41, 133] width 4 height 4
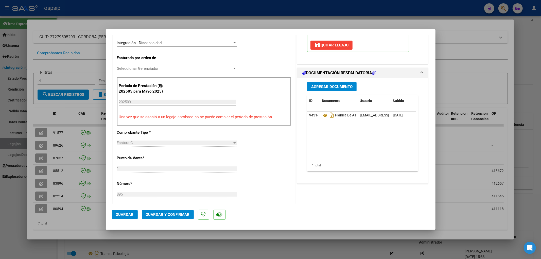
scroll to position [141, 0]
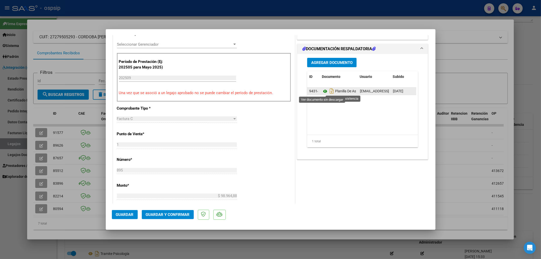
click at [324, 92] on icon at bounding box center [325, 91] width 7 height 6
click at [174, 216] on span "Guardar y Confirmar" at bounding box center [168, 214] width 44 height 5
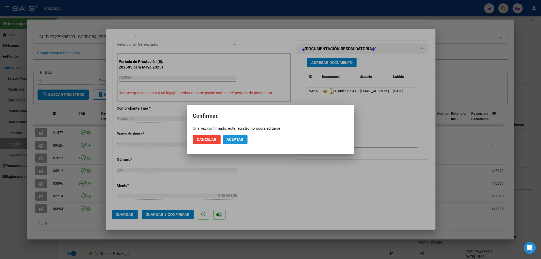
click at [229, 141] on button "Aceptar" at bounding box center [235, 139] width 25 height 9
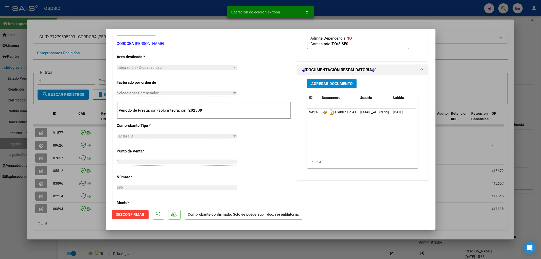
scroll to position [56, 0]
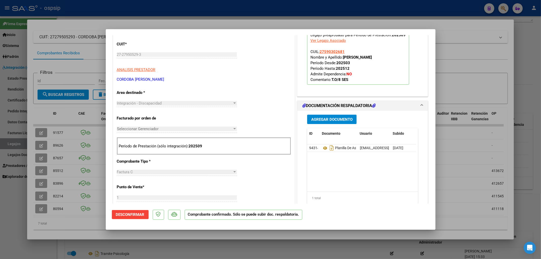
click at [8, 143] on div at bounding box center [270, 129] width 541 height 259
type input "$ 0,00"
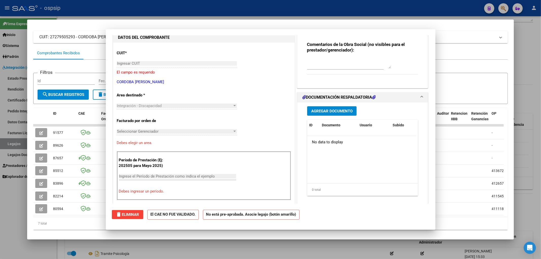
scroll to position [0, 0]
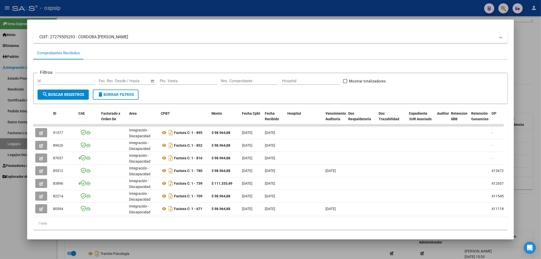
click at [8, 143] on div at bounding box center [270, 129] width 541 height 259
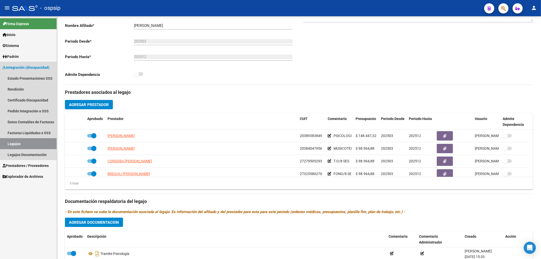
click at [14, 140] on link "Legajos" at bounding box center [28, 143] width 57 height 11
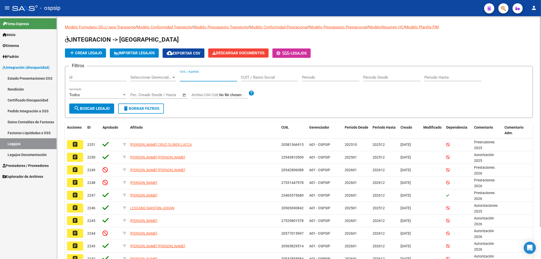
click at [191, 76] on input "CUIL / Apellido" at bounding box center [208, 77] width 57 height 5
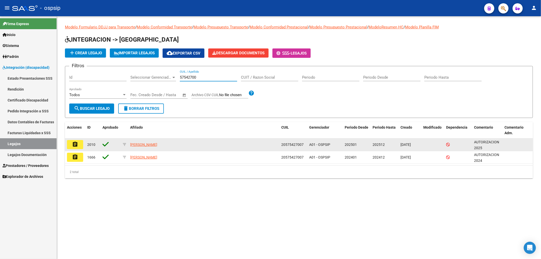
type input "57542700"
click at [73, 142] on mat-icon "assignment" at bounding box center [75, 144] width 6 height 6
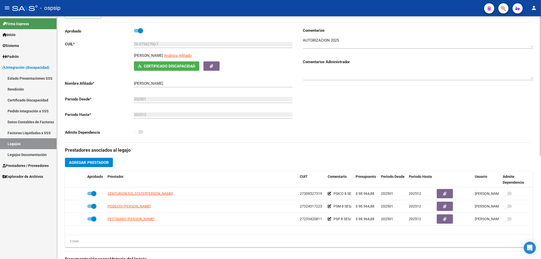
scroll to position [56, 0]
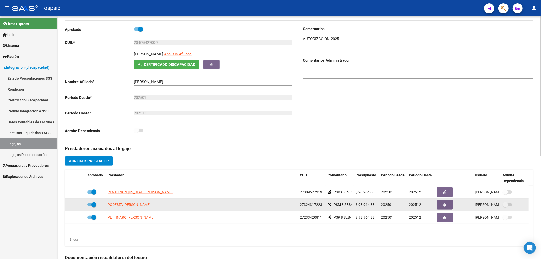
click at [128, 202] on app-link-go-to "PODESTA MARIA DEL ROSARIO" at bounding box center [128, 205] width 43 height 6
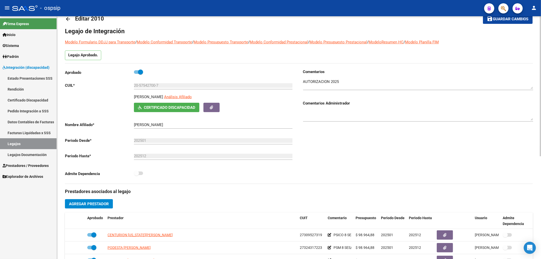
scroll to position [0, 0]
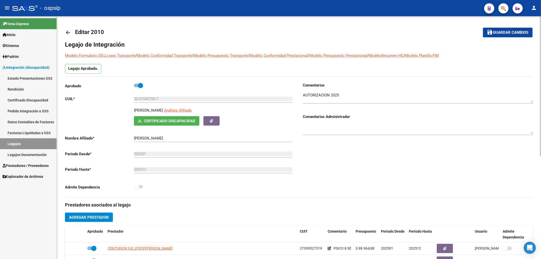
click at [192, 113] on app-link-go-to "Análisis Afiliado" at bounding box center [178, 111] width 28 height 9
click at [192, 108] on span "Análisis Afiliado" at bounding box center [178, 110] width 28 height 5
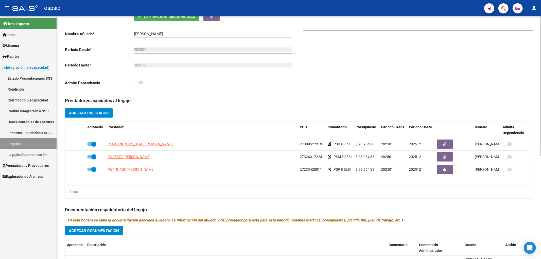
scroll to position [113, 0]
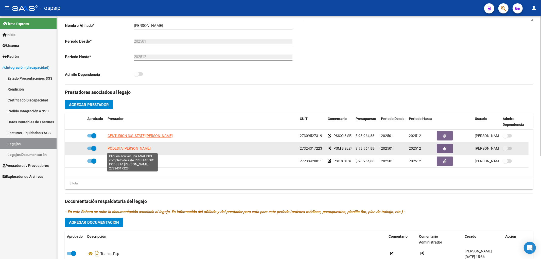
click at [118, 149] on span "PODESTA MARIA DEL ROSARIO" at bounding box center [128, 148] width 43 height 4
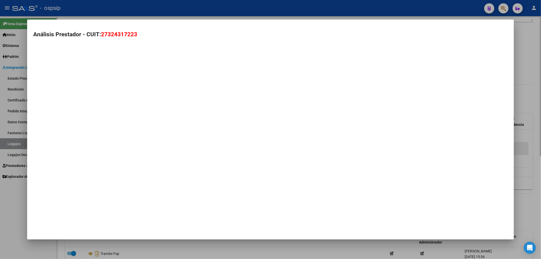
type textarea "27324317223"
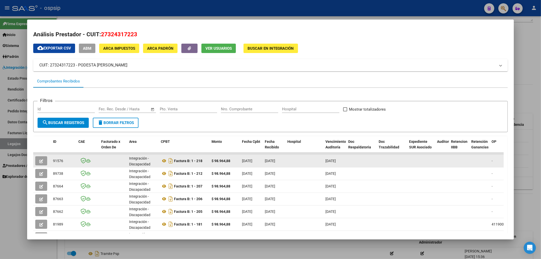
click at [42, 160] on icon "button" at bounding box center [41, 161] width 4 height 4
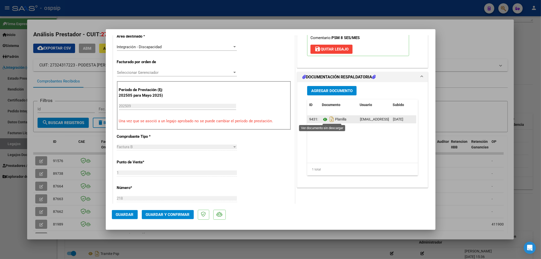
click at [322, 120] on icon at bounding box center [325, 119] width 7 height 6
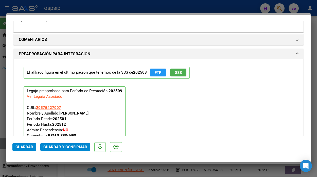
scroll to position [479, 0]
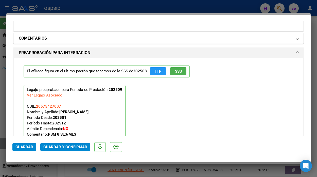
click at [291, 39] on span "COMENTARIOS" at bounding box center [157, 38] width 277 height 6
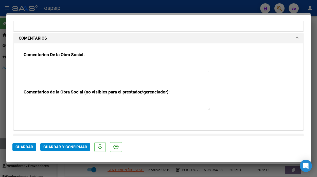
click at [88, 62] on div at bounding box center [117, 68] width 186 height 12
type textarea "d"
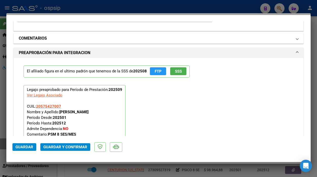
click at [295, 39] on mat-expansion-panel-header "COMENTARIOS" at bounding box center [159, 38] width 290 height 10
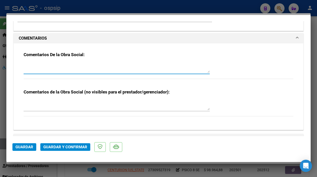
click at [39, 63] on textarea at bounding box center [117, 68] width 186 height 10
type textarea "FALTA SELLO"
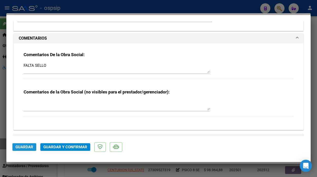
click at [24, 146] on span "Guardar" at bounding box center [24, 147] width 18 height 5
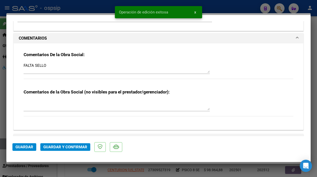
type input "$ 0,00"
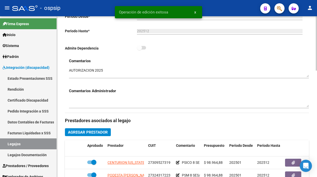
scroll to position [188, 0]
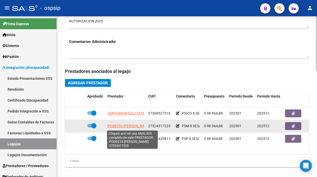
click at [117, 127] on span "PODESTA MARIA DEL ROSARIO" at bounding box center [128, 126] width 43 height 4
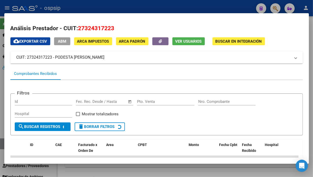
click at [179, 42] on span "Ver Usuarios" at bounding box center [188, 41] width 26 height 5
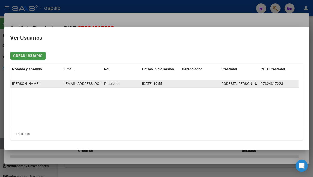
click at [74, 84] on span "rosariopodesta@hotmail.com" at bounding box center [92, 83] width 56 height 4
copy span "rosariopodesta@hotmail.com"
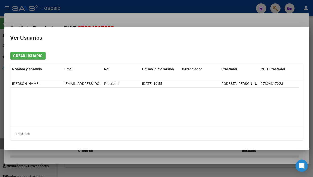
click at [1, 147] on div at bounding box center [156, 88] width 313 height 177
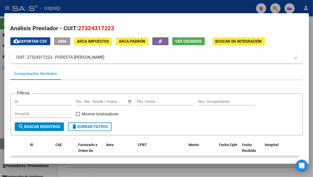
click at [1, 147] on div at bounding box center [156, 88] width 313 height 177
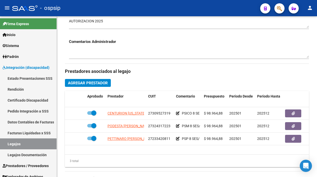
click at [1, 147] on link "Legajos" at bounding box center [28, 143] width 57 height 11
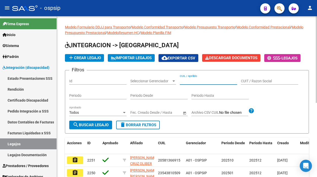
click at [193, 81] on input "CUIL / Apellido" at bounding box center [208, 81] width 57 height 4
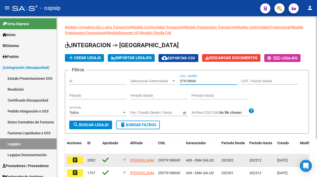
type input "57918860"
click at [74, 158] on mat-icon "assignment" at bounding box center [75, 160] width 6 height 6
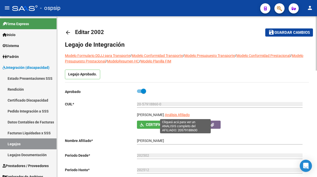
click at [187, 115] on span "Análisis Afiliado" at bounding box center [177, 115] width 25 height 4
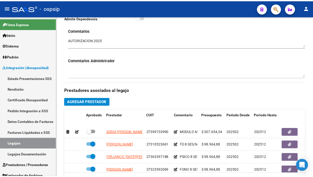
scroll to position [197, 0]
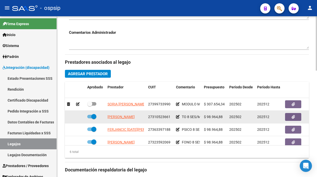
click at [127, 116] on span "CARDOZO MARIA JOSEFINA" at bounding box center [120, 117] width 27 height 4
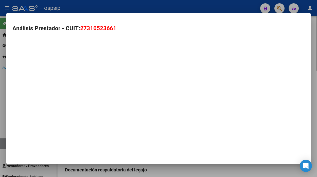
type textarea "27310523661"
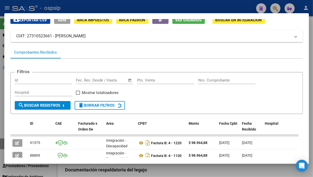
scroll to position [106, 0]
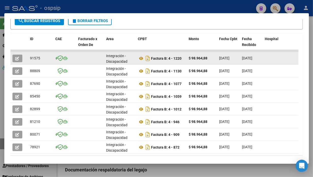
click at [17, 57] on icon "button" at bounding box center [17, 59] width 4 height 4
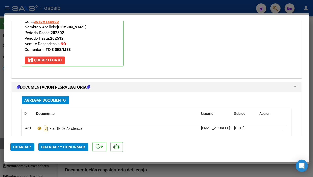
scroll to position [620, 0]
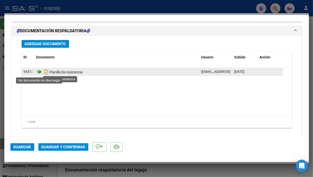
click at [37, 73] on icon at bounding box center [39, 72] width 7 height 6
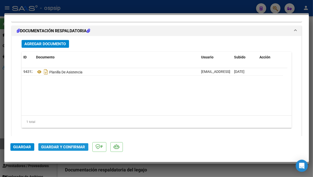
click at [63, 146] on span "Guardar y Confirmar" at bounding box center [63, 147] width 44 height 5
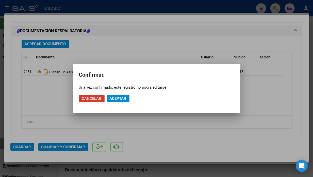
click at [113, 99] on span "Aceptar" at bounding box center [118, 98] width 17 height 5
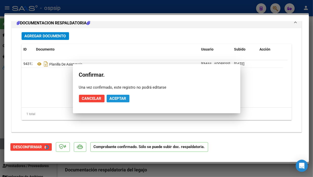
scroll to position [570, 0]
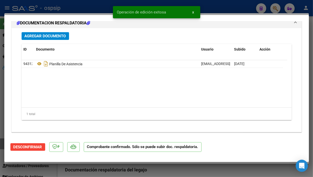
click at [4, 146] on mat-dialog-container "COMPROBANTE VER COMPROBANTE ESTADO: El comprobante fue aceptado por la obra soc…" at bounding box center [156, 88] width 304 height 147
click at [2, 146] on div at bounding box center [156, 88] width 313 height 177
type input "$ 0,00"
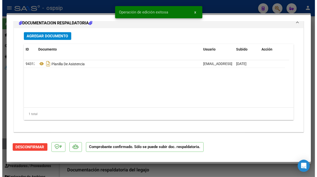
scroll to position [0, 0]
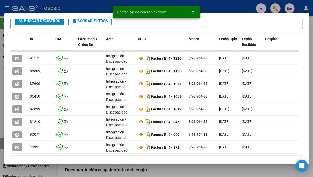
click at [2, 146] on div at bounding box center [156, 88] width 313 height 177
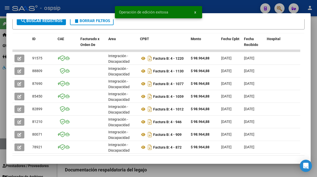
click at [2, 146] on link "Legajos" at bounding box center [28, 143] width 57 height 11
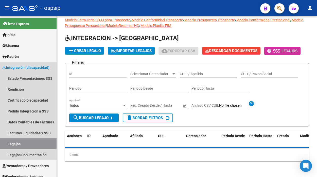
click at [2, 146] on link "Legajos" at bounding box center [28, 143] width 57 height 11
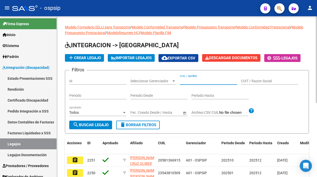
click at [202, 82] on input "CUIL / Apellido" at bounding box center [208, 81] width 57 height 4
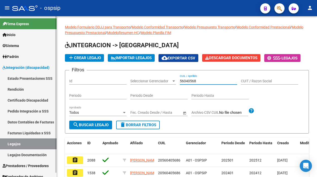
type input "56040568"
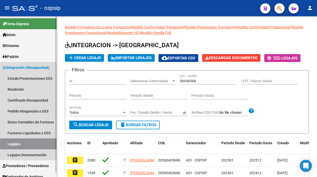
click at [14, 146] on link "Legajos" at bounding box center [28, 143] width 57 height 11
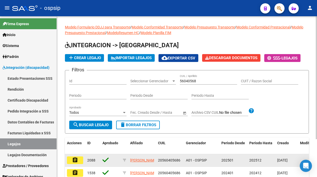
click at [74, 161] on mat-icon "assignment" at bounding box center [75, 160] width 6 height 6
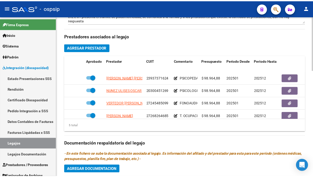
scroll to position [225, 0]
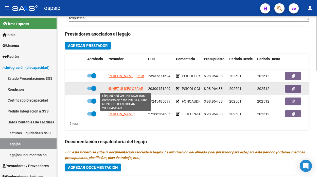
click at [120, 89] on span "NUNEZ ULISES OSCAR" at bounding box center [125, 88] width 36 height 4
type textarea "20300451269"
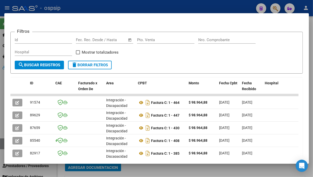
scroll to position [78, 0]
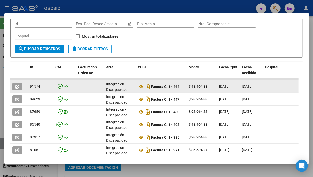
click at [14, 88] on button "button" at bounding box center [17, 87] width 10 height 8
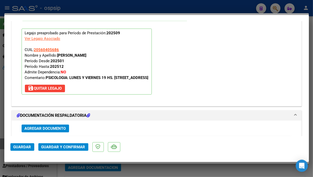
scroll to position [591, 0]
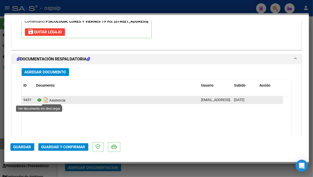
click at [40, 99] on icon at bounding box center [39, 100] width 7 height 6
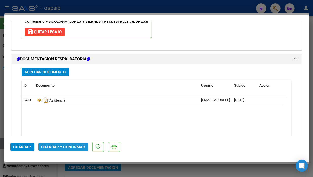
click at [68, 147] on span "Guardar y Confirmar" at bounding box center [63, 147] width 44 height 5
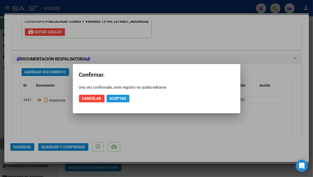
click at [111, 98] on span "Aceptar" at bounding box center [118, 98] width 17 height 5
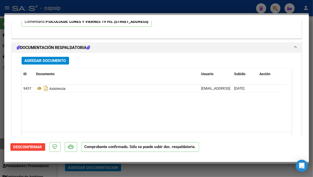
type input "$ 0,00"
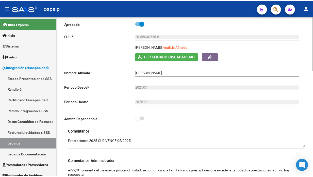
scroll to position [56, 0]
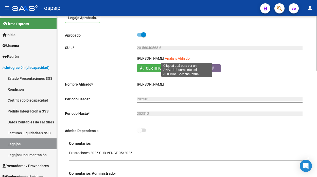
click at [184, 59] on span "Análisis Afiliado" at bounding box center [177, 58] width 25 height 4
type textarea "20560405686"
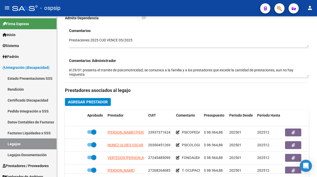
scroll to position [254, 0]
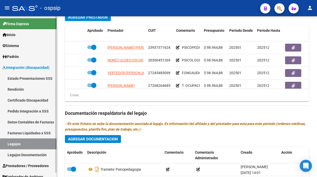
click at [12, 146] on link "Legajos" at bounding box center [28, 143] width 57 height 11
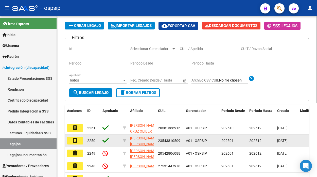
scroll to position [26, 0]
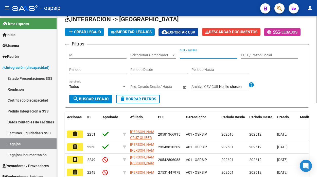
click at [184, 56] on input "CUIL / Apellido" at bounding box center [208, 55] width 57 height 4
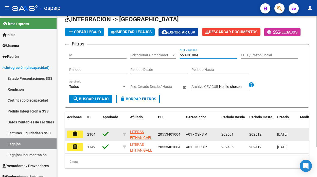
type input "553401004"
click at [74, 134] on mat-icon "assignment" at bounding box center [75, 134] width 6 height 6
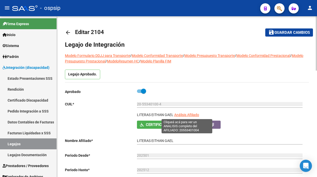
click at [182, 115] on span "Análisis Afiliado" at bounding box center [186, 115] width 25 height 4
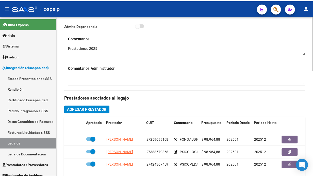
scroll to position [197, 0]
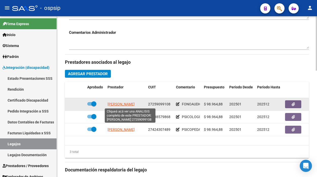
click at [126, 102] on span "VAZQUEZ ANDREA DANIELA" at bounding box center [120, 104] width 27 height 4
type textarea "27259099108"
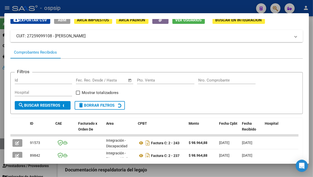
scroll to position [49, 0]
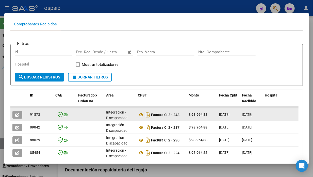
click at [21, 115] on button "button" at bounding box center [17, 115] width 10 height 8
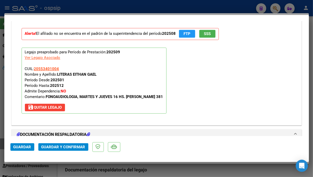
scroll to position [628, 0]
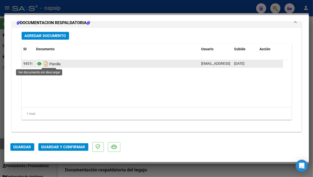
click at [40, 65] on icon at bounding box center [39, 64] width 7 height 6
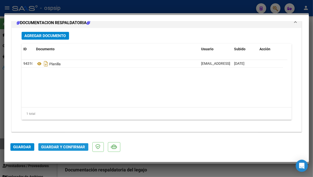
click at [78, 145] on span "Guardar y Confirmar" at bounding box center [63, 147] width 44 height 5
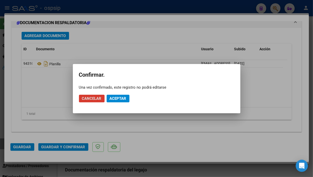
click at [117, 96] on span "Aceptar" at bounding box center [118, 98] width 17 height 5
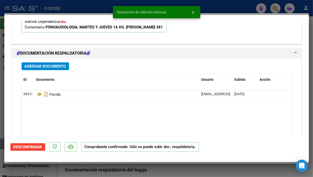
scroll to position [457, 0]
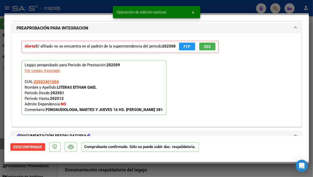
type input "$ 0,00"
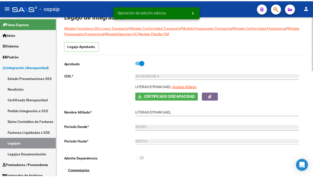
scroll to position [0, 0]
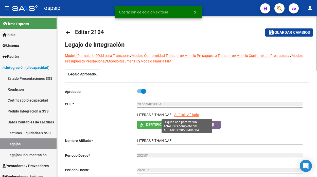
click at [186, 115] on span "Análisis Afiliado" at bounding box center [186, 115] width 25 height 4
type textarea "20553401004"
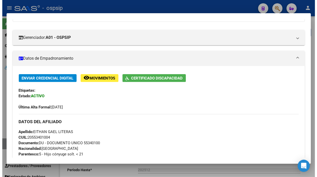
scroll to position [28, 0]
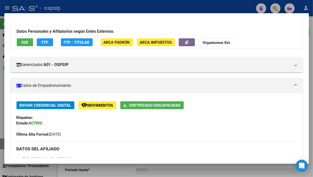
click at [1, 145] on div at bounding box center [156, 88] width 313 height 177
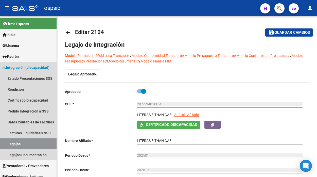
click at [1, 145] on link "Legajos" at bounding box center [28, 143] width 57 height 11
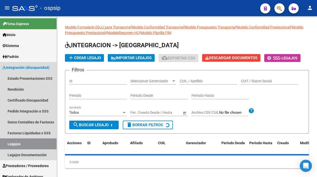
click at [1, 145] on link "Legajos" at bounding box center [28, 143] width 57 height 11
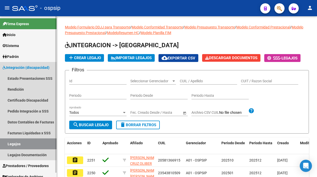
click at [14, 140] on link "Legajos" at bounding box center [28, 143] width 57 height 11
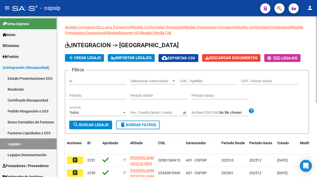
click at [188, 79] on div "CUIL / Apellido" at bounding box center [208, 79] width 57 height 10
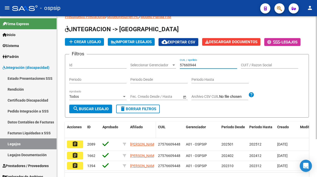
scroll to position [28, 0]
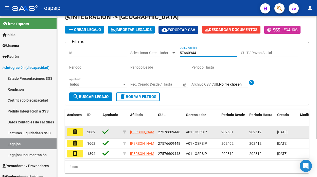
type input "57660944"
click at [73, 133] on mat-icon "assignment" at bounding box center [75, 132] width 6 height 6
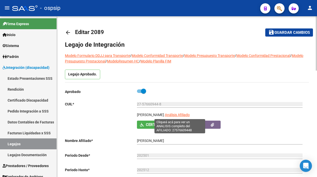
click at [171, 115] on span "Análisis Afiliado" at bounding box center [177, 115] width 25 height 4
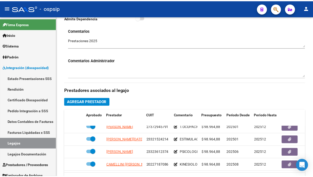
scroll to position [9, 0]
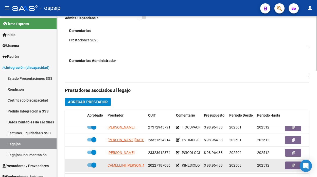
click at [123, 159] on datatable-body-cell "CAMELLINI JUAN JOSE" at bounding box center [125, 165] width 41 height 12
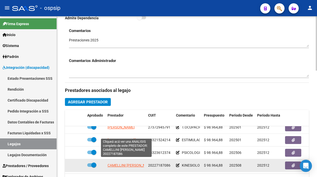
click at [120, 163] on span "CAMELLINI JUAN JOSE" at bounding box center [130, 165] width 46 height 4
type textarea "20227187086"
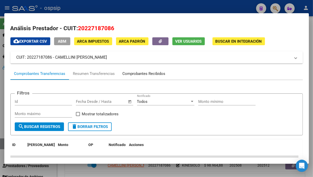
click at [147, 73] on div "Comprobantes Recibidos" at bounding box center [143, 74] width 43 height 6
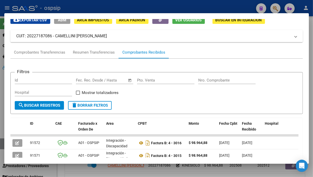
scroll to position [106, 0]
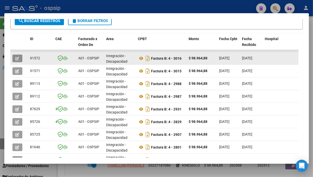
click at [18, 55] on button "button" at bounding box center [17, 59] width 10 height 8
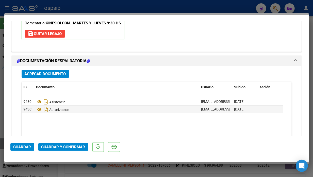
scroll to position [591, 0]
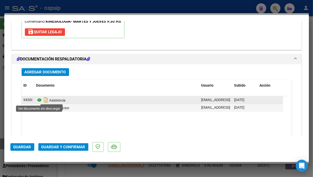
click at [41, 99] on icon at bounding box center [39, 100] width 7 height 6
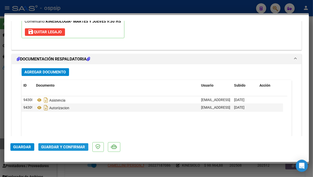
click at [62, 146] on span "Guardar y Confirmar" at bounding box center [63, 147] width 44 height 5
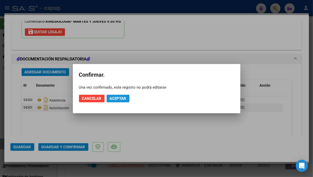
click at [118, 98] on span "Aceptar" at bounding box center [118, 98] width 17 height 5
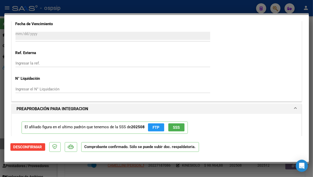
scroll to position [376, 0]
type input "$ 0,00"
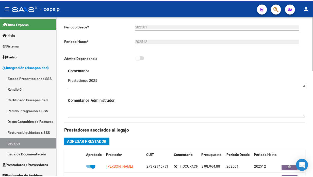
scroll to position [56, 0]
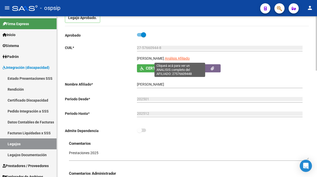
click at [176, 59] on span "Análisis Afiliado" at bounding box center [177, 58] width 25 height 4
type textarea "27576609448"
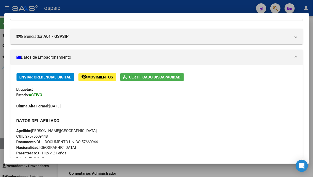
click at [3, 146] on div at bounding box center [156, 88] width 313 height 177
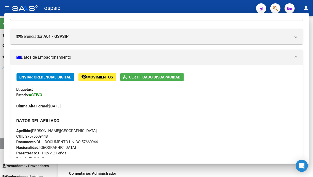
click at [3, 146] on link "Legajos" at bounding box center [28, 143] width 57 height 11
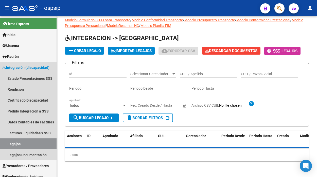
click at [3, 146] on link "Legajos" at bounding box center [28, 143] width 57 height 11
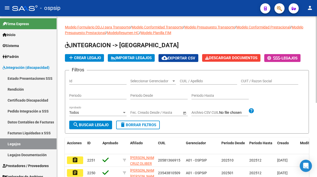
click at [195, 82] on input "CUIL / Apellido" at bounding box center [208, 81] width 57 height 4
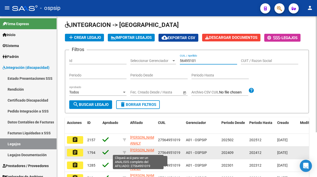
scroll to position [28, 0]
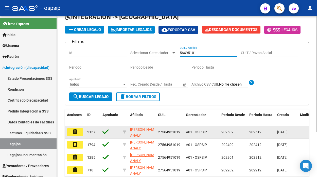
type input "56495101"
click at [77, 131] on mat-icon "assignment" at bounding box center [75, 132] width 6 height 6
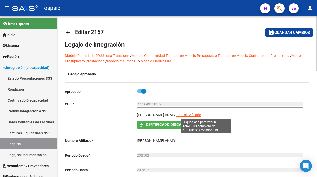
click at [201, 115] on span "Análisis Afiliado" at bounding box center [188, 115] width 25 height 4
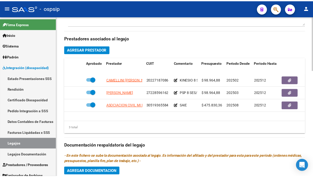
scroll to position [225, 0]
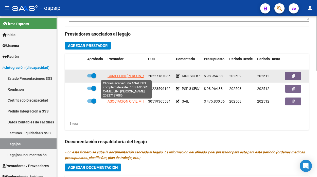
click at [126, 76] on span "CAMELLINI JUAN JOSE" at bounding box center [130, 76] width 46 height 4
type textarea "20227187086"
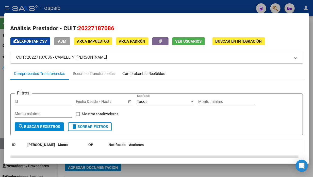
click at [141, 76] on div "Comprobantes Recibidos" at bounding box center [143, 74] width 43 height 6
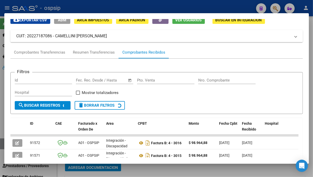
scroll to position [78, 0]
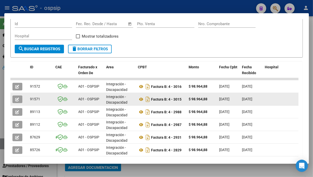
click at [16, 99] on icon "button" at bounding box center [17, 99] width 4 height 4
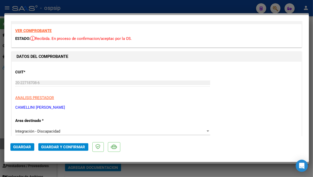
scroll to position [0, 0]
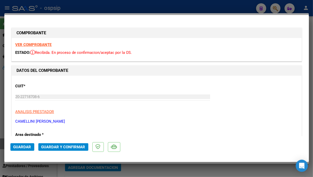
type input "$ 0,00"
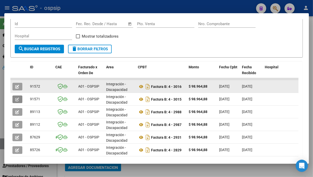
click at [16, 85] on icon "button" at bounding box center [17, 87] width 4 height 4
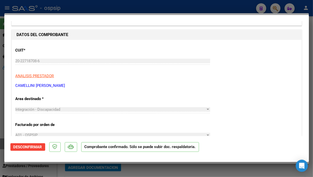
scroll to position [56, 0]
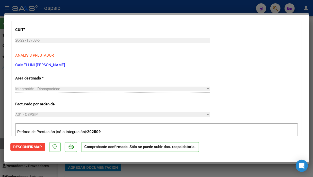
click at [38, 146] on span "Desconfirmar" at bounding box center [27, 147] width 29 height 5
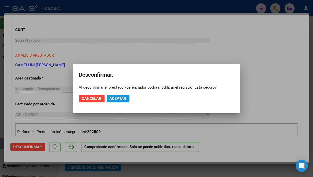
click at [114, 96] on span "Aceptar" at bounding box center [118, 98] width 17 height 5
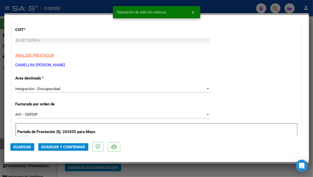
scroll to position [169, 0]
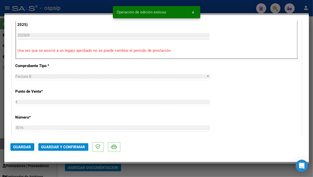
type input "$ 0,00"
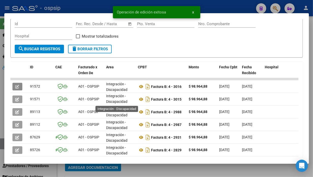
scroll to position [0, 0]
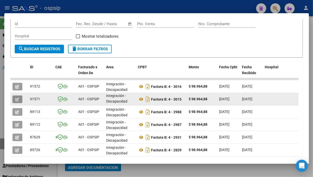
click at [16, 97] on icon "button" at bounding box center [17, 99] width 4 height 4
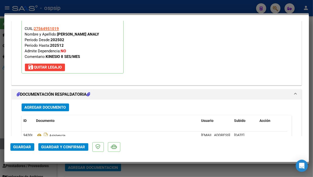
scroll to position [591, 0]
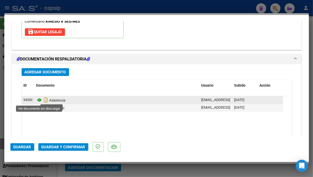
click at [37, 98] on icon at bounding box center [39, 100] width 7 height 6
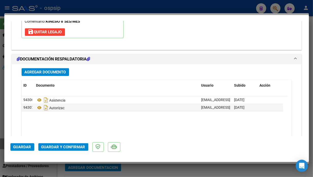
click at [67, 146] on span "Guardar y Confirmar" at bounding box center [63, 147] width 44 height 5
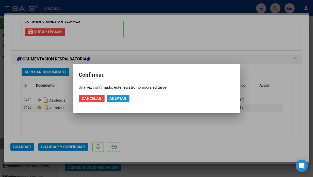
click at [112, 97] on span "Aceptar" at bounding box center [118, 98] width 17 height 5
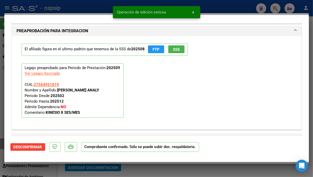
scroll to position [433, 0]
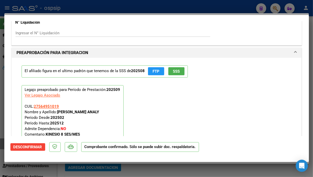
click at [1, 141] on div at bounding box center [156, 88] width 313 height 177
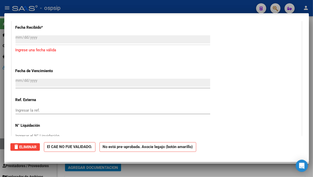
type input "$ 0,00"
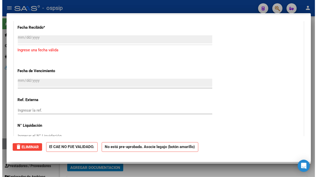
scroll to position [0, 0]
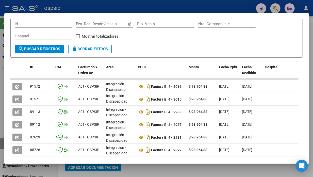
click at [1, 141] on div at bounding box center [156, 88] width 313 height 177
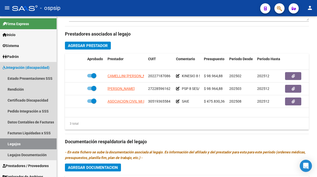
click at [1, 141] on link "Legajos" at bounding box center [28, 143] width 57 height 11
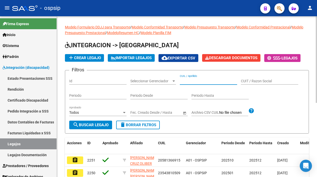
click at [193, 79] on input "CUIL / Apellido" at bounding box center [208, 81] width 57 height 4
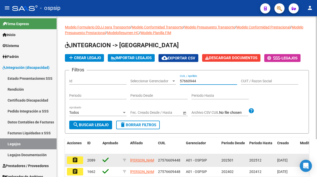
type input "57660944"
click at [75, 161] on mat-icon "assignment" at bounding box center [75, 160] width 6 height 6
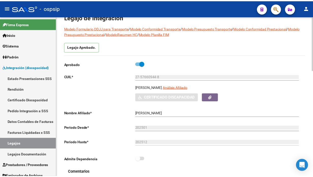
scroll to position [56, 0]
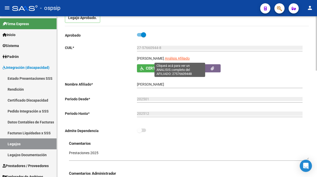
click at [178, 60] on span "Análisis Afiliado" at bounding box center [177, 58] width 25 height 4
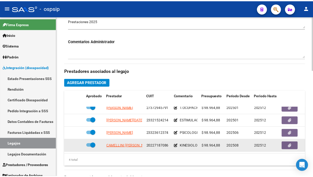
scroll to position [197, 0]
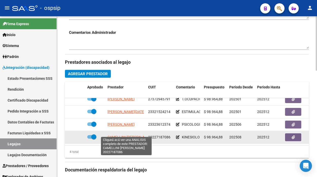
click at [114, 135] on span "CAMELLINI JUAN JOSE" at bounding box center [130, 137] width 46 height 4
type textarea "20227187086"
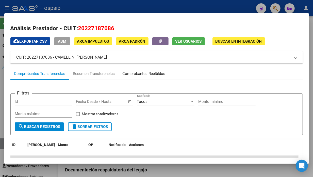
click at [133, 74] on div "Comprobantes Recibidos" at bounding box center [143, 74] width 43 height 6
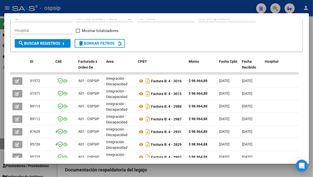
scroll to position [84, 0]
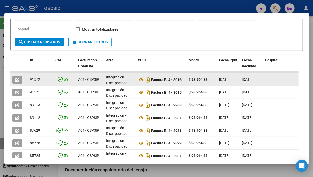
click at [17, 80] on icon "button" at bounding box center [17, 80] width 4 height 4
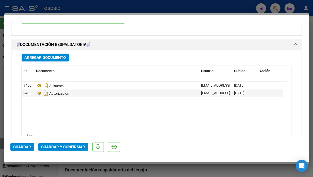
scroll to position [628, 0]
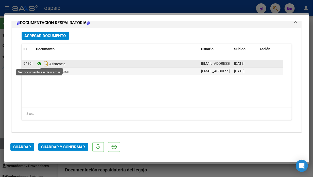
click at [40, 63] on icon at bounding box center [39, 64] width 7 height 6
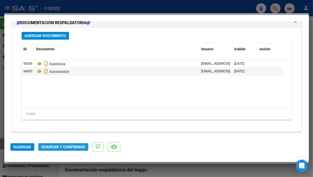
click at [75, 148] on span "Guardar y Confirmar" at bounding box center [63, 147] width 44 height 5
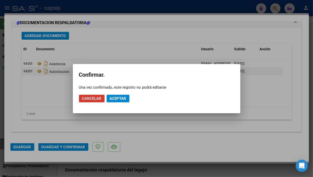
click at [111, 100] on span "Aceptar" at bounding box center [118, 98] width 17 height 5
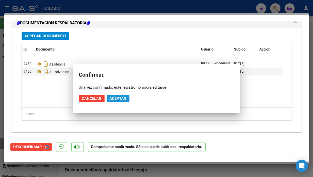
scroll to position [570, 0]
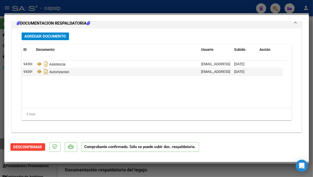
click at [1, 143] on div at bounding box center [156, 88] width 313 height 177
type input "$ 0,00"
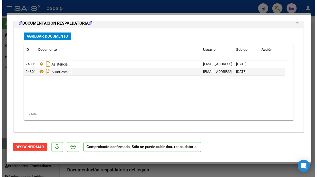
scroll to position [0, 0]
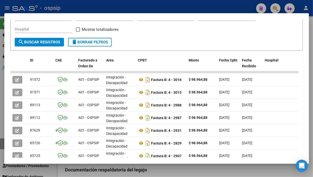
click at [1, 143] on div at bounding box center [156, 88] width 313 height 177
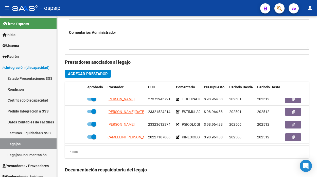
click at [1, 143] on link "Legajos" at bounding box center [28, 143] width 57 height 11
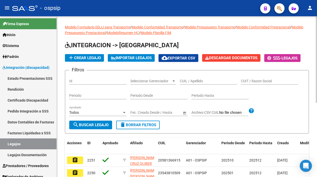
click at [191, 79] on input "CUIL / Apellido" at bounding box center [208, 81] width 57 height 4
click at [191, 81] on input "CUIL / Apellido" at bounding box center [208, 81] width 57 height 4
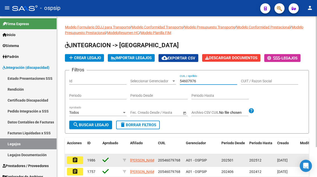
type input "54607976"
click at [79, 157] on button "assignment" at bounding box center [75, 160] width 16 height 8
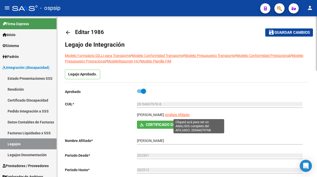
click at [190, 115] on span "Análisis Afiliado" at bounding box center [177, 115] width 25 height 4
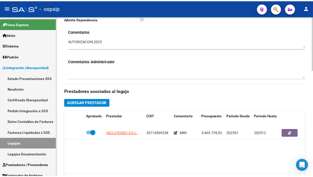
scroll to position [197, 0]
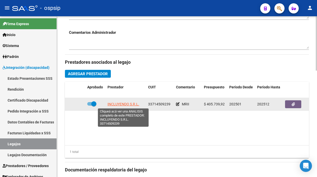
click at [128, 104] on span "INCLUYENDO S.R.L." at bounding box center [123, 104] width 32 height 4
type textarea "33714509239"
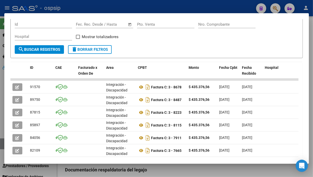
scroll to position [78, 0]
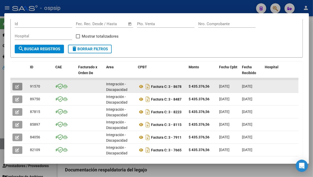
click at [16, 87] on icon "button" at bounding box center [17, 87] width 4 height 4
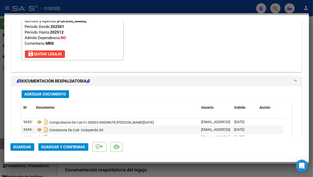
scroll to position [628, 0]
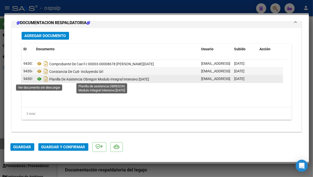
click at [41, 80] on icon at bounding box center [39, 79] width 7 height 6
click at [40, 80] on icon at bounding box center [39, 79] width 7 height 6
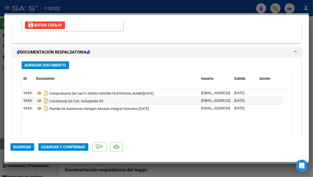
scroll to position [600, 0]
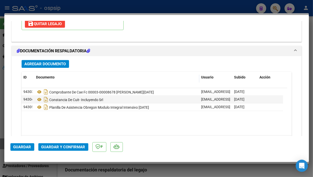
click at [77, 149] on span "Guardar y Confirmar" at bounding box center [63, 147] width 44 height 5
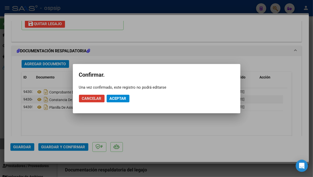
click at [113, 100] on span "Aceptar" at bounding box center [118, 98] width 17 height 5
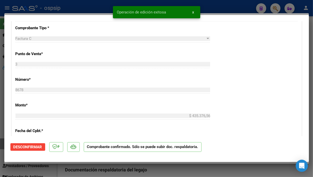
scroll to position [160, 0]
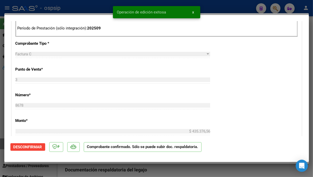
type input "$ 0,00"
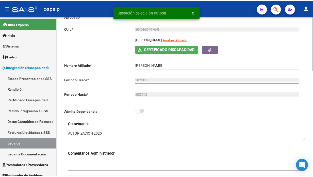
scroll to position [56, 0]
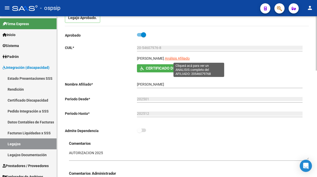
click at [190, 59] on span "Análisis Afiliado" at bounding box center [177, 58] width 25 height 4
type textarea "20546079768"
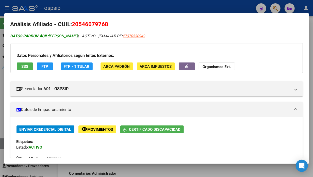
scroll to position [0, 0]
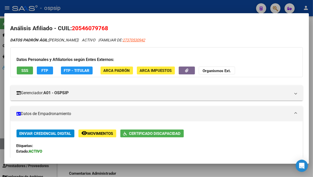
click at [23, 68] on span "SSS" at bounding box center [24, 70] width 7 height 5
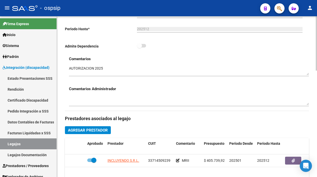
scroll to position [197, 0]
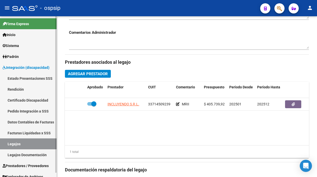
click at [36, 145] on link "Legajos" at bounding box center [28, 143] width 57 height 11
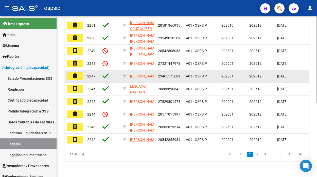
click at [194, 70] on datatable-body-cell "A01 - OSPSIP" at bounding box center [201, 76] width 35 height 12
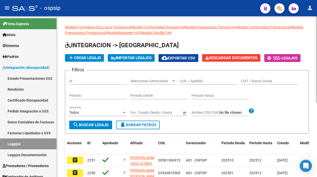
click at [194, 78] on div "CUIL / Apellido" at bounding box center [208, 79] width 57 height 10
click at [191, 80] on input "CUIL / Apellido" at bounding box center [208, 81] width 57 height 4
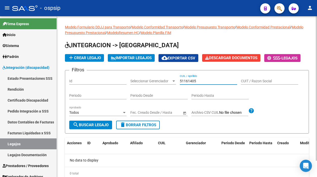
click at [200, 79] on input "51161405" at bounding box center [208, 81] width 57 height 4
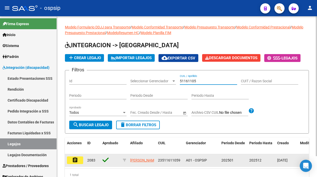
type input "51161105"
click at [73, 159] on mat-icon "assignment" at bounding box center [75, 160] width 6 height 6
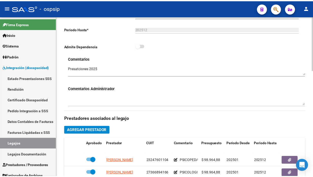
scroll to position [169, 0]
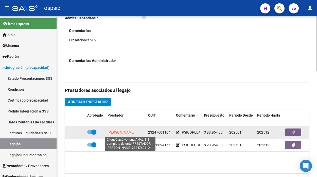
click at [128, 132] on span "FERENC ELIZABETH ALBINA" at bounding box center [120, 132] width 27 height 4
type textarea "23247601104"
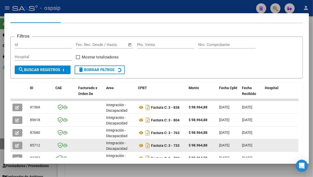
scroll to position [84, 0]
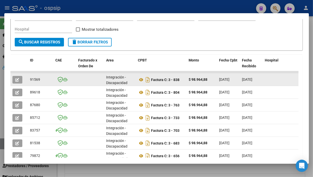
click at [18, 79] on icon "button" at bounding box center [17, 80] width 4 height 4
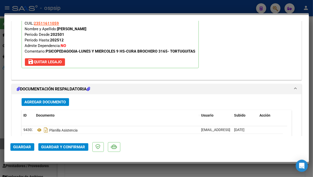
scroll to position [591, 0]
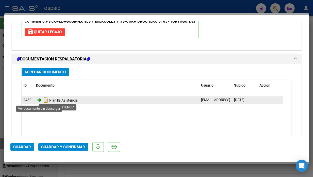
click at [39, 103] on icon at bounding box center [39, 100] width 7 height 6
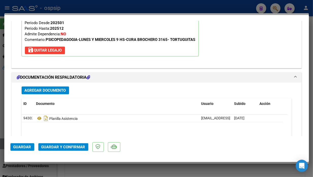
scroll to position [563, 0]
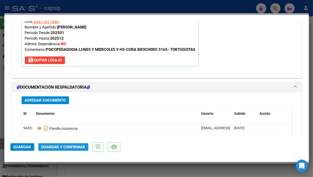
click at [55, 147] on span "Guardar y Confirmar" at bounding box center [63, 147] width 44 height 5
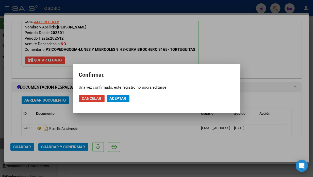
click at [121, 97] on span "Aceptar" at bounding box center [118, 98] width 17 height 5
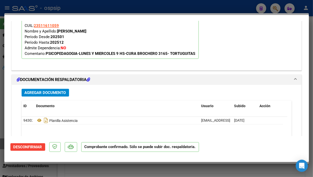
scroll to position [485, 0]
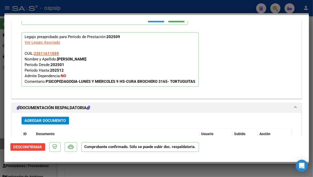
type input "$ 0,00"
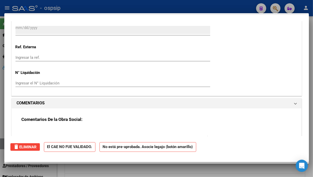
scroll to position [0, 0]
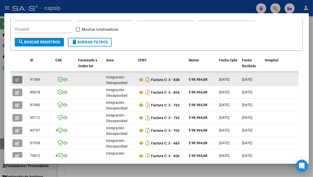
click at [14, 77] on button "button" at bounding box center [17, 80] width 10 height 8
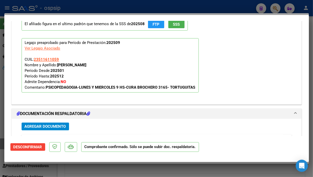
scroll to position [535, 0]
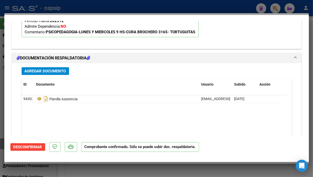
type input "$ 0,00"
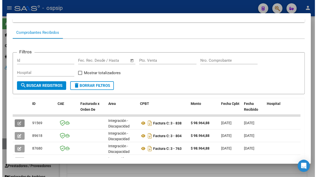
scroll to position [28, 0]
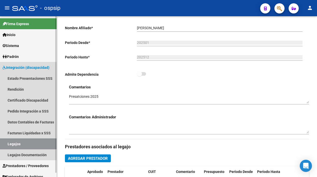
click at [18, 143] on link "Legajos" at bounding box center [28, 143] width 57 height 11
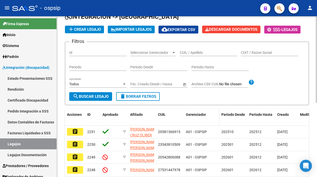
scroll to position [28, 0]
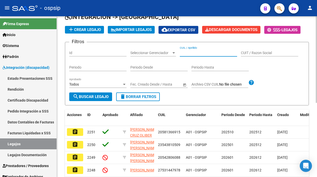
click at [188, 54] on input "CUIL / Apellido" at bounding box center [208, 53] width 57 height 4
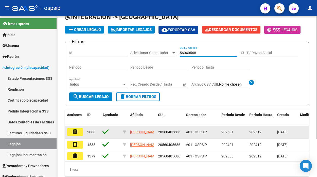
type input "56040568"
click at [77, 131] on mat-icon "assignment" at bounding box center [75, 132] width 6 height 6
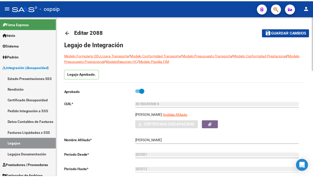
scroll to position [28, 0]
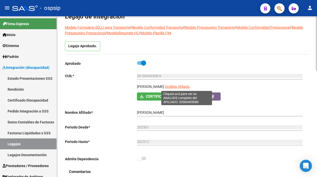
click at [188, 84] on span "Análisis Afiliado" at bounding box center [177, 86] width 25 height 4
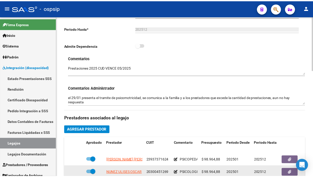
scroll to position [169, 0]
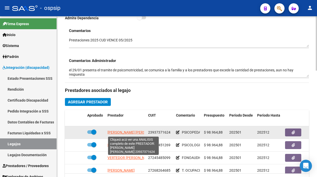
click at [117, 133] on span "ESCOBAR ARECO NILZA AMADA" at bounding box center [134, 132] width 55 height 4
type textarea "23937371624"
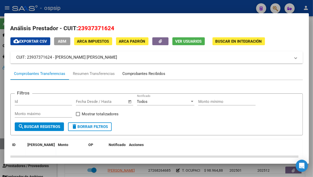
click at [131, 74] on div "Comprobantes Recibidos" at bounding box center [143, 74] width 43 height 6
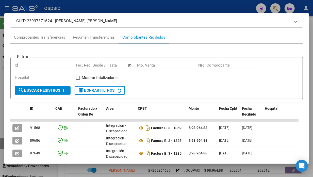
scroll to position [49, 0]
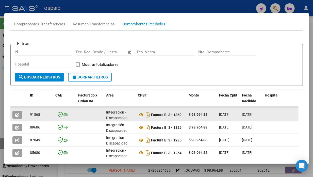
click at [11, 112] on datatable-body-cell at bounding box center [19, 114] width 18 height 12
click at [17, 114] on icon "button" at bounding box center [17, 115] width 4 height 4
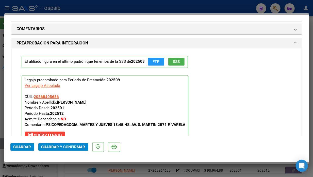
scroll to position [601, 0]
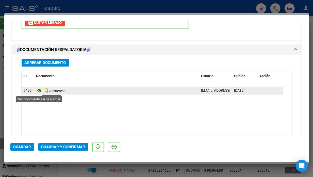
click at [41, 89] on icon at bounding box center [39, 90] width 7 height 6
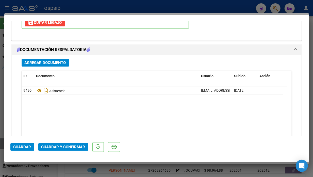
click at [63, 145] on span "Guardar y Confirmar" at bounding box center [63, 147] width 44 height 5
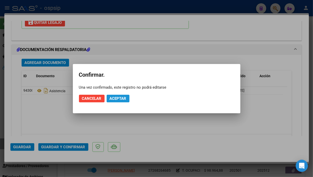
click at [113, 99] on span "Aceptar" at bounding box center [118, 98] width 17 height 5
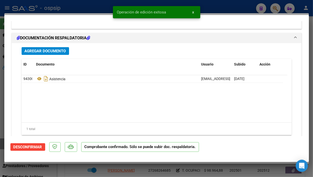
click at [3, 142] on div at bounding box center [156, 88] width 313 height 177
type input "$ 0,00"
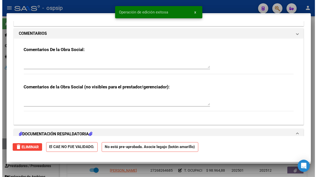
scroll to position [0, 0]
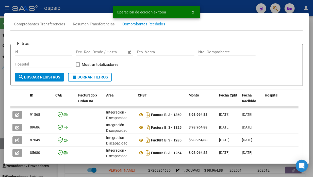
click at [3, 142] on div at bounding box center [156, 88] width 313 height 177
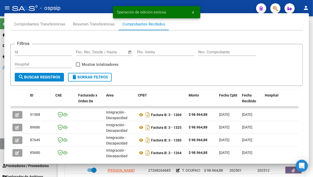
click at [3, 142] on link "Legajos" at bounding box center [28, 143] width 57 height 11
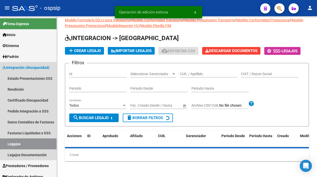
click at [3, 142] on link "Legajos" at bounding box center [28, 143] width 57 height 11
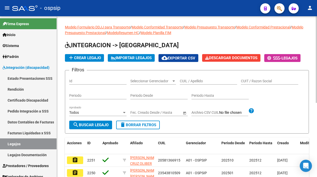
click at [186, 84] on div "CUIL / Apellido" at bounding box center [208, 79] width 57 height 10
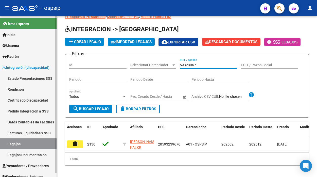
scroll to position [24, 0]
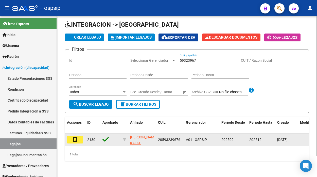
type input "59323967"
click at [76, 136] on mat-icon "assignment" at bounding box center [75, 139] width 6 height 6
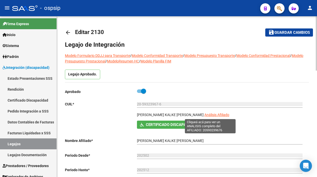
click at [204, 117] on span "Análisis Afiliado" at bounding box center [216, 115] width 25 height 4
type textarea "20593239676"
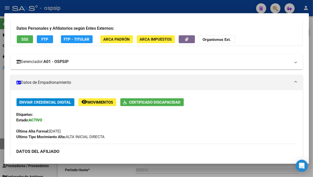
scroll to position [28, 0]
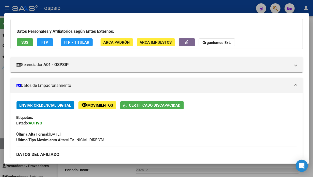
click at [27, 44] on span "SSS" at bounding box center [24, 42] width 7 height 5
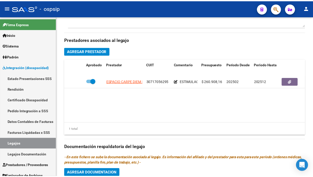
scroll to position [225, 0]
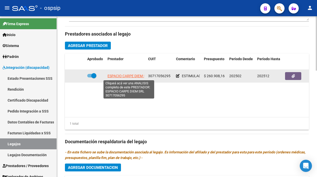
click at [117, 75] on span "ESPACIO CARPE DIEM SRL" at bounding box center [128, 76] width 42 height 4
type textarea "30717056295"
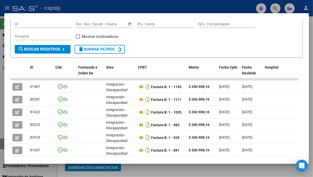
scroll to position [78, 0]
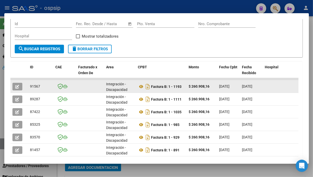
click at [17, 87] on icon "button" at bounding box center [17, 87] width 4 height 4
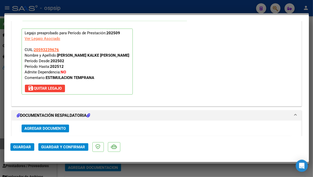
scroll to position [591, 0]
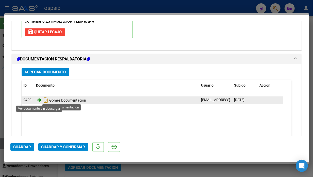
click at [37, 101] on icon at bounding box center [39, 100] width 7 height 6
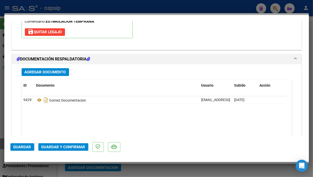
click at [55, 143] on button "Guardar y Confirmar" at bounding box center [63, 147] width 50 height 8
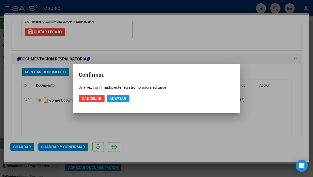
click at [113, 100] on span "Aceptar" at bounding box center [118, 98] width 17 height 5
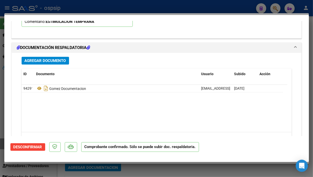
click at [2, 146] on div at bounding box center [156, 88] width 313 height 177
type input "$ 0,00"
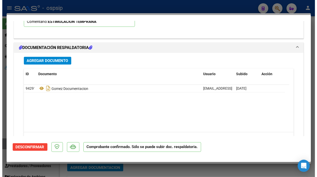
scroll to position [0, 0]
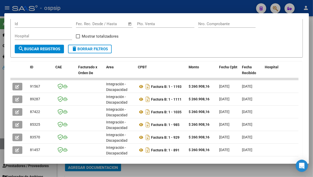
click at [2, 146] on div at bounding box center [156, 88] width 313 height 177
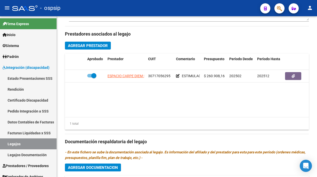
click at [2, 146] on link "Legajos" at bounding box center [28, 143] width 57 height 11
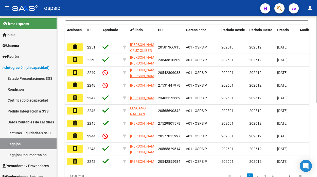
scroll to position [110, 0]
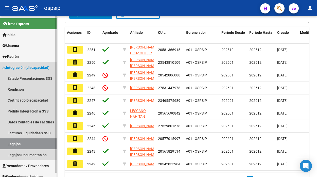
click at [7, 143] on link "Legajos" at bounding box center [28, 143] width 57 height 11
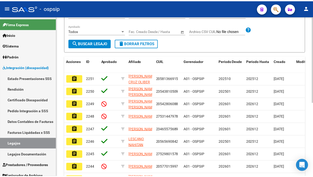
scroll to position [0, 0]
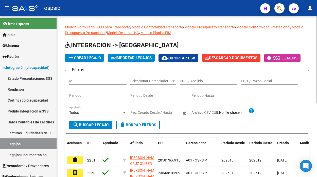
click at [189, 84] on div "CUIL / Apellido" at bounding box center [208, 79] width 57 height 10
click at [188, 82] on input "CUIL / Apellido" at bounding box center [208, 81] width 57 height 4
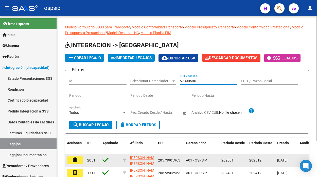
type input "57390596"
click at [74, 159] on mat-icon "assignment" at bounding box center [75, 160] width 6 height 6
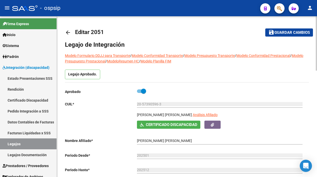
click at [204, 111] on div "20-57390596-3 Ingresar CUIL" at bounding box center [220, 104] width 166 height 14
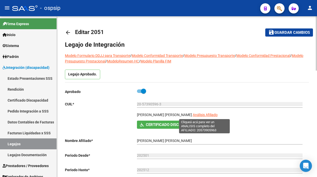
click at [204, 114] on span "Análisis Afiliado" at bounding box center [205, 115] width 25 height 4
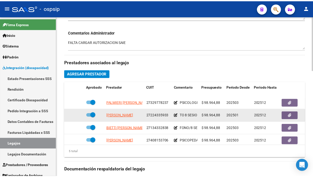
scroll to position [22, 0]
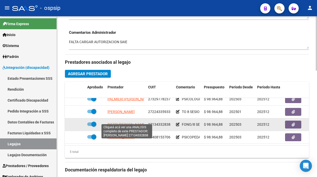
click at [115, 122] on span "BIETTI ADRIANA NOEMI" at bounding box center [126, 124] width 38 height 4
type textarea "27134332838"
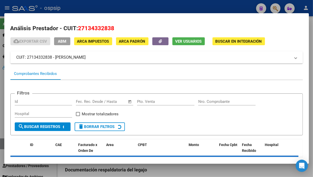
scroll to position [21, 0]
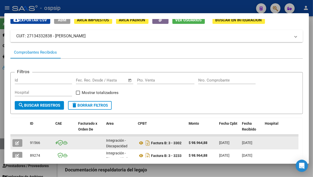
click at [15, 141] on icon "button" at bounding box center [17, 143] width 4 height 4
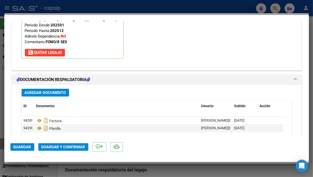
scroll to position [628, 0]
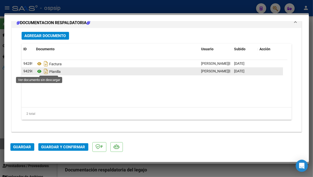
click at [38, 71] on icon at bounding box center [39, 71] width 7 height 6
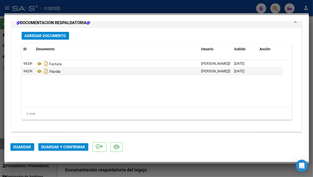
click at [66, 143] on button "Guardar y Confirmar" at bounding box center [63, 147] width 50 height 8
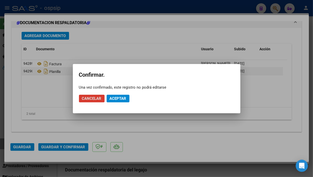
click at [116, 97] on span "Aceptar" at bounding box center [118, 98] width 17 height 5
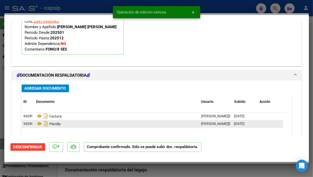
scroll to position [514, 0]
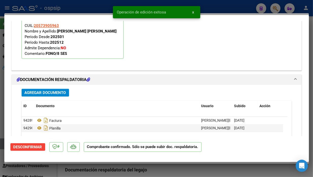
click at [2, 144] on div at bounding box center [156, 88] width 313 height 177
type input "$ 0,00"
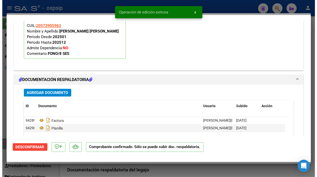
scroll to position [0, 0]
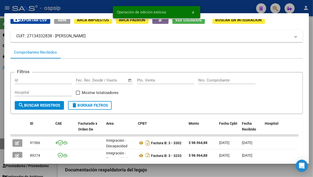
click at [2, 144] on div at bounding box center [156, 88] width 313 height 177
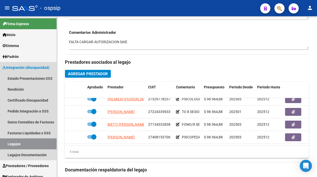
click at [2, 144] on link "Legajos" at bounding box center [28, 143] width 57 height 11
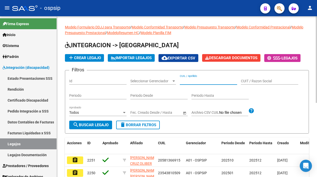
click at [184, 82] on input "CUIL / Apellido" at bounding box center [208, 81] width 57 height 4
click at [183, 80] on input "CUIL / Apellido" at bounding box center [208, 81] width 57 height 4
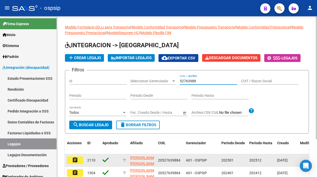
type input "52763988"
click at [76, 158] on mat-icon "assignment" at bounding box center [75, 160] width 6 height 6
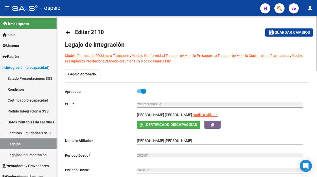
click at [217, 112] on div "20-52763988-4 Ingresar CUIL" at bounding box center [220, 104] width 166 height 14
click at [210, 119] on app-link-go-to "Análisis Afiliado" at bounding box center [205, 116] width 25 height 9
click at [210, 118] on app-link-go-to "Análisis Afiliado" at bounding box center [205, 116] width 25 height 9
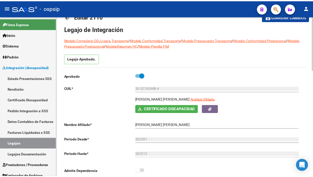
scroll to position [28, 0]
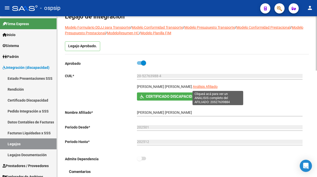
click at [218, 88] on span "Análisis Afiliado" at bounding box center [205, 86] width 25 height 4
copy span "Análisis"
type textarea "20527639884"
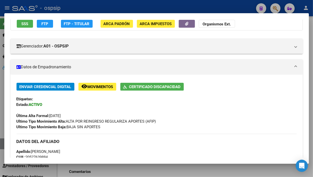
scroll to position [0, 0]
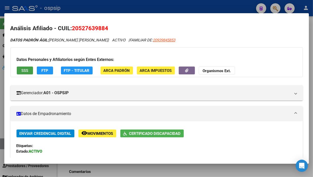
click at [24, 73] on button "SSS" at bounding box center [25, 70] width 16 height 8
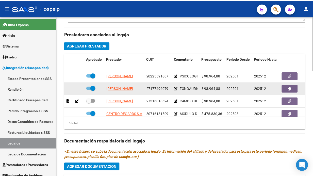
scroll to position [22, 0]
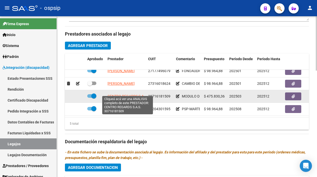
click at [125, 94] on span "CENTRO REGARDS S.A.S." at bounding box center [127, 96] width 40 height 4
type textarea "30716181509"
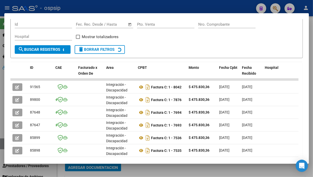
scroll to position [78, 0]
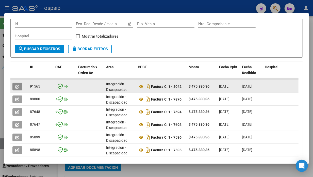
click at [17, 83] on button "button" at bounding box center [17, 87] width 10 height 8
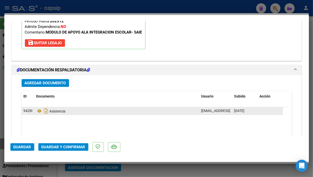
scroll to position [628, 0]
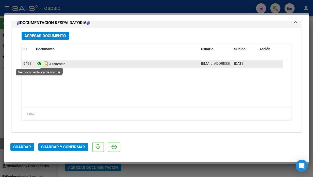
click at [41, 65] on icon at bounding box center [39, 64] width 7 height 6
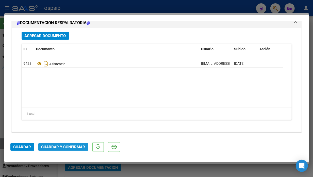
click at [69, 150] on button "Guardar y Confirmar" at bounding box center [63, 147] width 50 height 8
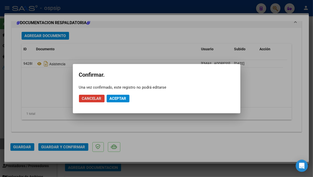
click at [124, 97] on span "Aceptar" at bounding box center [118, 98] width 17 height 5
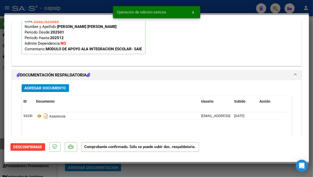
scroll to position [485, 0]
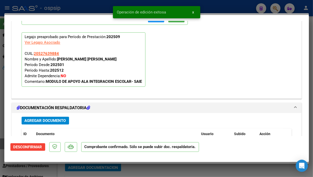
click at [3, 145] on div at bounding box center [156, 88] width 313 height 177
type input "$ 0,00"
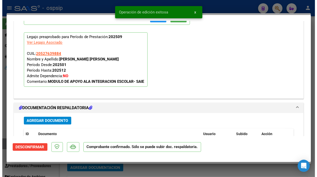
scroll to position [0, 0]
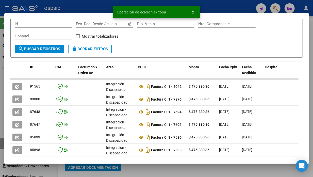
click at [3, 145] on div at bounding box center [156, 88] width 313 height 177
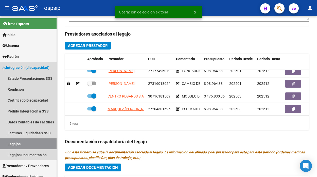
click at [3, 145] on link "Legajos" at bounding box center [28, 143] width 57 height 11
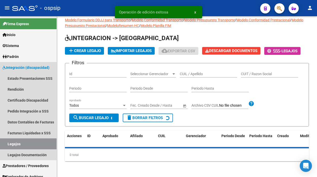
click at [3, 145] on link "Legajos" at bounding box center [28, 143] width 57 height 11
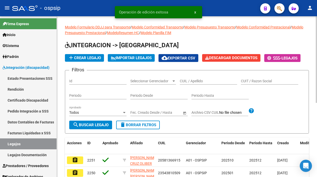
click at [188, 83] on div "CUIL / Apellido" at bounding box center [208, 79] width 57 height 10
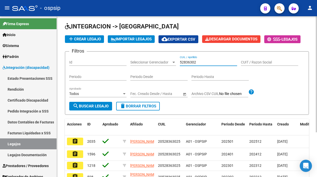
scroll to position [28, 0]
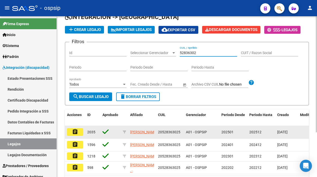
type input "52836302"
click at [73, 130] on mat-icon "assignment" at bounding box center [75, 132] width 6 height 6
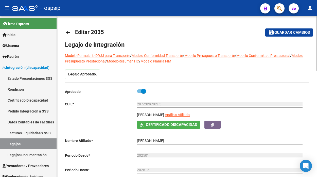
click at [190, 117] on app-link-go-to "Análisis Afiliado" at bounding box center [177, 116] width 25 height 9
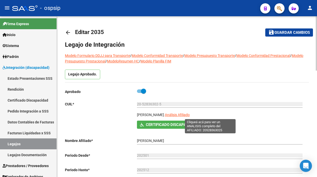
click at [190, 113] on span "Análisis Afiliado" at bounding box center [177, 115] width 25 height 4
type textarea "20528363025"
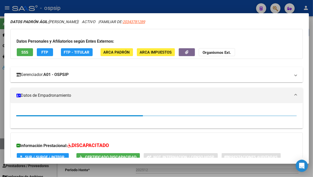
scroll to position [28, 0]
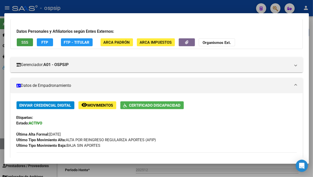
click at [22, 42] on span "SSS" at bounding box center [24, 42] width 7 height 5
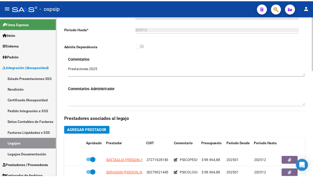
scroll to position [197, 0]
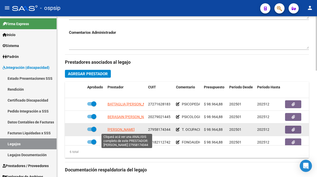
click at [121, 130] on span "DIAZ ORTEGA YELEIDES" at bounding box center [120, 129] width 27 height 4
type textarea "27958174344"
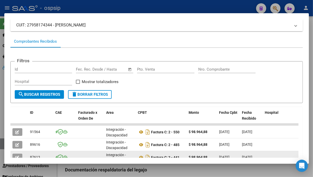
scroll to position [56, 0]
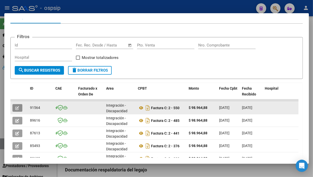
click at [17, 109] on icon "button" at bounding box center [17, 108] width 4 height 4
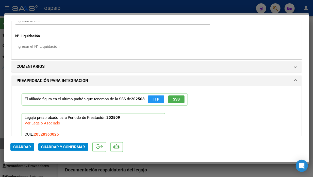
scroll to position [563, 0]
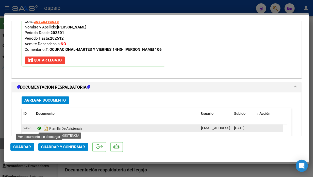
click at [37, 128] on icon at bounding box center [39, 128] width 7 height 6
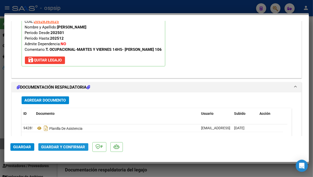
click at [68, 145] on span "Guardar y Confirmar" at bounding box center [63, 147] width 44 height 5
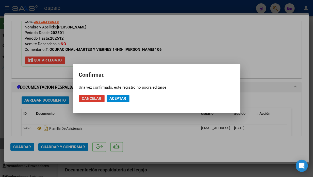
click at [117, 96] on span "Aceptar" at bounding box center [118, 98] width 17 height 5
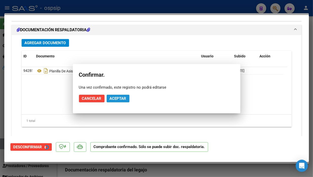
scroll to position [517, 0]
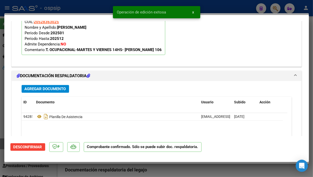
click at [1, 146] on div at bounding box center [156, 88] width 313 height 177
type input "$ 0,00"
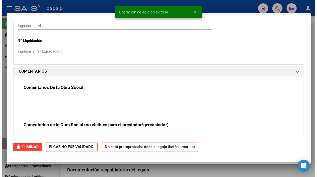
scroll to position [0, 0]
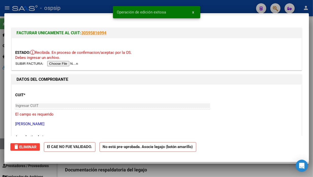
click at [1, 146] on div at bounding box center [156, 88] width 313 height 177
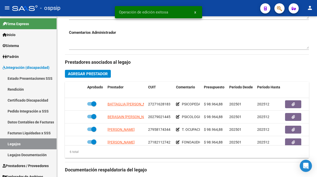
click at [1, 146] on link "Legajos" at bounding box center [28, 143] width 57 height 11
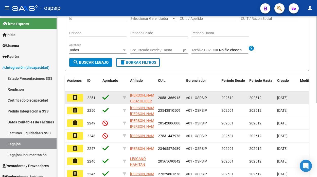
scroll to position [54, 0]
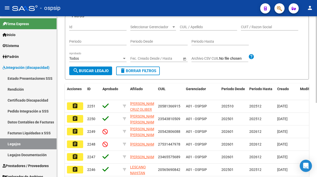
click at [182, 22] on div "CUIL / Apellido" at bounding box center [208, 25] width 57 height 10
click at [182, 24] on div "CUIL / Apellido" at bounding box center [208, 25] width 57 height 10
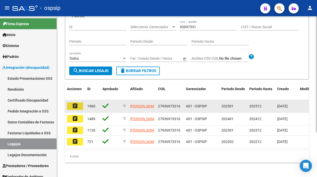
click at [75, 104] on mat-icon "assignment" at bounding box center [75, 106] width 6 height 6
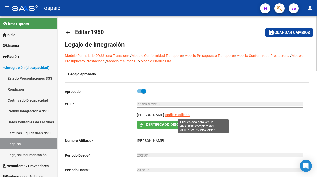
click at [190, 114] on span "Análisis Afiliado" at bounding box center [177, 115] width 25 height 4
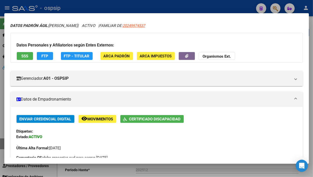
scroll to position [28, 0]
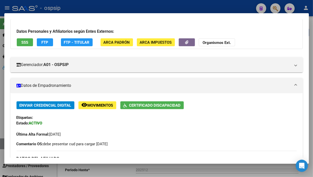
click at [23, 45] on button "SSS" at bounding box center [25, 42] width 16 height 8
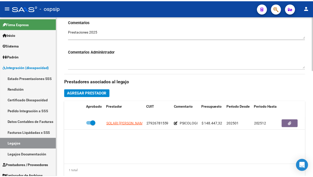
scroll to position [225, 0]
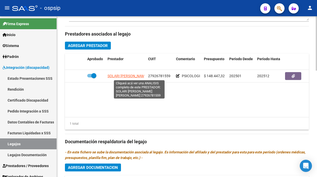
click at [123, 78] on span "SOLARI CARDOZO MARIA DEL ROSARIO" at bounding box center [141, 76] width 68 height 4
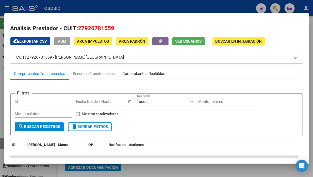
click at [144, 74] on div "Comprobantes Recibidos" at bounding box center [143, 74] width 43 height 6
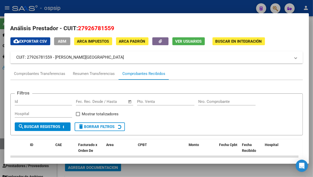
scroll to position [113, 0]
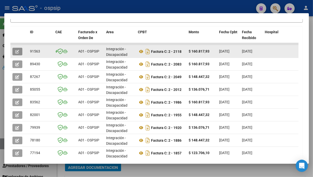
click at [19, 52] on icon "button" at bounding box center [17, 52] width 4 height 4
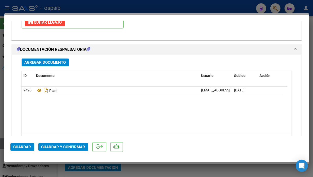
scroll to position [628, 0]
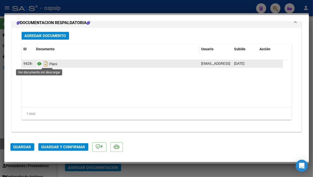
click at [38, 62] on icon at bounding box center [39, 64] width 7 height 6
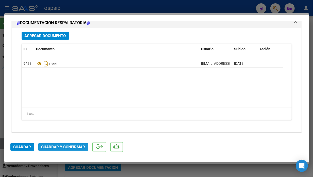
click at [68, 146] on span "Guardar y Confirmar" at bounding box center [63, 147] width 44 height 5
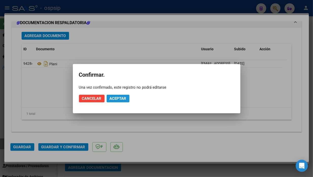
click at [115, 97] on span "Aceptar" at bounding box center [118, 98] width 17 height 5
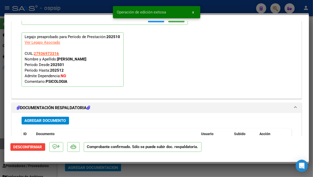
scroll to position [429, 0]
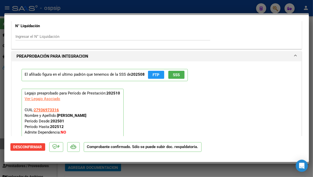
click at [2, 146] on div at bounding box center [156, 88] width 313 height 177
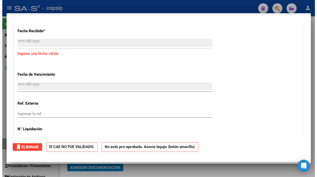
scroll to position [0, 0]
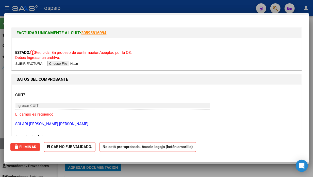
click at [2, 146] on div at bounding box center [156, 88] width 313 height 177
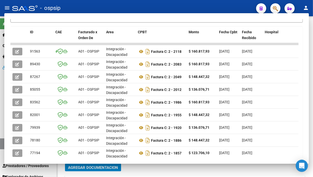
click at [2, 146] on link "Legajos" at bounding box center [28, 143] width 57 height 11
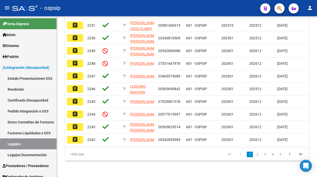
click at [2, 146] on link "Legajos" at bounding box center [28, 143] width 57 height 11
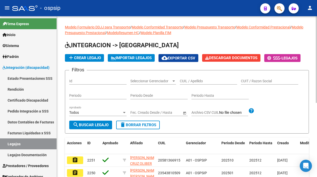
click at [184, 80] on input "CUIL / Apellido" at bounding box center [208, 81] width 57 height 4
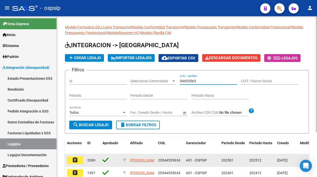
click at [77, 157] on mat-icon "assignment" at bounding box center [75, 160] width 6 height 6
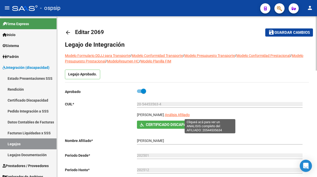
click at [190, 114] on span "Análisis Afiliado" at bounding box center [177, 115] width 25 height 4
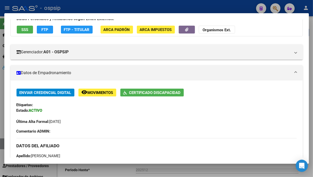
scroll to position [28, 0]
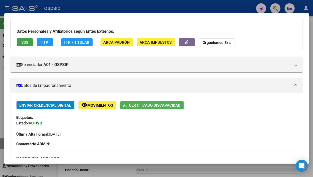
click at [24, 43] on span "SSS" at bounding box center [24, 42] width 7 height 5
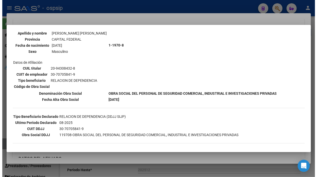
scroll to position [56, 0]
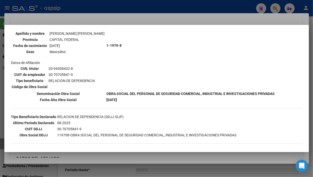
click at [1, 140] on div at bounding box center [156, 88] width 313 height 177
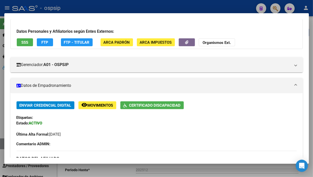
click at [1, 140] on div at bounding box center [156, 88] width 313 height 177
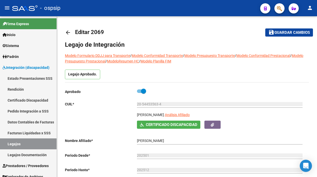
click at [1, 140] on link "Legajos" at bounding box center [28, 143] width 57 height 11
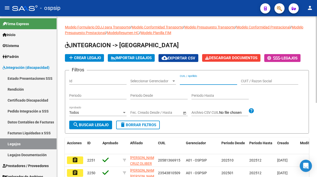
click at [197, 79] on input "CUIL / Apellido" at bounding box center [208, 81] width 57 height 4
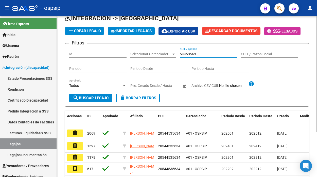
scroll to position [56, 0]
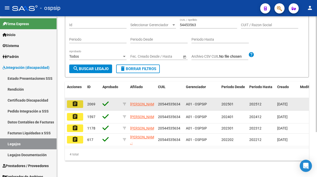
click at [79, 103] on button "assignment" at bounding box center [75, 104] width 16 height 8
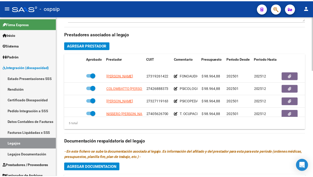
scroll to position [22, 0]
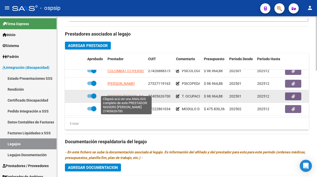
click at [126, 94] on span "NISSERO MARIA BELEN" at bounding box center [128, 96] width 42 height 4
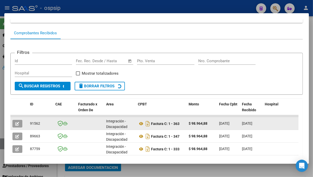
scroll to position [49, 0]
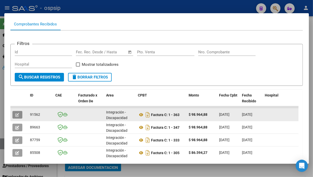
click at [19, 113] on icon "button" at bounding box center [17, 115] width 4 height 4
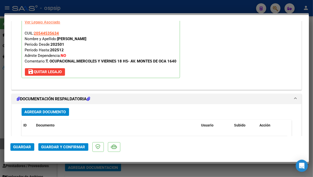
scroll to position [591, 0]
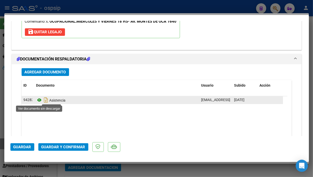
click at [38, 99] on icon at bounding box center [39, 100] width 7 height 6
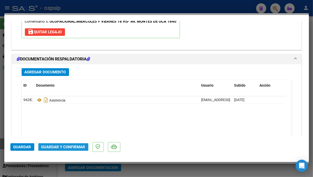
click at [56, 143] on button "Guardar y Confirmar" at bounding box center [63, 147] width 50 height 8
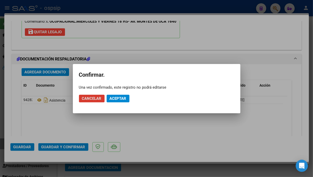
click at [124, 101] on button "Aceptar" at bounding box center [117, 99] width 23 height 8
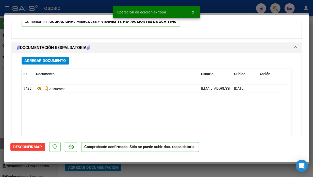
scroll to position [489, 0]
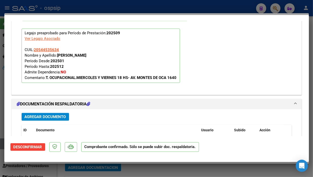
click at [1, 143] on div at bounding box center [156, 88] width 313 height 177
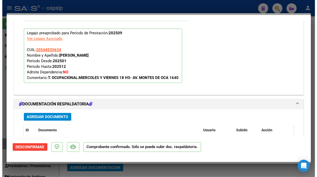
scroll to position [0, 0]
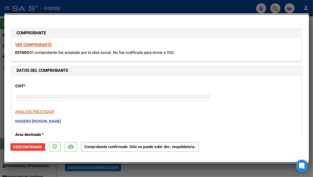
click at [1, 143] on div at bounding box center [156, 88] width 313 height 177
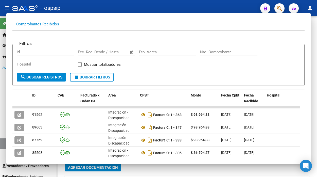
click at [1, 143] on link "Legajos" at bounding box center [28, 143] width 57 height 11
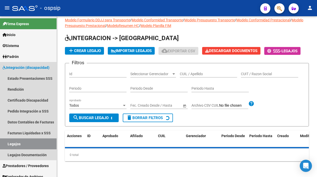
click at [1, 143] on link "Legajos" at bounding box center [28, 143] width 57 height 11
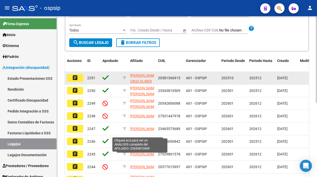
scroll to position [54, 0]
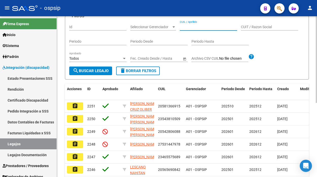
click at [186, 26] on input "CUIL / Apellido" at bounding box center [208, 27] width 57 height 4
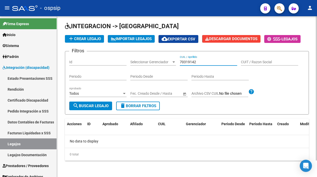
scroll to position [19, 0]
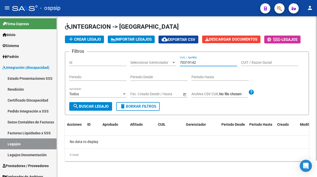
click at [187, 62] on input "70319142" at bounding box center [208, 62] width 57 height 4
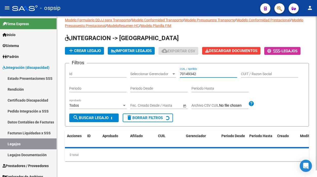
scroll to position [24, 0]
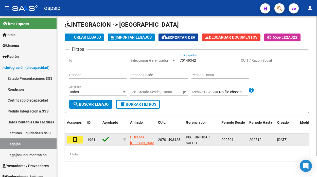
click at [76, 136] on mat-icon "assignment" at bounding box center [75, 139] width 6 height 6
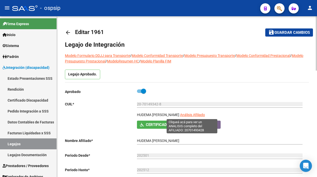
click at [186, 115] on span "Análisis Afiliado" at bounding box center [192, 115] width 25 height 4
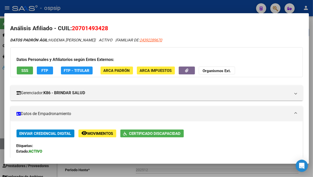
click at [20, 69] on button "SSS" at bounding box center [25, 70] width 16 height 8
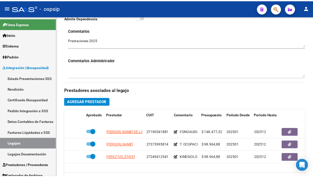
scroll to position [197, 0]
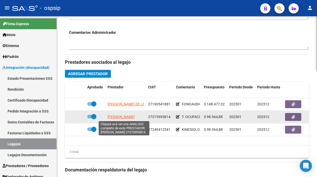
click at [110, 116] on span "FLORENCIO JULIETA" at bounding box center [120, 117] width 27 height 4
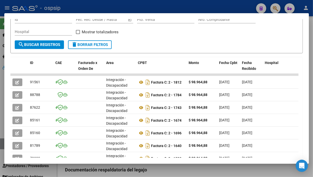
scroll to position [84, 0]
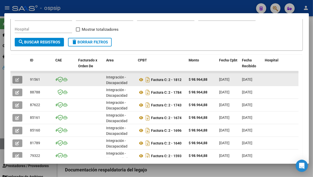
click at [13, 79] on button "button" at bounding box center [17, 80] width 10 height 8
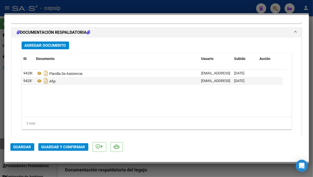
scroll to position [620, 0]
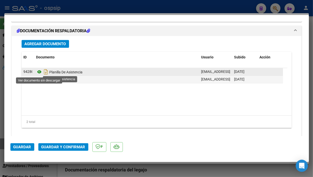
click at [42, 72] on icon at bounding box center [39, 72] width 7 height 6
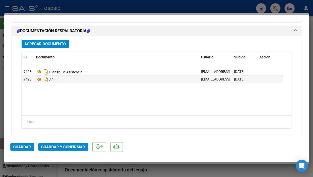
click at [59, 147] on span "Guardar y Confirmar" at bounding box center [63, 147] width 44 height 5
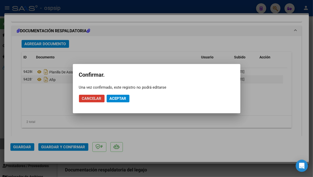
click at [113, 100] on span "Aceptar" at bounding box center [118, 98] width 17 height 5
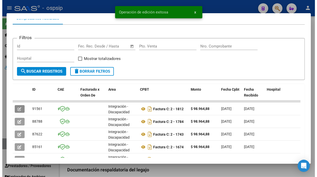
scroll to position [28, 0]
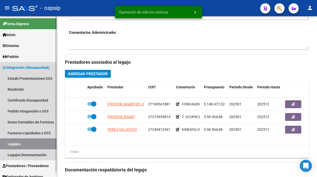
click at [31, 141] on link "Legajos" at bounding box center [28, 143] width 57 height 11
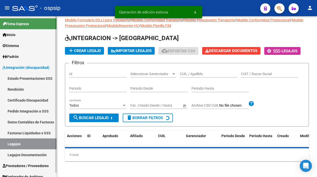
scroll to position [138, 0]
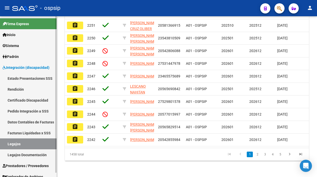
click at [15, 146] on link "Legajos" at bounding box center [28, 143] width 57 height 11
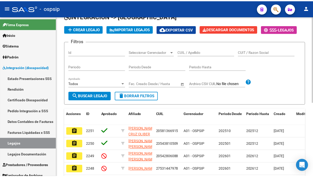
scroll to position [0, 0]
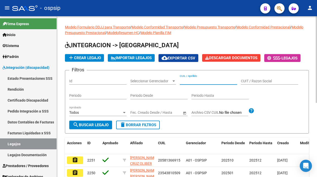
click at [184, 82] on input "CUIL / Apellido" at bounding box center [208, 81] width 57 height 4
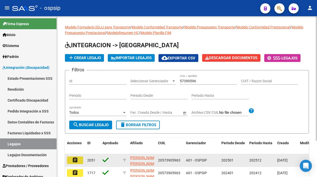
click at [74, 159] on mat-icon "assignment" at bounding box center [75, 160] width 6 height 6
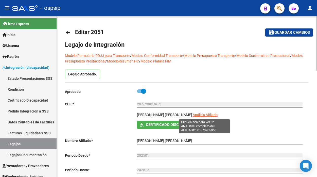
click at [197, 116] on span "Análisis Afiliado" at bounding box center [205, 115] width 25 height 4
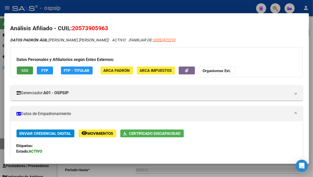
click at [26, 68] on span "SSS" at bounding box center [24, 70] width 7 height 5
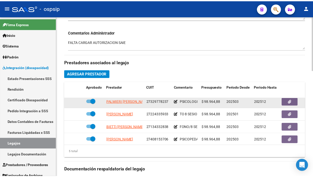
scroll to position [22, 0]
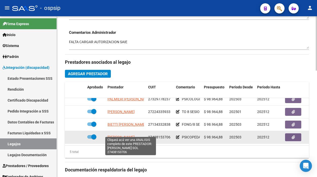
click at [123, 135] on span "MONETTI PEREZ MARIA SOL" at bounding box center [120, 137] width 27 height 4
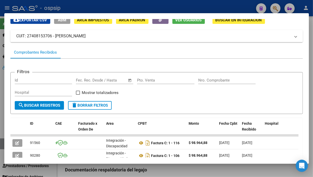
scroll to position [78, 0]
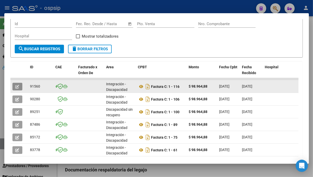
click at [16, 86] on icon "button" at bounding box center [17, 87] width 4 height 4
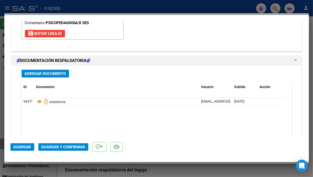
scroll to position [591, 0]
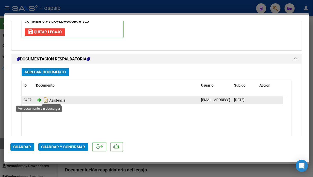
click at [38, 100] on icon at bounding box center [39, 100] width 7 height 6
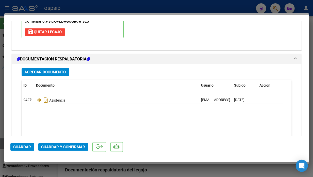
click at [78, 147] on span "Guardar y Confirmar" at bounding box center [63, 147] width 44 height 5
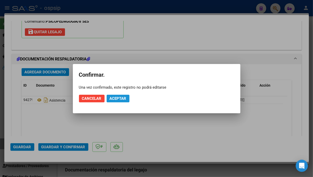
click at [118, 101] on button "Aceptar" at bounding box center [117, 99] width 23 height 8
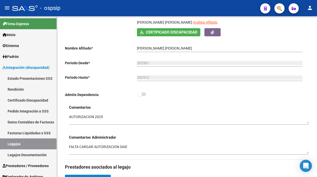
scroll to position [84, 0]
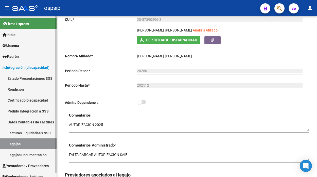
click at [10, 145] on link "Legajos" at bounding box center [28, 143] width 57 height 11
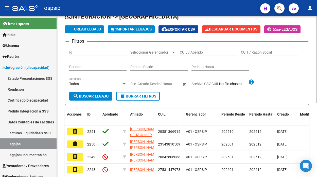
scroll to position [28, 0]
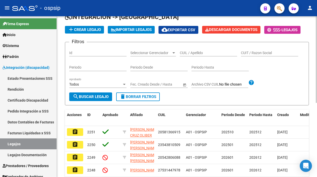
click at [183, 53] on input "CUIL / Apellido" at bounding box center [208, 53] width 57 height 4
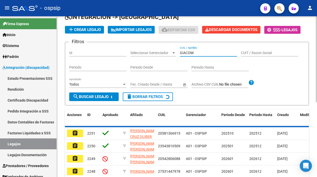
scroll to position [24, 0]
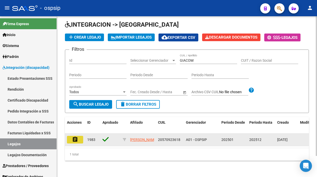
click at [71, 136] on button "assignment" at bounding box center [75, 140] width 16 height 8
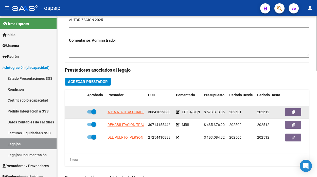
scroll to position [197, 0]
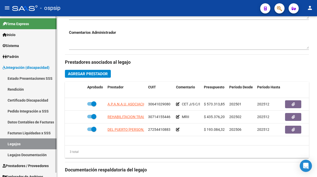
click at [23, 140] on link "Legajos" at bounding box center [28, 143] width 57 height 11
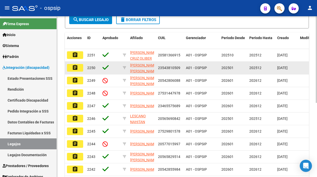
scroll to position [54, 0]
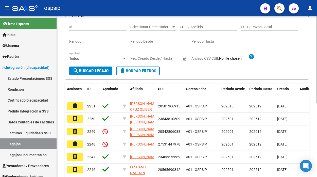
click at [184, 26] on input "CUIL / Apellido" at bounding box center [208, 27] width 57 height 4
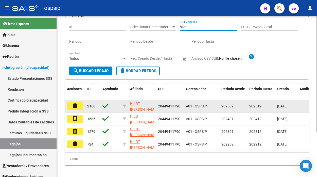
click at [74, 105] on mat-icon "assignment" at bounding box center [75, 106] width 6 height 6
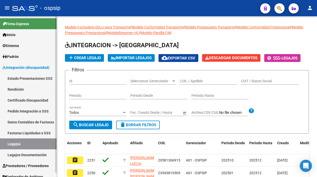
scroll to position [56, 0]
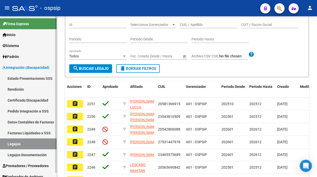
click at [13, 142] on link "Legajos" at bounding box center [28, 143] width 57 height 11
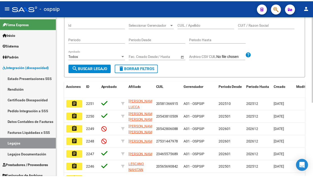
scroll to position [0, 0]
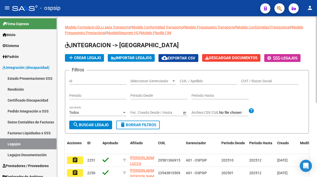
click at [182, 82] on input "CUIL / Apellido" at bounding box center [208, 81] width 57 height 4
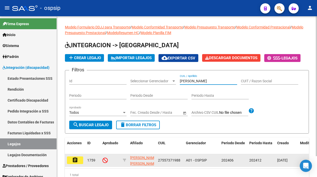
type input "curbelo"
click at [76, 157] on mat-icon "assignment" at bounding box center [75, 160] width 6 height 6
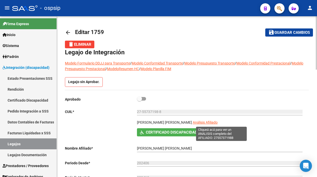
click at [214, 122] on span "Análisis Afiliado" at bounding box center [205, 122] width 25 height 4
type textarea "27557371988"
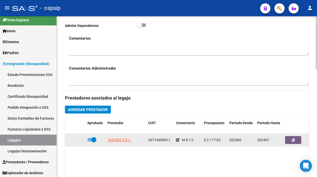
scroll to position [5, 0]
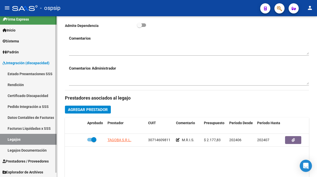
click at [13, 139] on link "Legajos" at bounding box center [28, 139] width 57 height 11
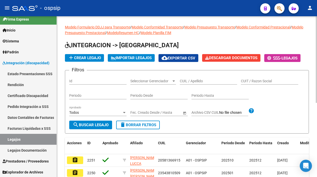
click at [189, 82] on input "CUIL / Apellido" at bounding box center [208, 81] width 57 height 4
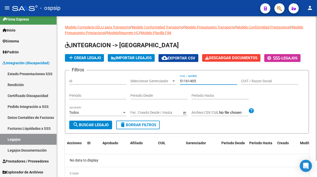
click at [191, 83] on input "51161405" at bounding box center [208, 81] width 57 height 4
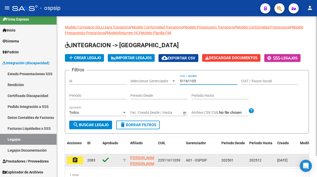
type input "51161105"
click at [73, 160] on mat-icon "assignment" at bounding box center [75, 160] width 6 height 6
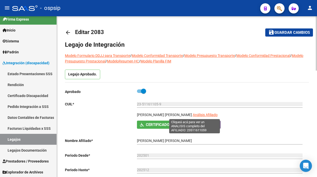
click at [193, 115] on span "Análisis Afiliado" at bounding box center [205, 115] width 25 height 4
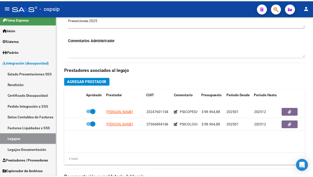
scroll to position [225, 0]
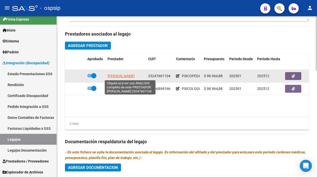
click at [118, 78] on span "FERENC ELIZABETH ALBINA" at bounding box center [120, 76] width 27 height 4
type textarea "23247601104"
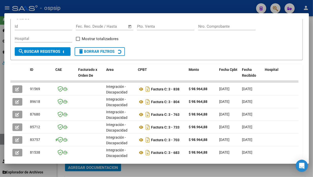
scroll to position [78, 0]
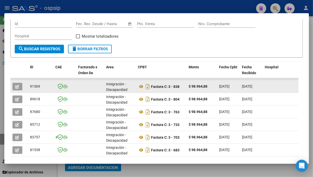
click at [20, 85] on button "button" at bounding box center [17, 87] width 10 height 8
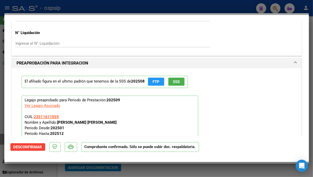
scroll to position [535, 0]
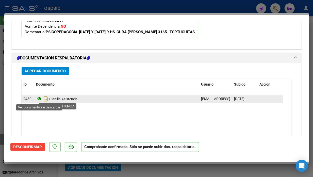
click at [39, 98] on icon at bounding box center [39, 99] width 7 height 6
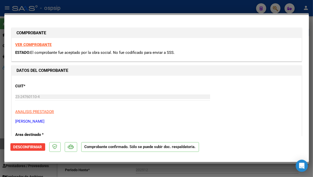
scroll to position [535, 0]
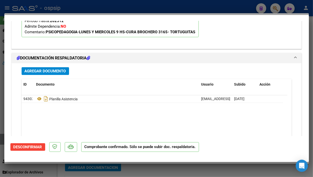
type input "$ 0,00"
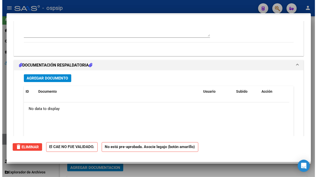
scroll to position [0, 0]
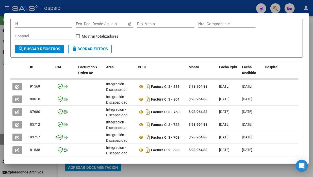
click at [272, 6] on div at bounding box center [156, 88] width 313 height 177
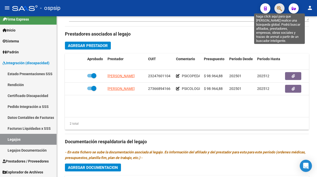
click at [277, 9] on icon "button" at bounding box center [279, 9] width 5 height 6
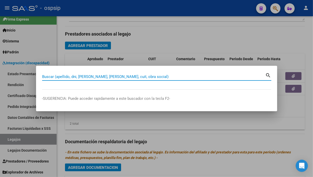
click at [45, 76] on input "Buscar (apellido, dni, [PERSON_NAME], [PERSON_NAME], cuit, obra social)" at bounding box center [153, 76] width 223 height 5
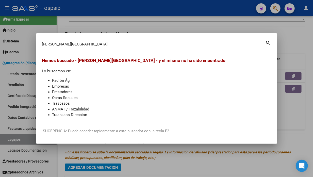
click at [42, 44] on mat-dialog-content "[PERSON_NAME] (apellido, dni, cuil, nro traspaso, cuit, obra social) search Hem…" at bounding box center [156, 80] width 241 height 83
click at [42, 44] on input "[PERSON_NAME][GEOGRAPHIC_DATA]" at bounding box center [153, 44] width 223 height 5
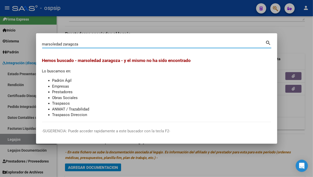
click at [63, 43] on input "marsoledad zaragoza" at bounding box center [153, 44] width 223 height 5
type input "[PERSON_NAME]"
click at [78, 43] on input "[PERSON_NAME]" at bounding box center [153, 44] width 223 height 5
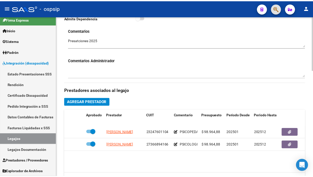
scroll to position [84, 0]
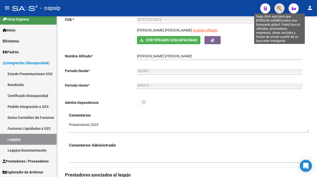
click at [279, 10] on icon "button" at bounding box center [279, 9] width 5 height 6
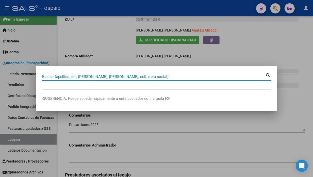
click at [51, 76] on input "Buscar (apellido, dni, [PERSON_NAME], [PERSON_NAME], cuit, obra social)" at bounding box center [153, 76] width 223 height 5
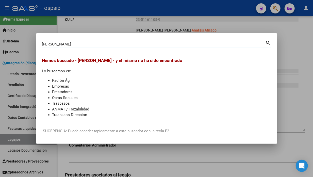
click at [49, 45] on input "[PERSON_NAME]" at bounding box center [153, 44] width 223 height 5
drag, startPoint x: 75, startPoint y: 45, endPoint x: 20, endPoint y: 39, distance: 56.1
click at [20, 39] on div "[PERSON_NAME] (apellido, dni, cuil, nro traspaso, cuit, obra social) search [PE…" at bounding box center [156, 88] width 313 height 177
type input "[PERSON_NAME]"
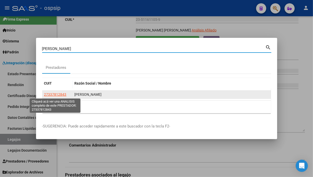
click at [51, 94] on span "27337812843" at bounding box center [55, 94] width 22 height 4
type textarea "27337812843"
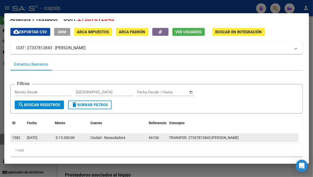
scroll to position [17, 0]
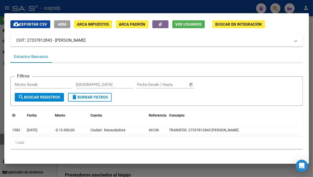
click at [51, 40] on mat-panel-title "CUIT: 27337812843 - [PERSON_NAME]" at bounding box center [153, 40] width 274 height 6
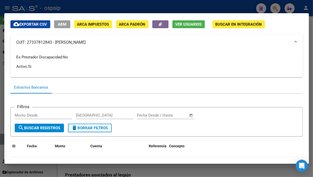
click at [34, 41] on mat-panel-title "CUIT: 27337812843 - [PERSON_NAME]" at bounding box center [153, 42] width 274 height 6
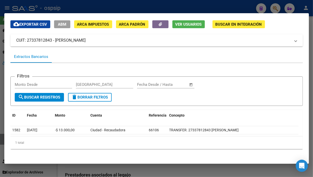
click at [34, 41] on mat-panel-title "CUIT: 27337812843 - [PERSON_NAME]" at bounding box center [153, 40] width 274 height 6
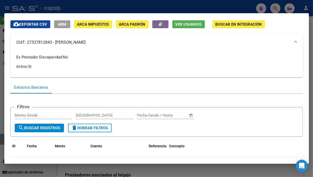
drag, startPoint x: 48, startPoint y: 41, endPoint x: 33, endPoint y: 42, distance: 14.5
click at [33, 42] on mat-panel-title "CUIT: 27337812843 - [PERSON_NAME]" at bounding box center [153, 42] width 274 height 6
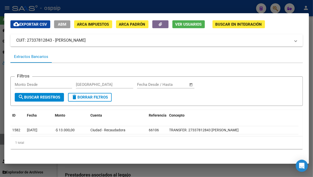
click at [270, 8] on div at bounding box center [156, 88] width 313 height 177
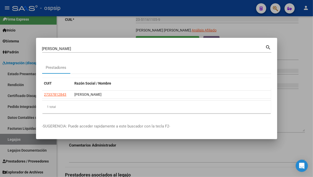
click at [66, 46] on input "[PERSON_NAME]" at bounding box center [153, 48] width 223 height 5
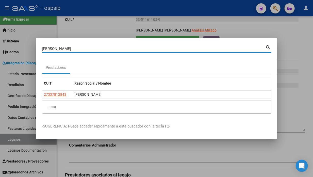
click at [66, 46] on input "[PERSON_NAME]" at bounding box center [153, 48] width 223 height 5
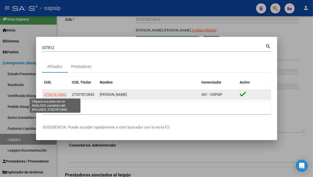
click at [58, 94] on span "27337812843" at bounding box center [55, 94] width 22 height 4
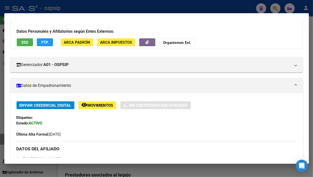
scroll to position [0, 0]
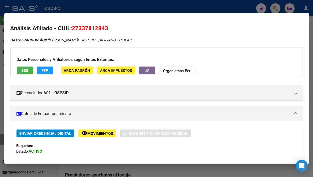
click at [277, 8] on div at bounding box center [156, 88] width 313 height 177
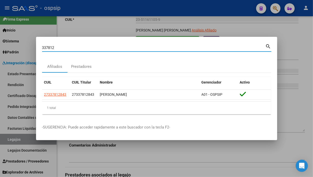
click at [56, 46] on input "337812" at bounding box center [153, 47] width 223 height 5
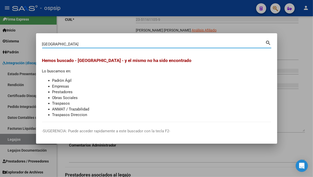
type input "[GEOGRAPHIC_DATA]"
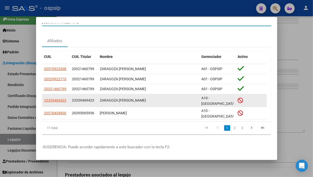
scroll to position [11, 0]
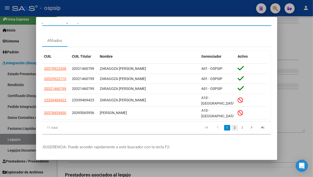
click at [231, 125] on link "2" at bounding box center [234, 128] width 6 height 6
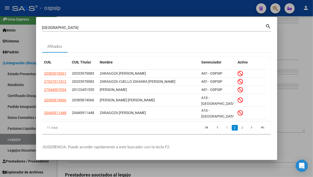
scroll to position [4, 0]
click at [240, 125] on link "3" at bounding box center [242, 128] width 6 height 6
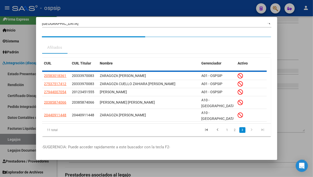
scroll to position [0, 0]
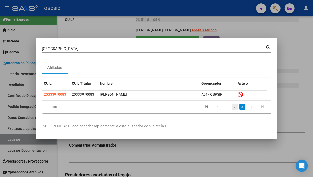
click at [236, 108] on link "2" at bounding box center [234, 107] width 6 height 6
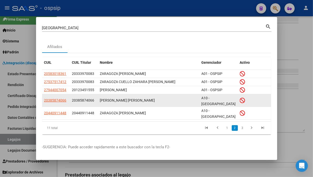
scroll to position [4, 0]
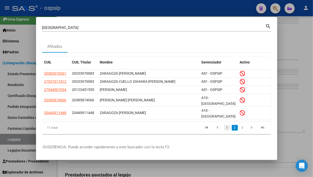
click at [224, 125] on link "1" at bounding box center [227, 128] width 6 height 6
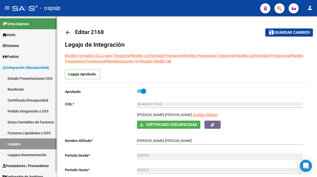
scroll to position [0, 8]
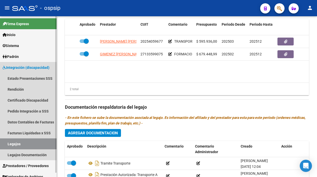
click at [16, 146] on link "Legajos" at bounding box center [28, 143] width 57 height 11
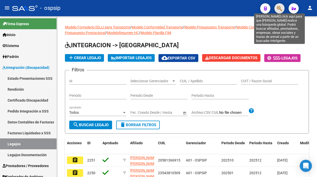
click at [279, 10] on icon "button" at bounding box center [279, 9] width 5 height 6
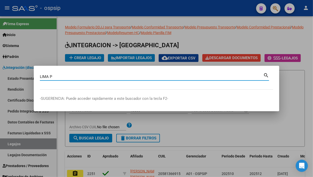
type input "LIMA P"
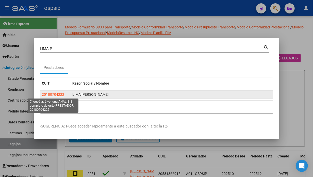
click at [55, 96] on span "20180704222" at bounding box center [53, 94] width 22 height 4
type textarea "20180704222"
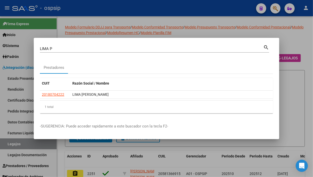
click at [9, 144] on div at bounding box center [156, 88] width 313 height 177
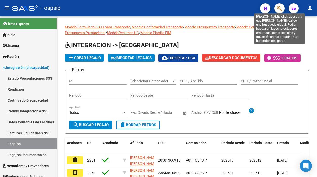
click at [277, 8] on icon "button" at bounding box center [279, 9] width 5 height 6
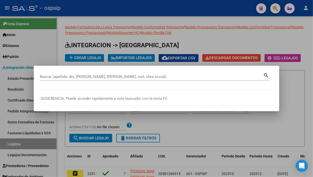
click at [54, 74] on div "Buscar (apellido, dni, [PERSON_NAME], [PERSON_NAME], cuit, obra social)" at bounding box center [151, 77] width 223 height 8
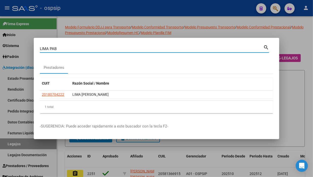
click at [65, 49] on input "LIMA PAB" at bounding box center [151, 48] width 223 height 5
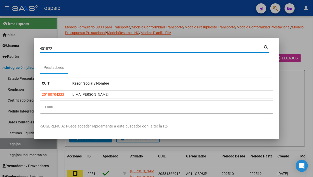
type input "401872"
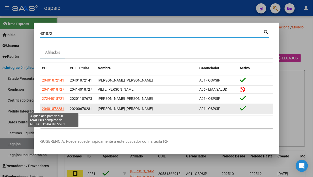
click at [57, 107] on span "20401872281" at bounding box center [53, 108] width 22 height 4
type textarea "20401872281"
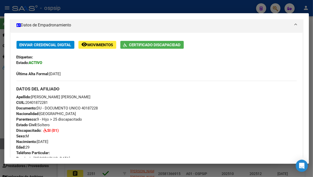
scroll to position [28, 0]
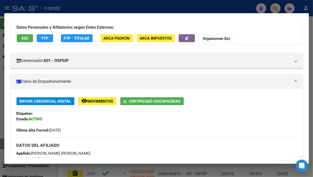
click at [17, 39] on button "SSS" at bounding box center [25, 38] width 16 height 8
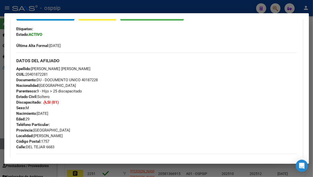
scroll to position [197, 0]
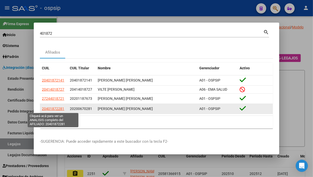
click at [59, 108] on span "20401872281" at bounding box center [53, 108] width 22 height 4
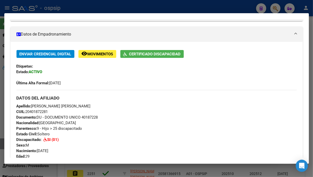
scroll to position [84, 0]
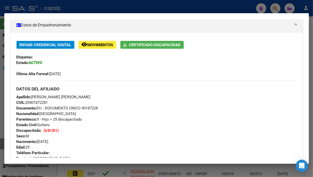
drag, startPoint x: 52, startPoint y: 103, endPoint x: 33, endPoint y: 96, distance: 20.0
click at [33, 96] on div "Apellido: [PERSON_NAME] [PERSON_NAME] CUIL: 20401872281 Documento: DU - DOCUMEN…" at bounding box center [156, 122] width 280 height 56
copy div "[PERSON_NAME] [PERSON_NAME] CUIL: 20401872281"
